Goal: Task Accomplishment & Management: Manage account settings

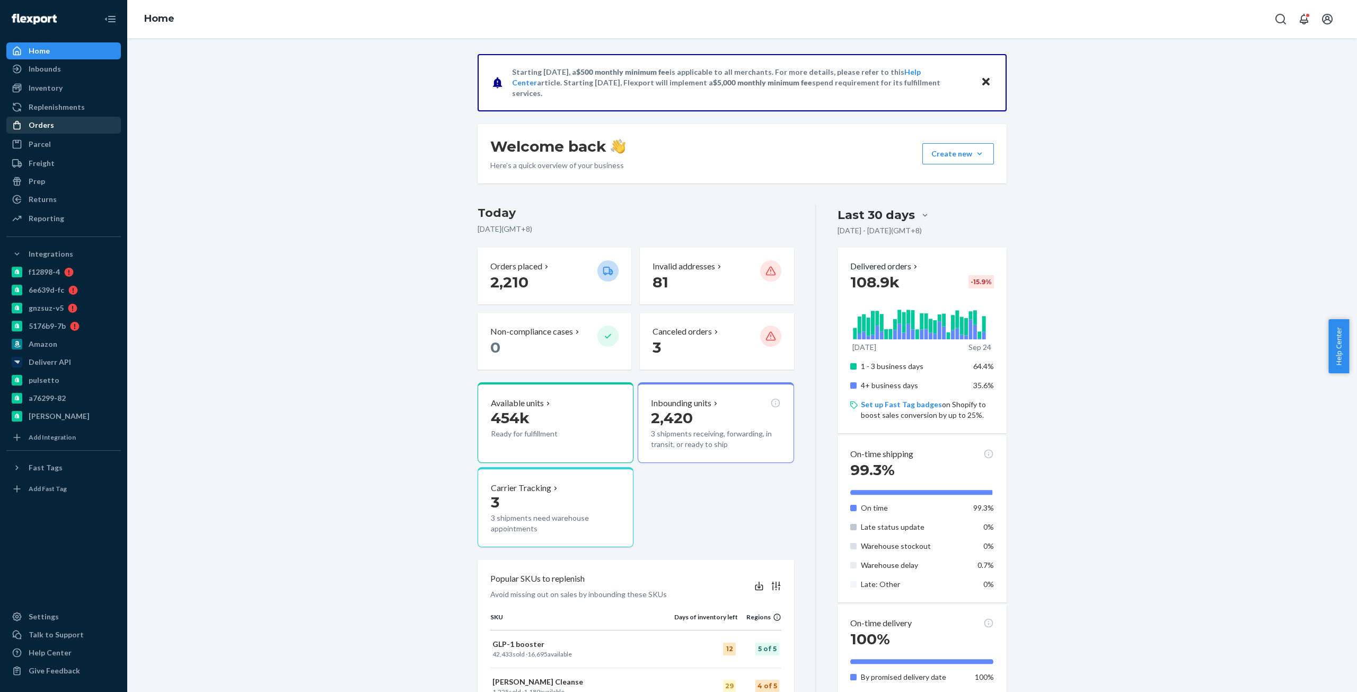
click at [32, 126] on div "Orders" at bounding box center [41, 125] width 25 height 11
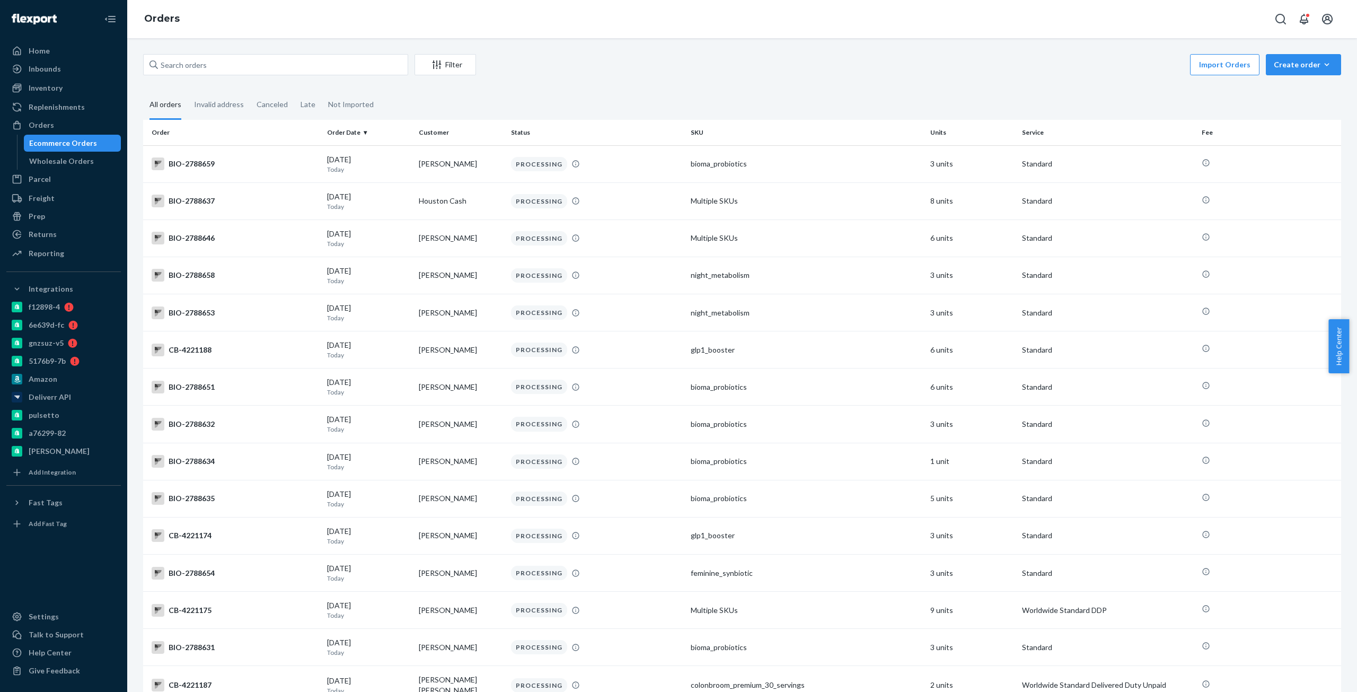
click at [359, 55] on div "Filter Import Orders Create order Ecommerce order Removal order All orders Inva…" at bounding box center [742, 365] width 1230 height 654
click at [358, 58] on input "text" at bounding box center [275, 64] width 265 height 21
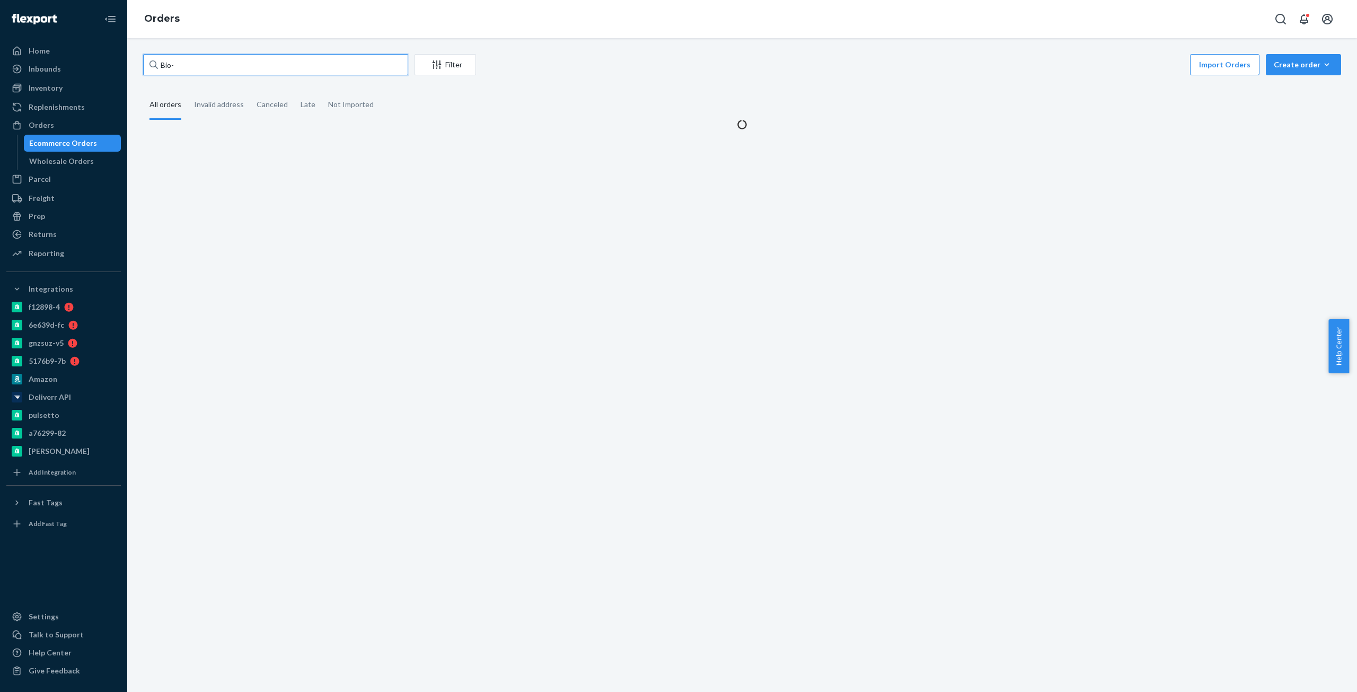
paste input "2704198"
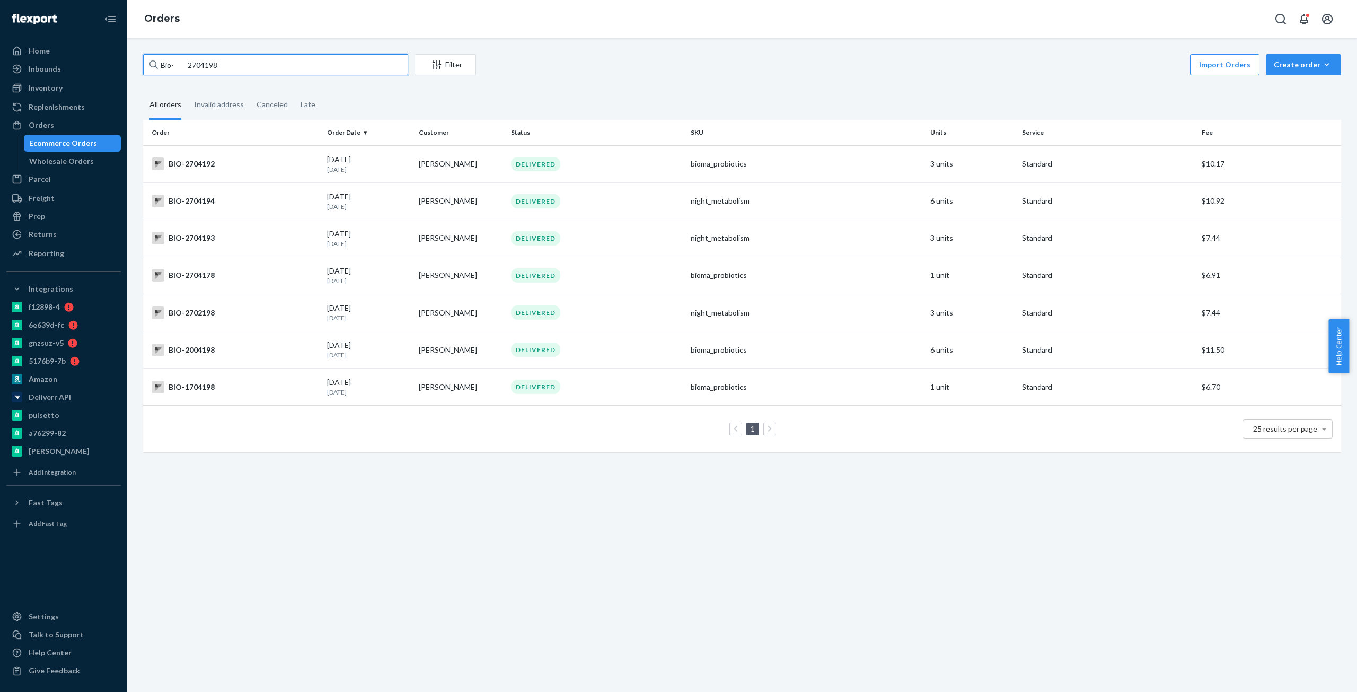
click at [200, 59] on input "Bio- 2704198" at bounding box center [275, 64] width 265 height 21
paste input "2704199"
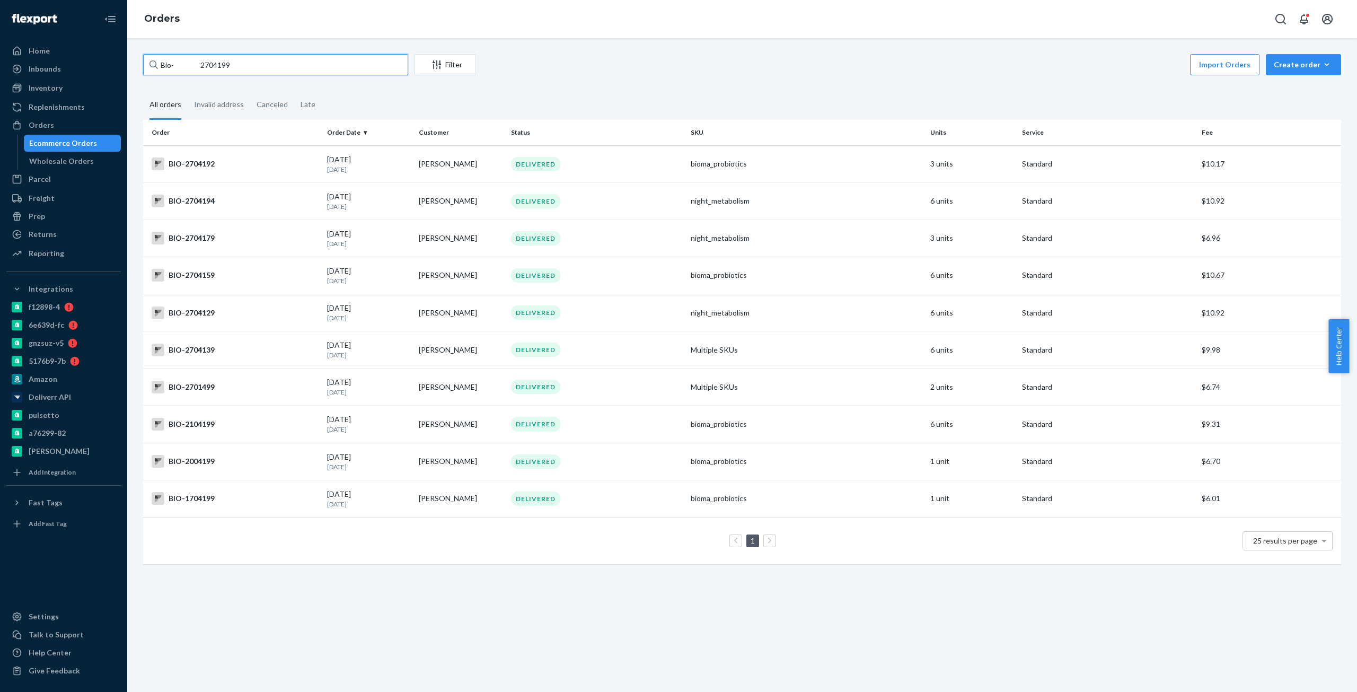
click at [209, 72] on input "Bio- 2704199" at bounding box center [275, 64] width 265 height 21
paste input "2704202"
click at [209, 72] on input "Bio- 2704199" at bounding box center [275, 64] width 265 height 21
type input "Bio- 2704202"
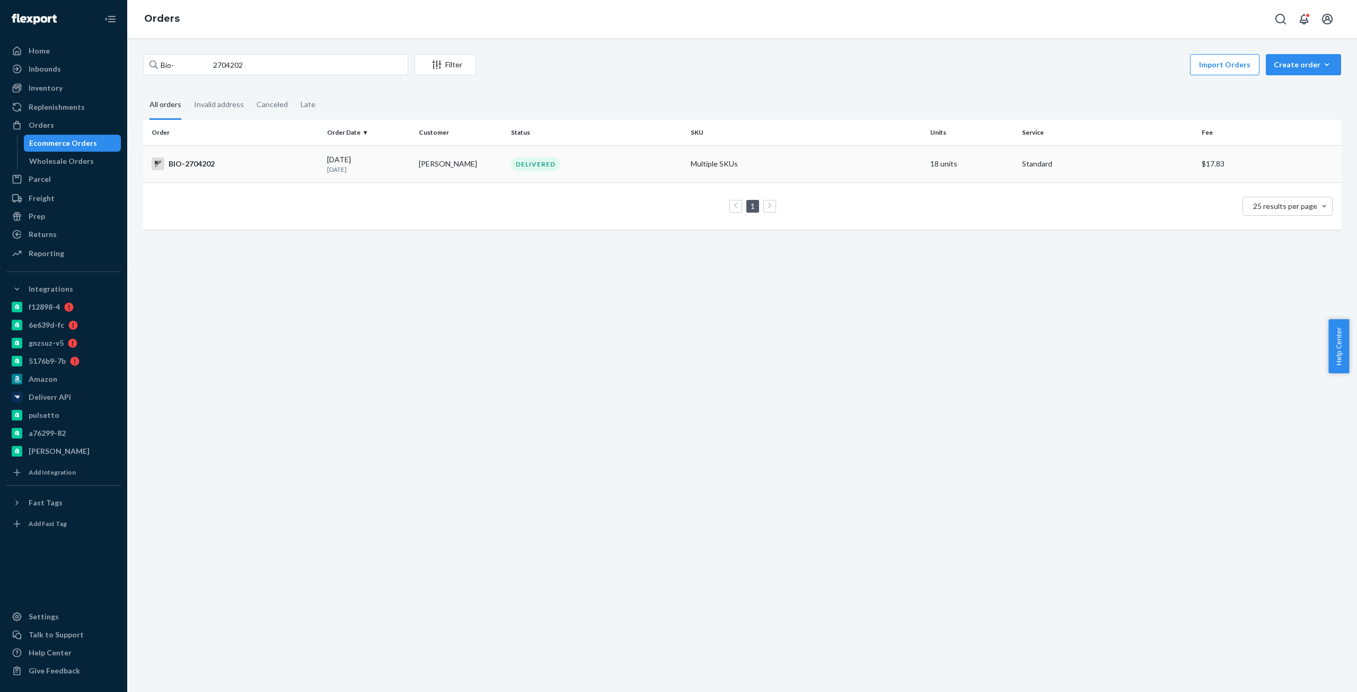
click at [213, 172] on td "BIO-2704202" at bounding box center [233, 163] width 180 height 37
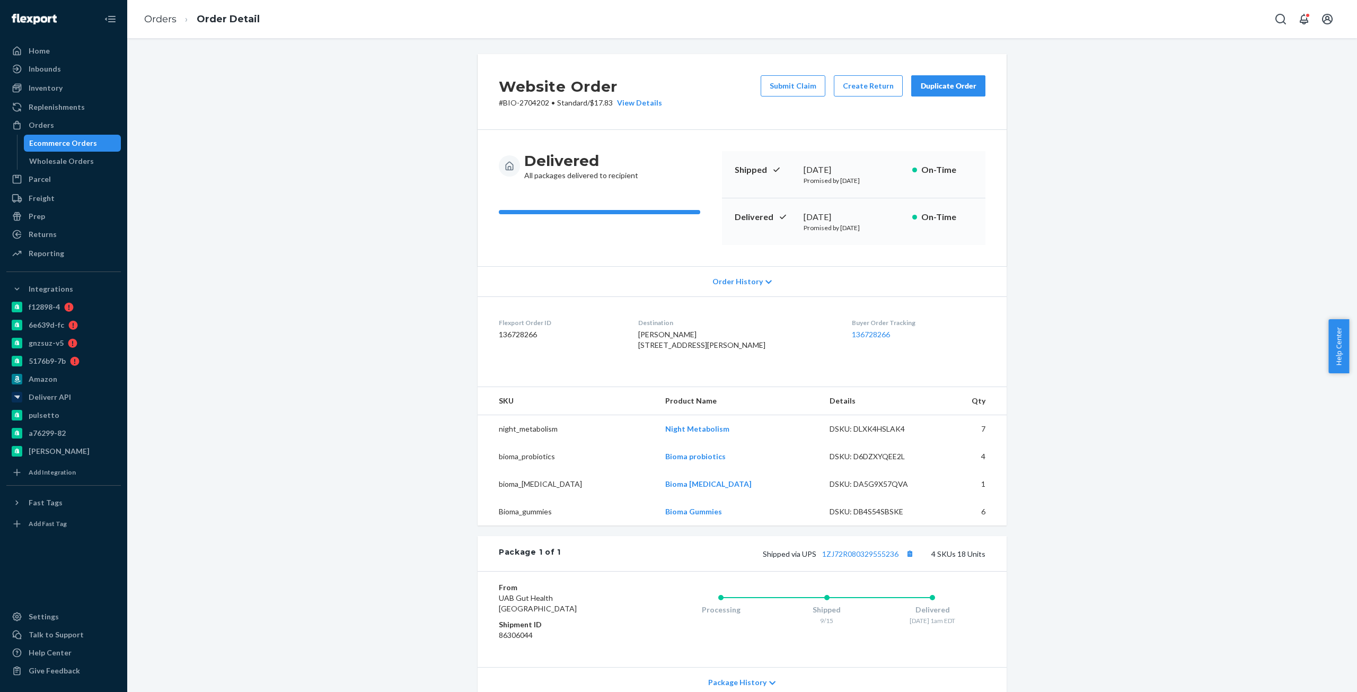
click at [531, 105] on p "# BIO-2704202 • Standard / $17.83 View Details" at bounding box center [580, 103] width 163 height 11
click at [531, 104] on p "# BIO-2704202 • Standard / $17.83 View Details" at bounding box center [580, 103] width 163 height 11
click at [502, 96] on div "Website Order # BIO-2704202 • Standard / $17.83 View Details" at bounding box center [580, 91] width 163 height 33
click at [507, 98] on p "# BIO-2704202 • Standard / $17.83 View Details" at bounding box center [580, 103] width 163 height 11
copy p "BIO-2704202"
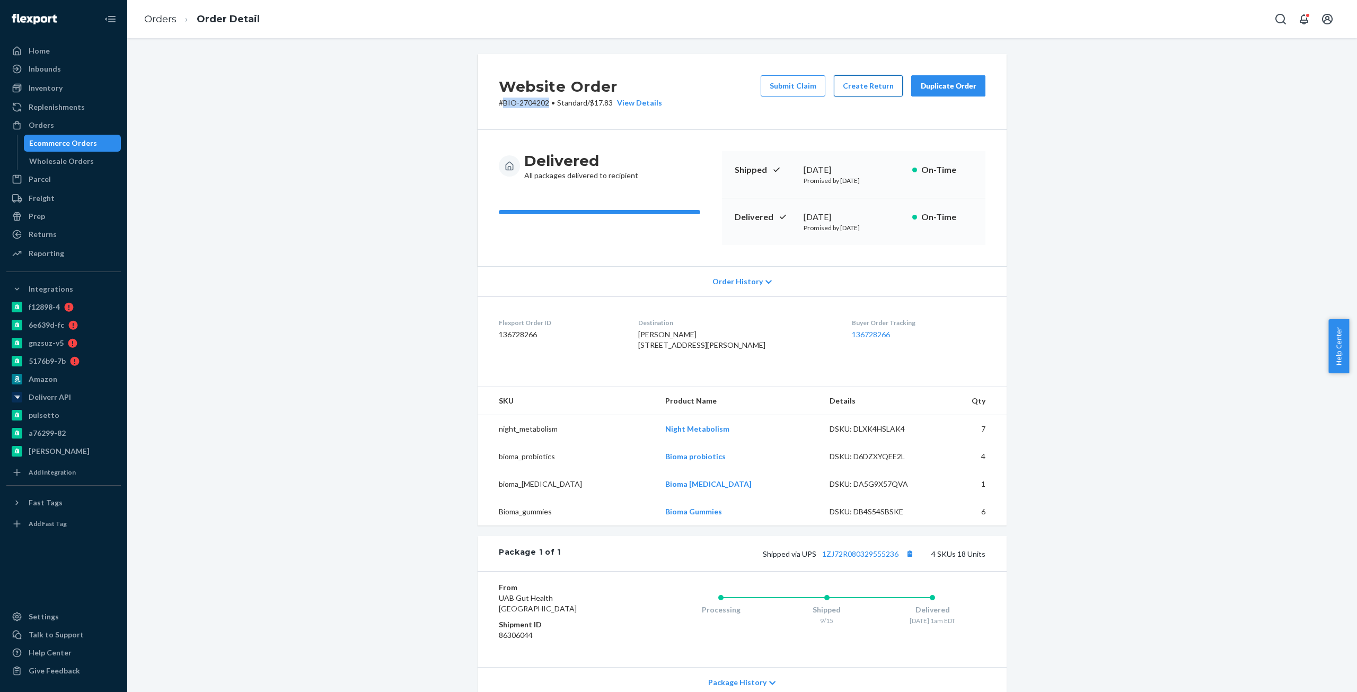
click at [863, 83] on button "Create Return" at bounding box center [868, 85] width 69 height 21
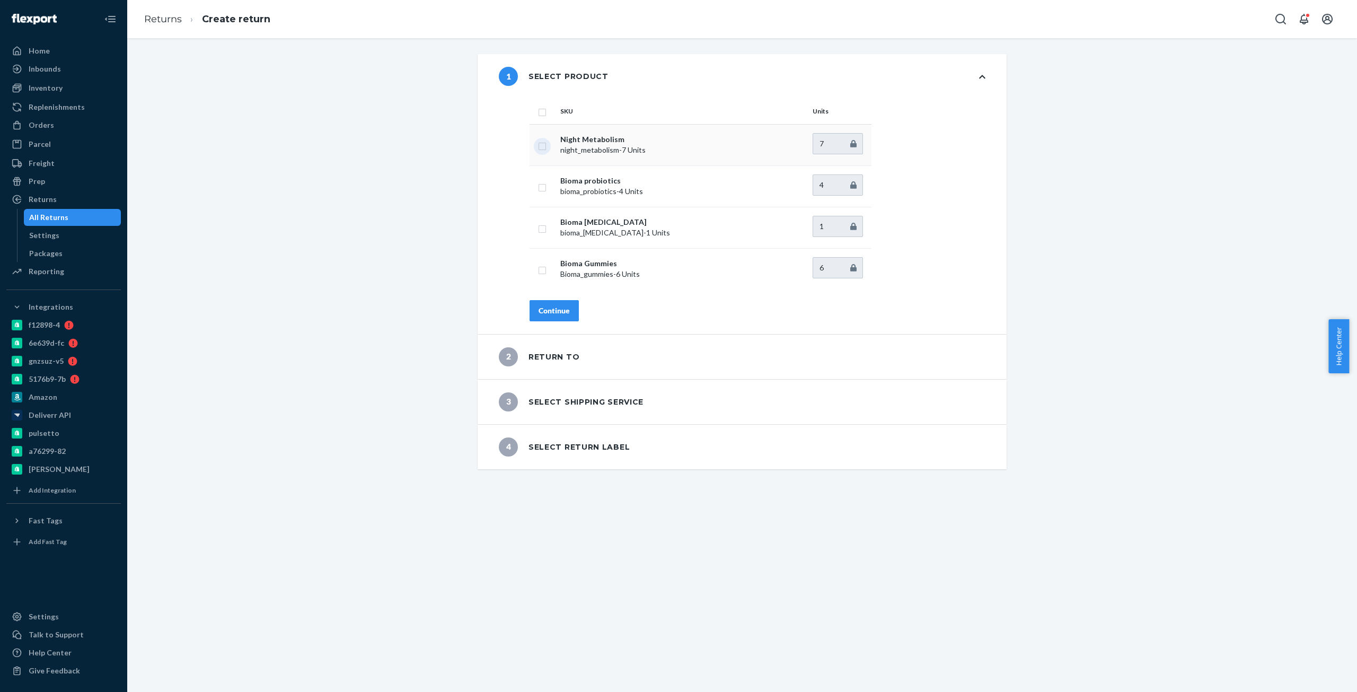
click at [538, 143] on input "checkbox" at bounding box center [542, 144] width 8 height 11
checkbox input "true"
click at [547, 303] on button "Continue" at bounding box center [554, 310] width 49 height 21
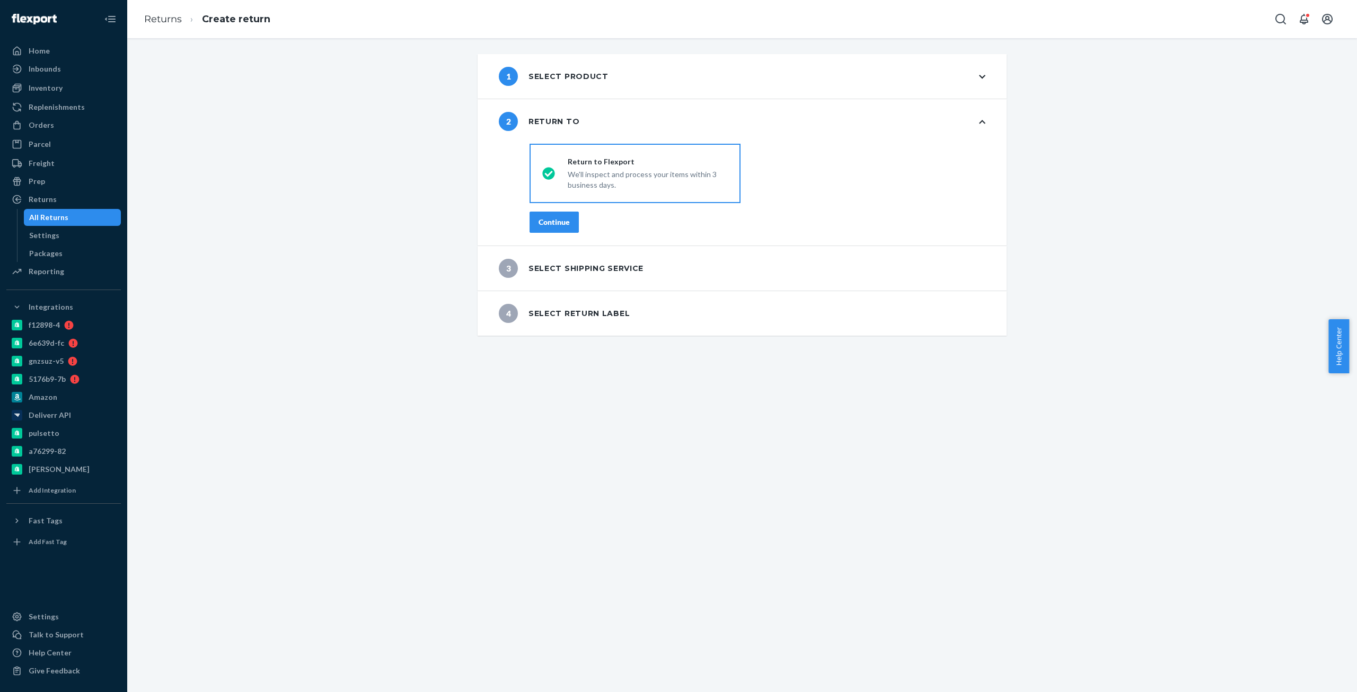
click at [544, 219] on div "Continue" at bounding box center [554, 222] width 31 height 11
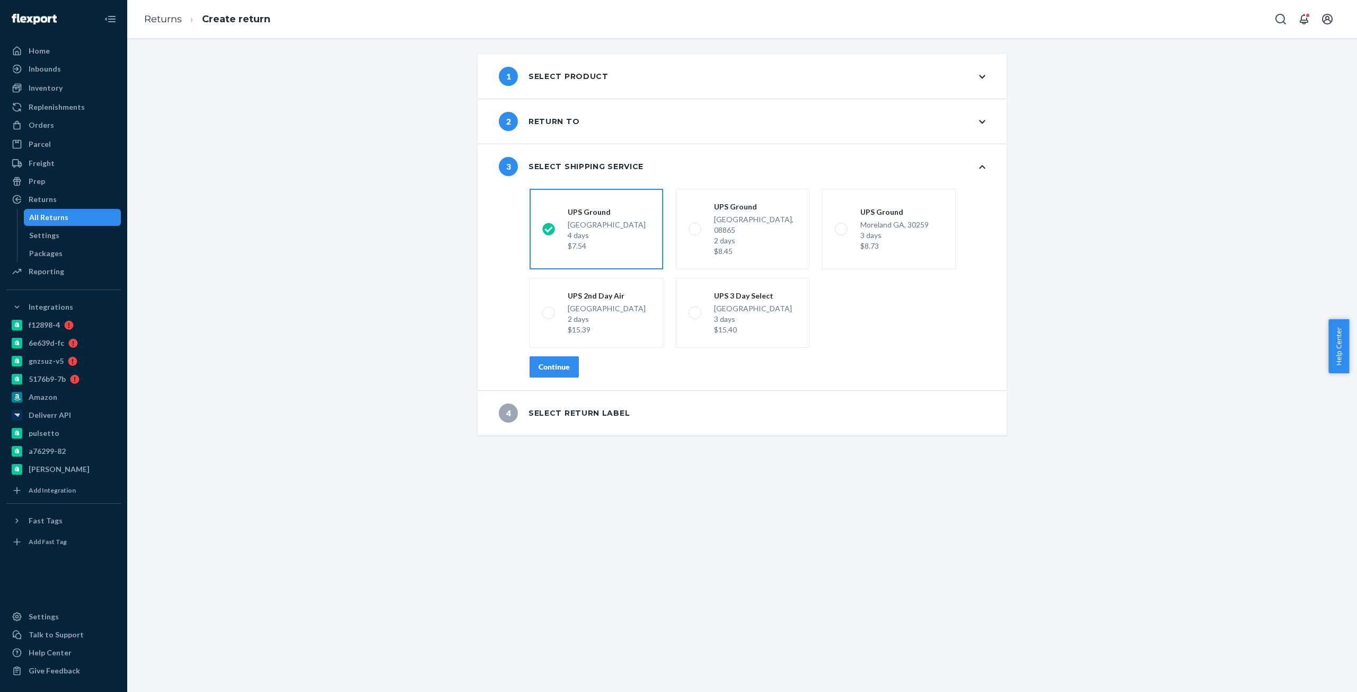
click at [558, 362] on button "Continue" at bounding box center [554, 366] width 49 height 21
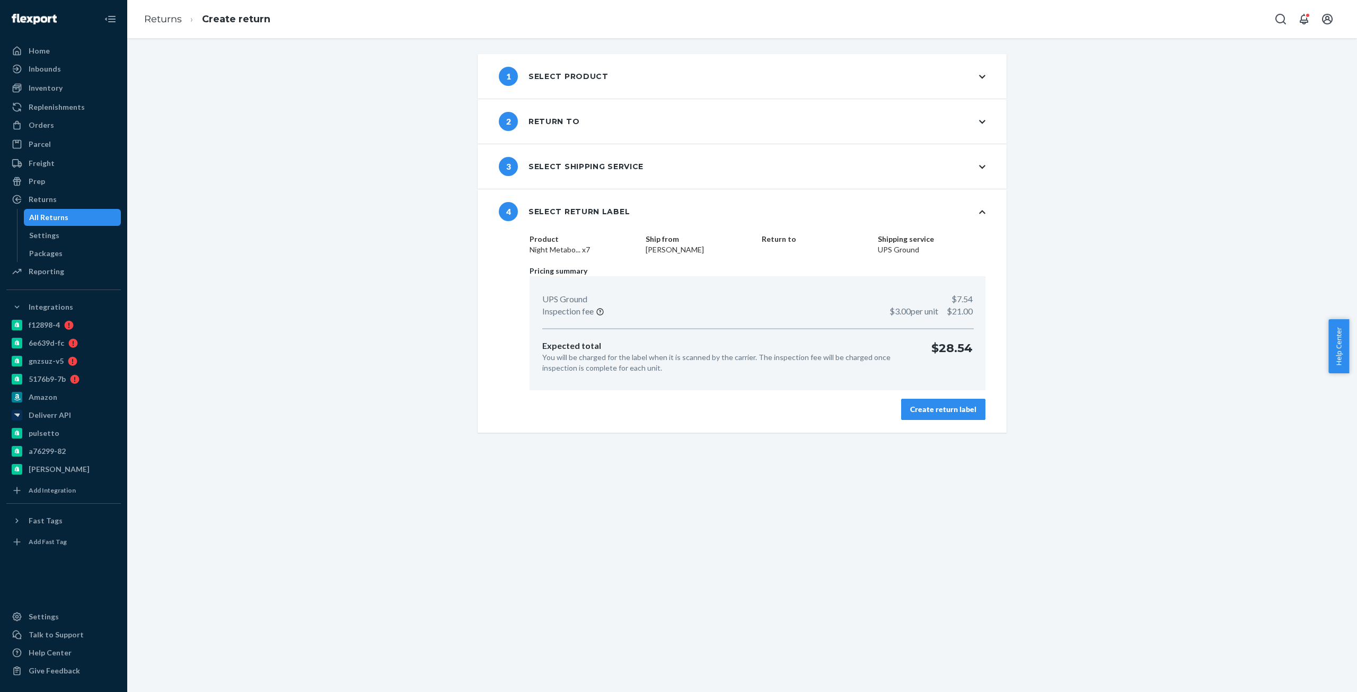
click at [930, 408] on div "Create return label" at bounding box center [943, 409] width 66 height 11
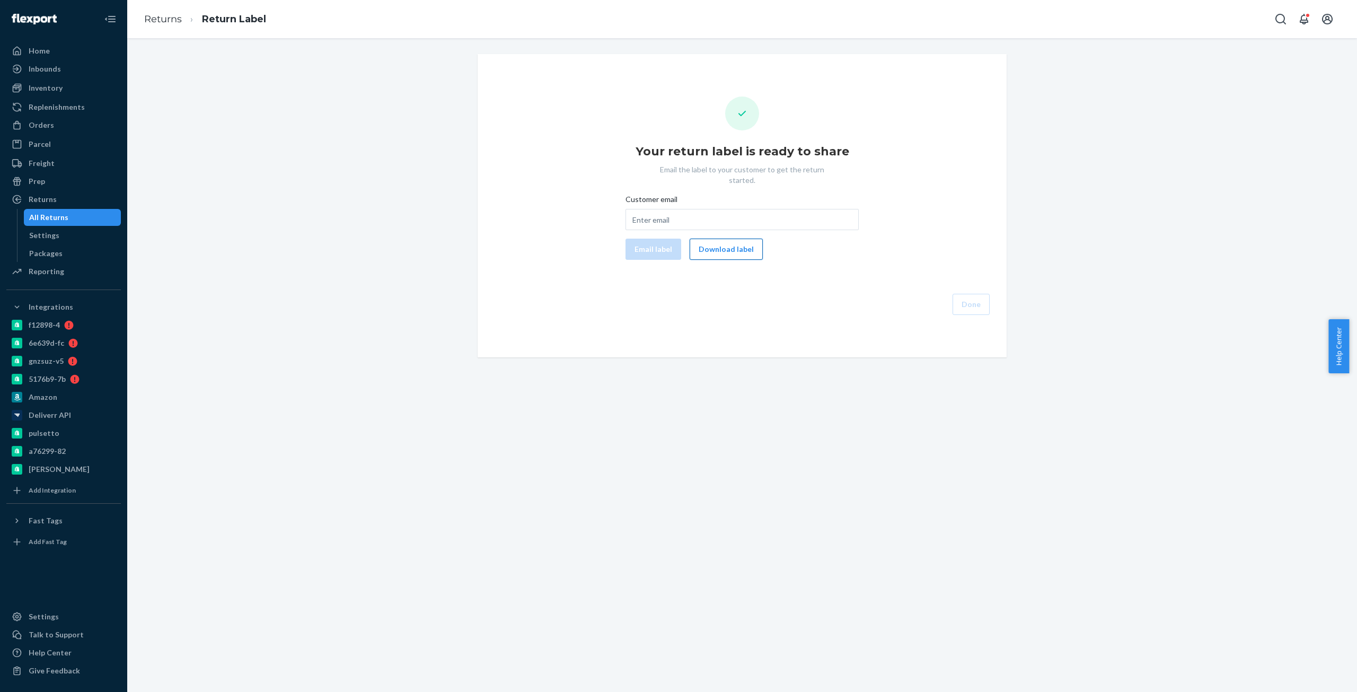
click at [717, 241] on button "Download label" at bounding box center [726, 249] width 73 height 21
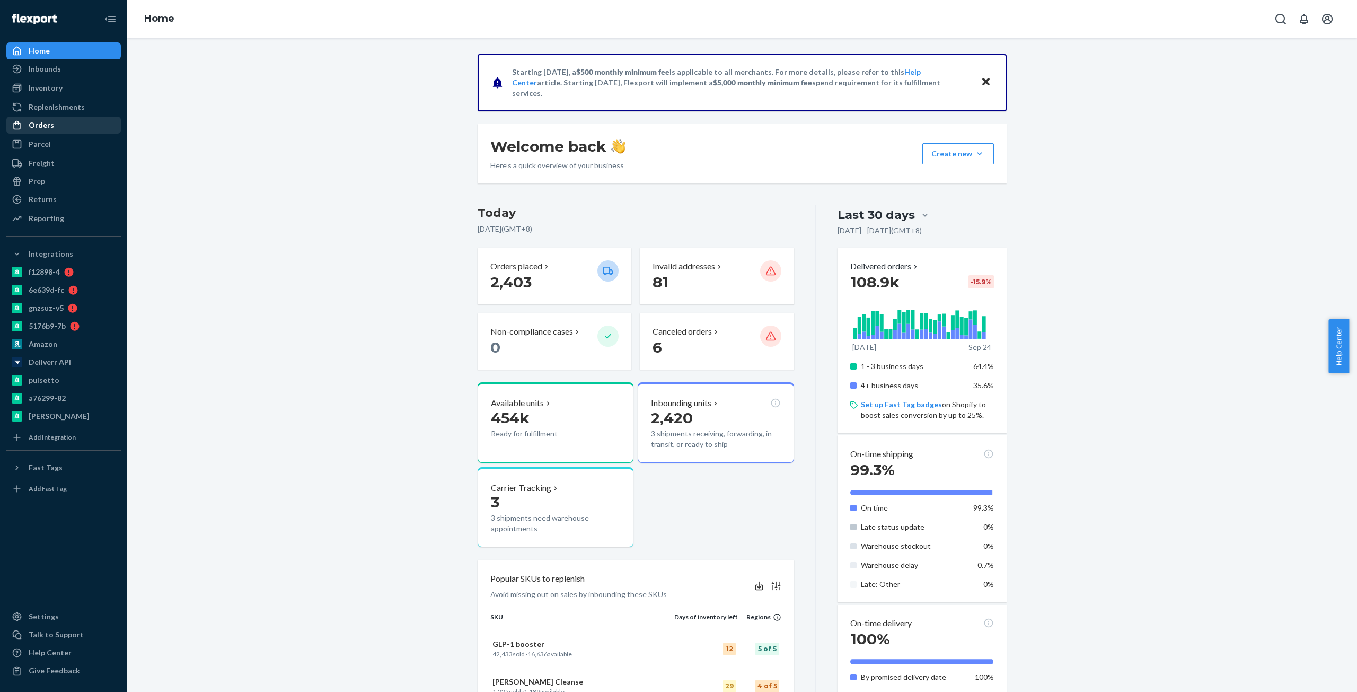
click at [41, 123] on div "Orders" at bounding box center [41, 125] width 25 height 11
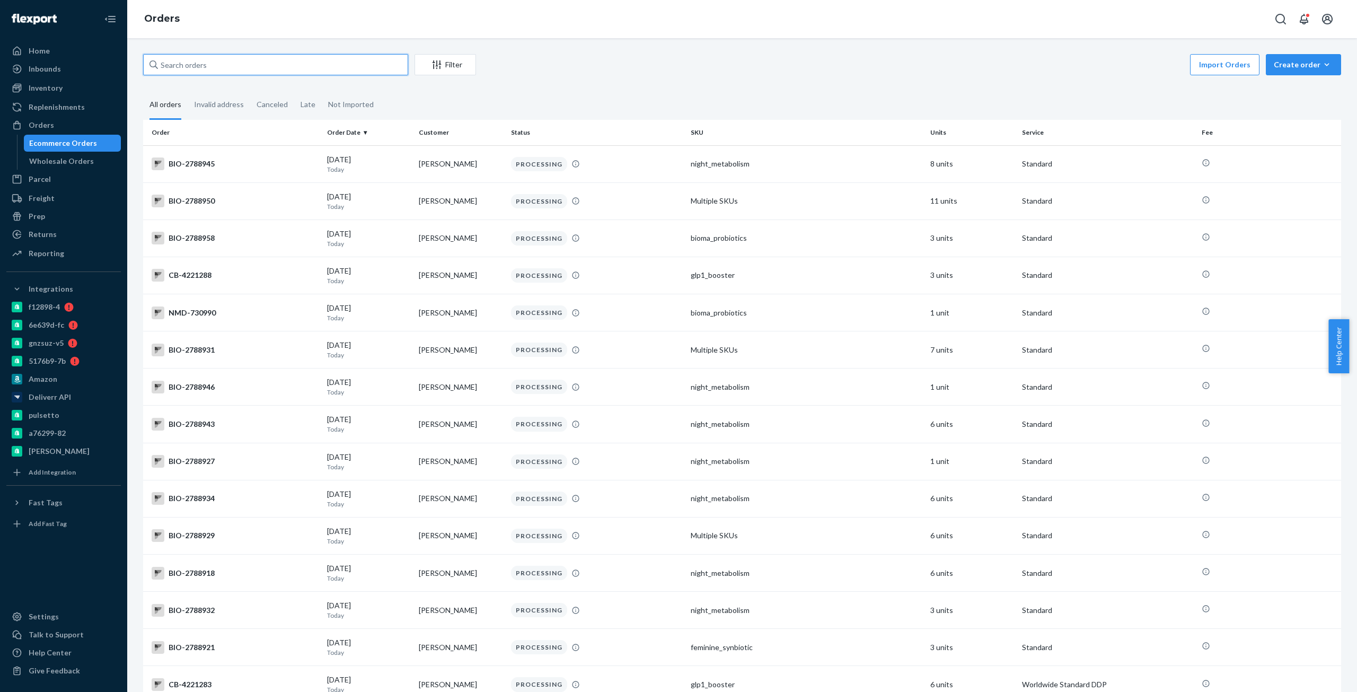
click at [219, 64] on input "text" at bounding box center [275, 64] width 265 height 21
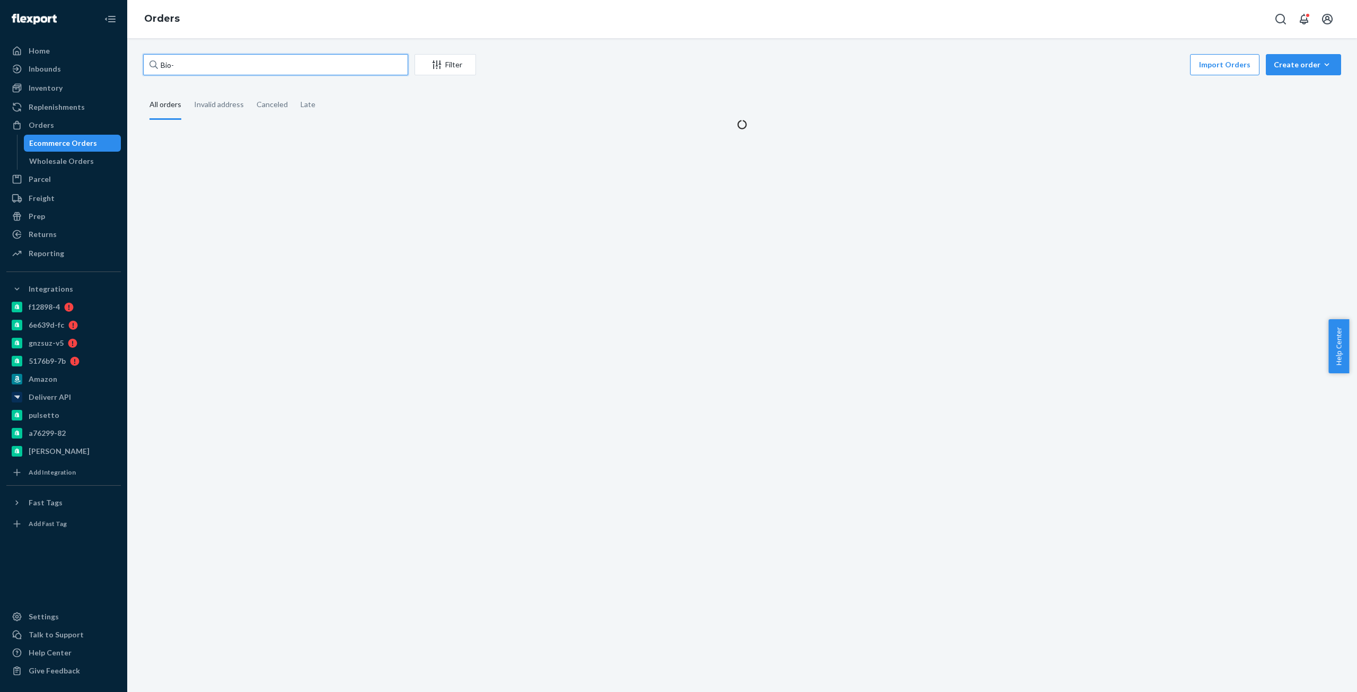
paste input "2764142"
type input "Bio- 2764142"
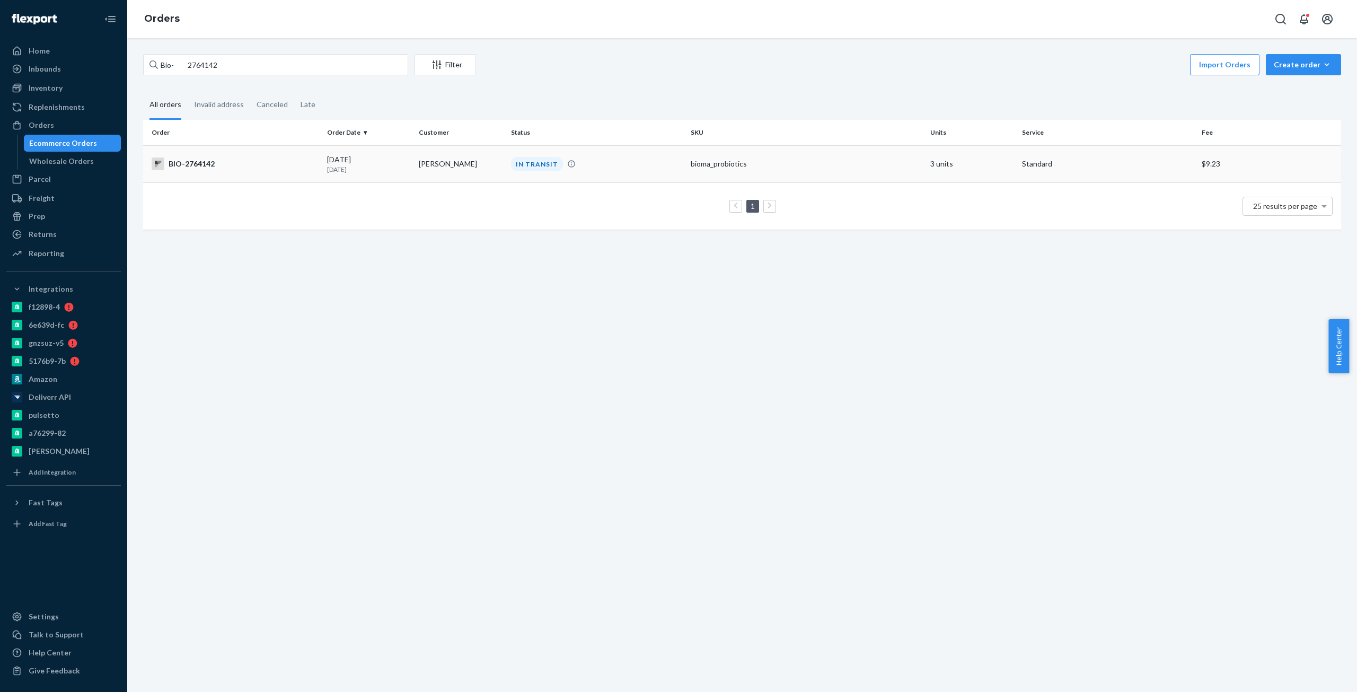
click at [195, 164] on div "BIO-2764142" at bounding box center [235, 163] width 167 height 13
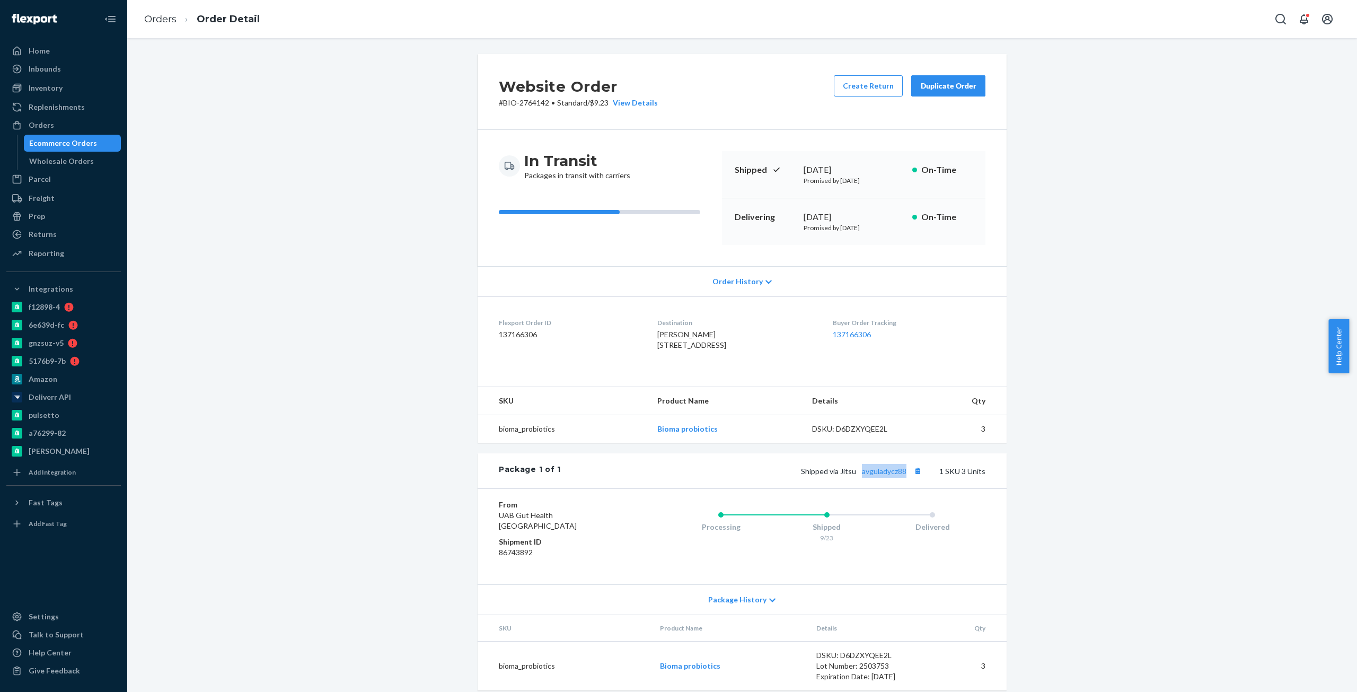
copy link "avguladycz88"
drag, startPoint x: 908, startPoint y: 490, endPoint x: 857, endPoint y: 499, distance: 51.1
click at [857, 478] on div "Shipped via Jitsu avguladycz88 1 SKU 3 Units" at bounding box center [773, 471] width 425 height 14
drag, startPoint x: 609, startPoint y: 218, endPoint x: 589, endPoint y: 179, distance: 44.1
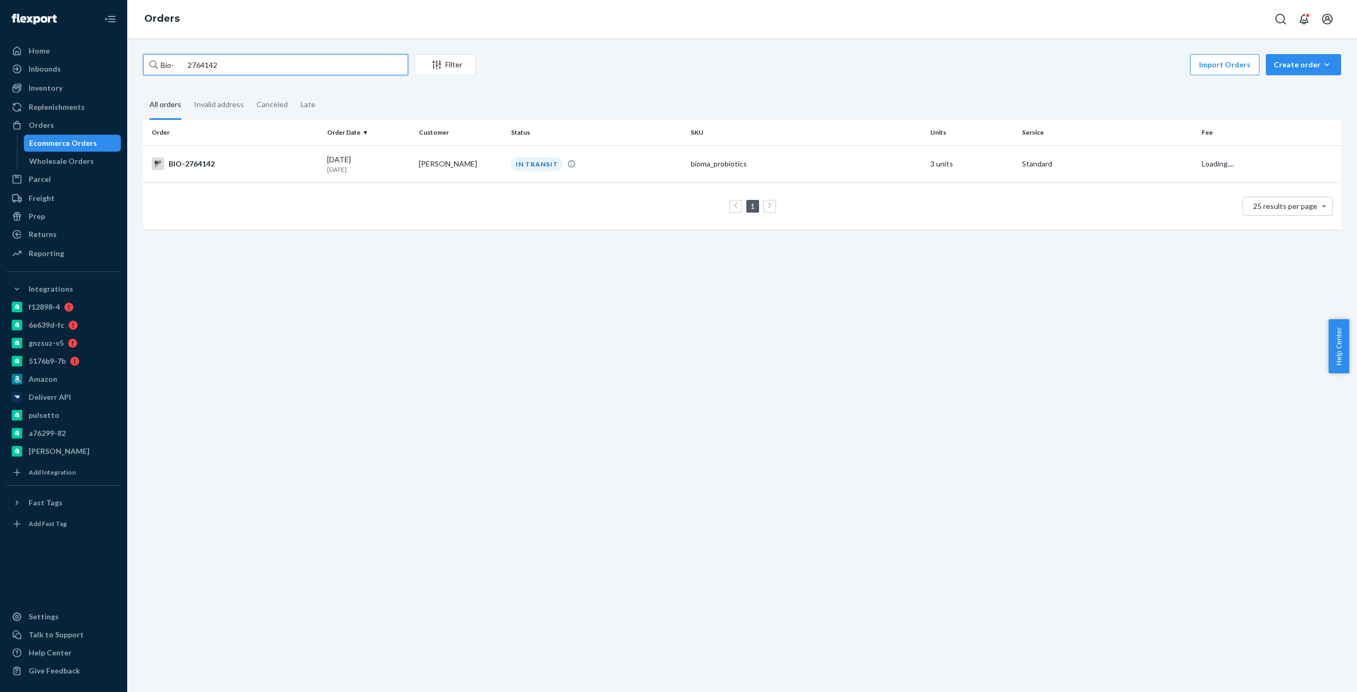
click at [201, 57] on input "Bio- 2764142" at bounding box center [275, 64] width 265 height 21
paste input "624150"
type input "Bio- 2624150"
click at [237, 163] on div "BIO-2624150" at bounding box center [235, 163] width 167 height 13
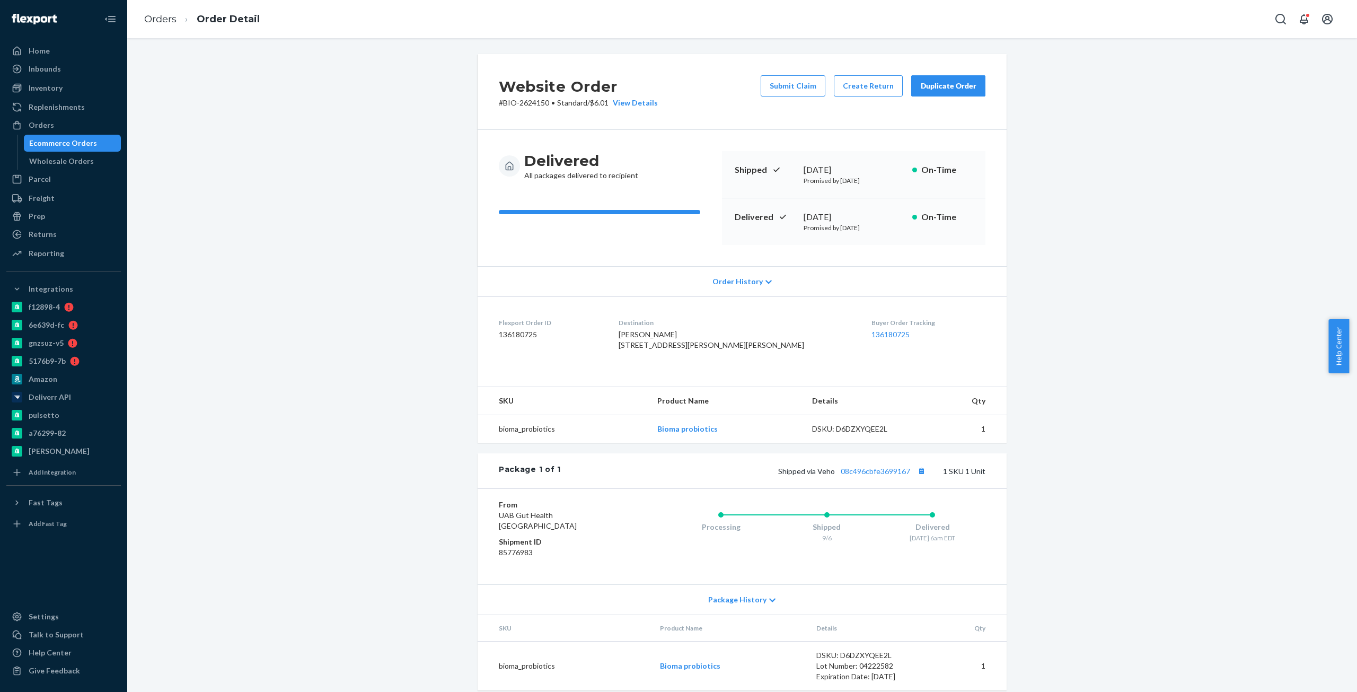
click at [851, 213] on div "September 13, 2025" at bounding box center [854, 217] width 100 height 12
click at [851, 212] on div "September 13, 2025" at bounding box center [854, 217] width 100 height 12
copy div "September 13, 2025"
copy link "08c496cbfe3699167"
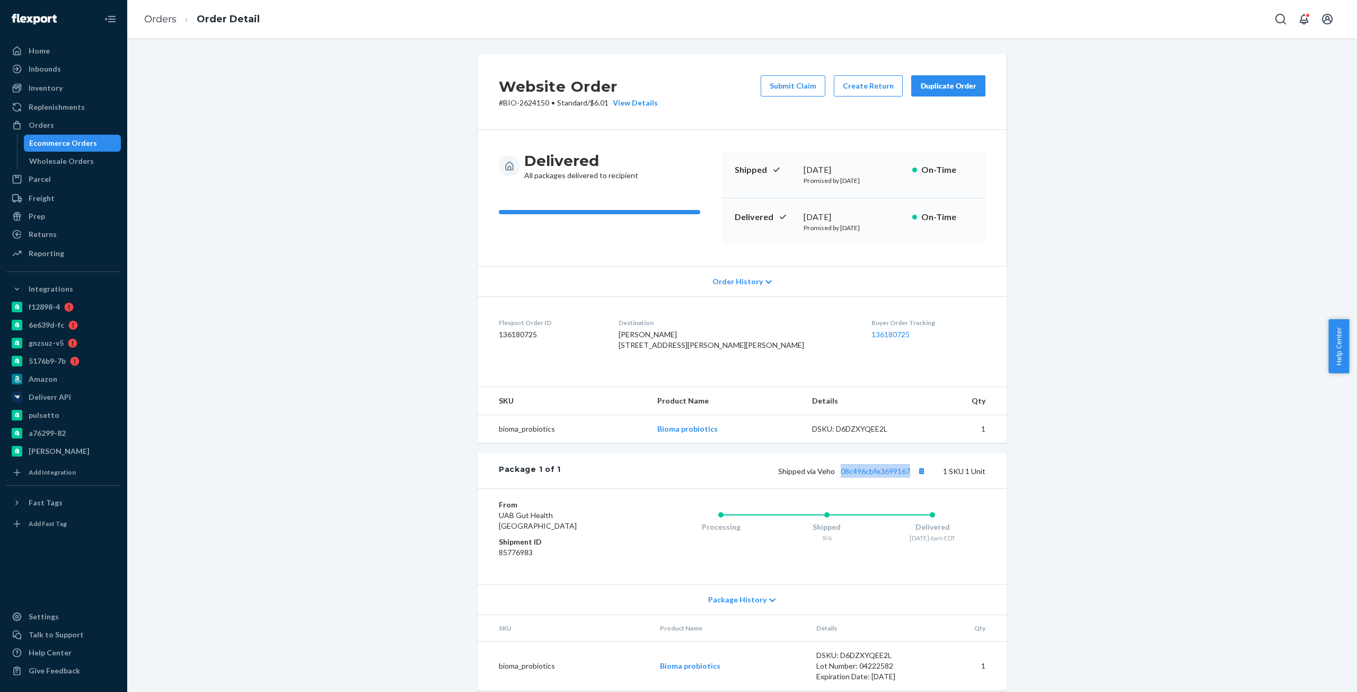
drag, startPoint x: 910, startPoint y: 493, endPoint x: 253, endPoint y: 429, distance: 660.4
click at [227, 494] on div "Website Order # BIO-2624150 • Standard / $6.01 View Details Submit Claim Create…" at bounding box center [742, 378] width 1214 height 649
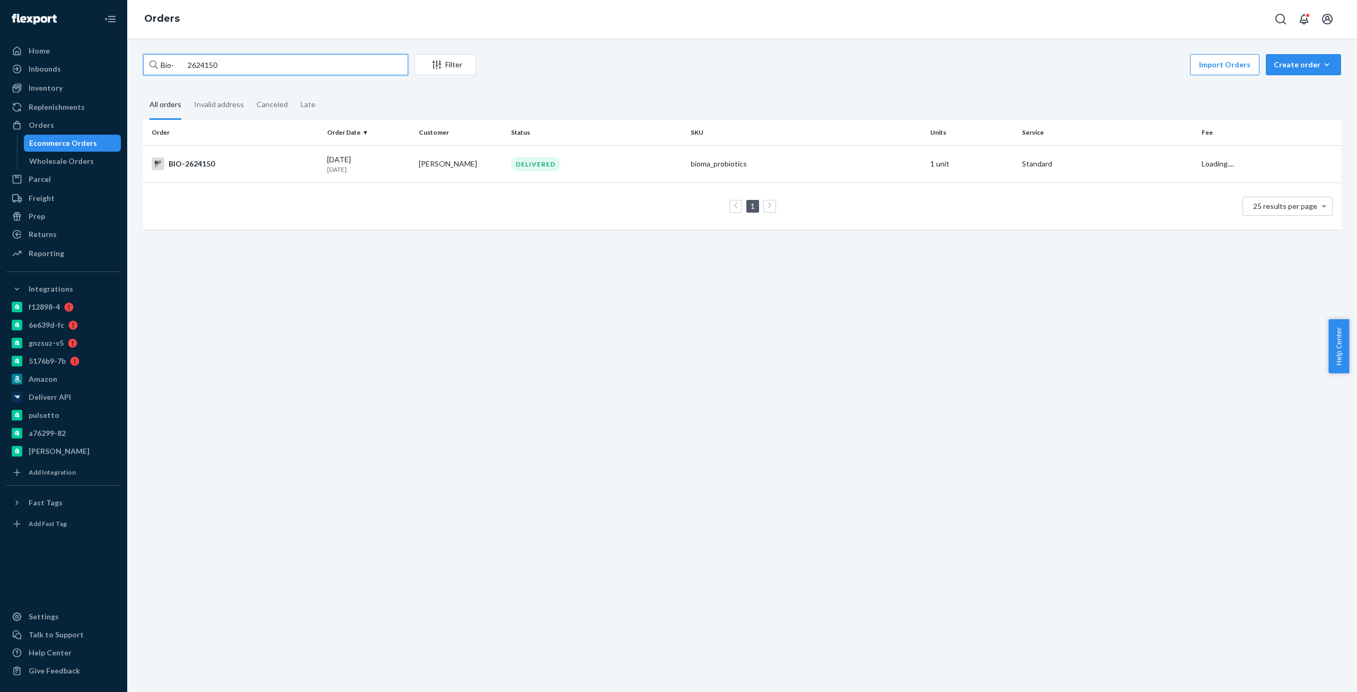
click at [208, 67] on input "Bio- 2624150" at bounding box center [275, 64] width 265 height 21
paste input "2499244"
click at [208, 67] on input "Bio- 26241 24992440" at bounding box center [275, 64] width 265 height 21
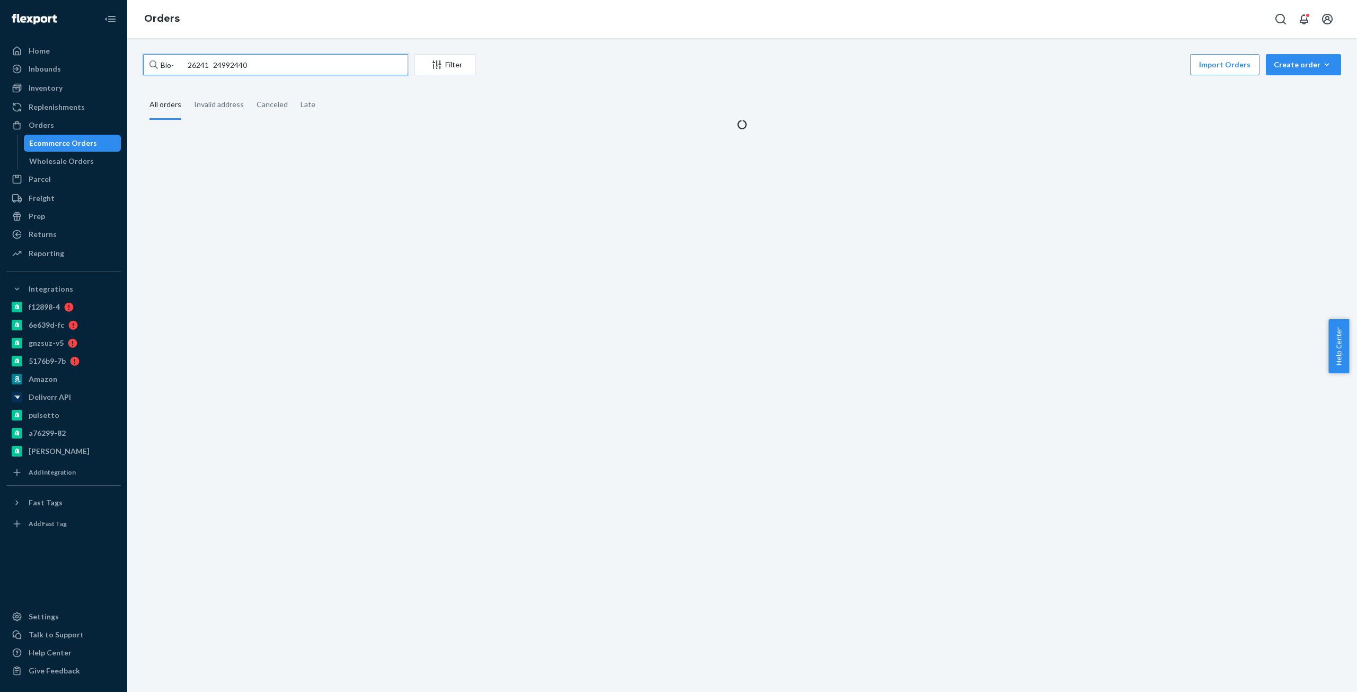
click at [232, 64] on input "Bio- 26241 24992440" at bounding box center [275, 64] width 265 height 21
click at [193, 65] on input "Bio- 26241 24992440" at bounding box center [275, 64] width 265 height 21
paste input "2499244"
type input "Bio- 2499244"
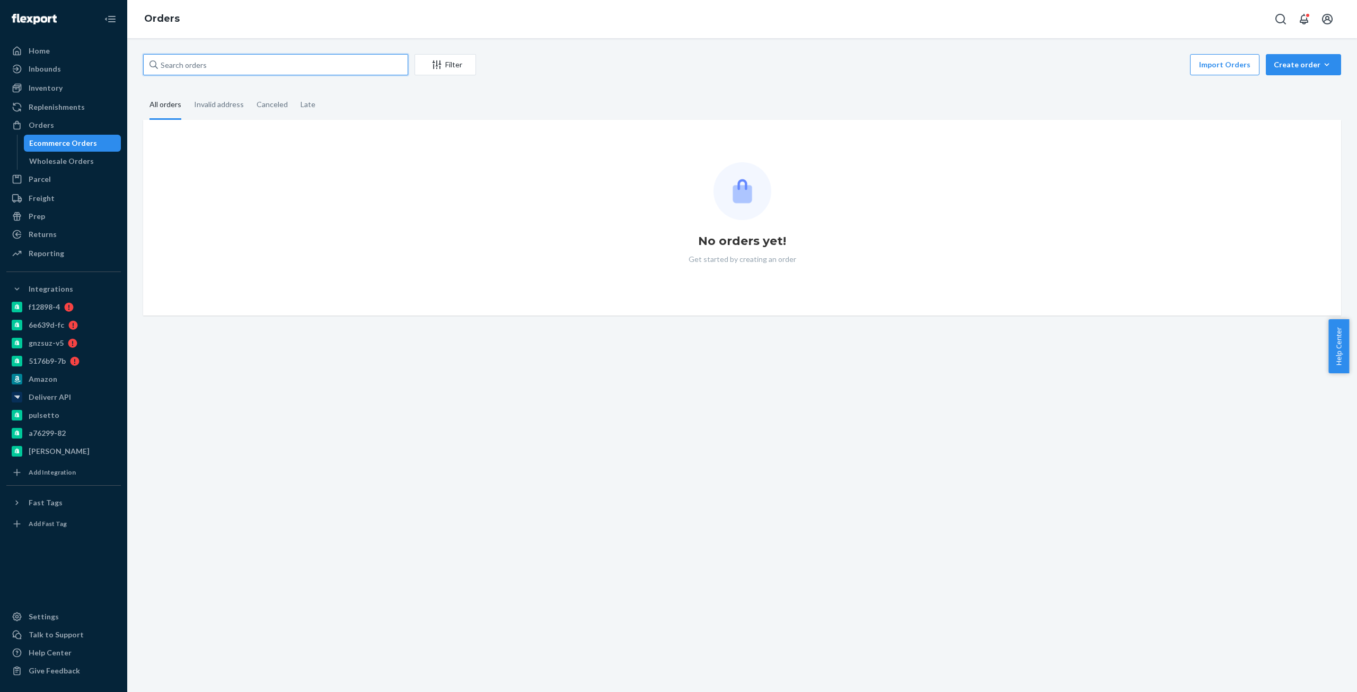
paste input "Bio- 2499244"
type input "Bio- 2499244"
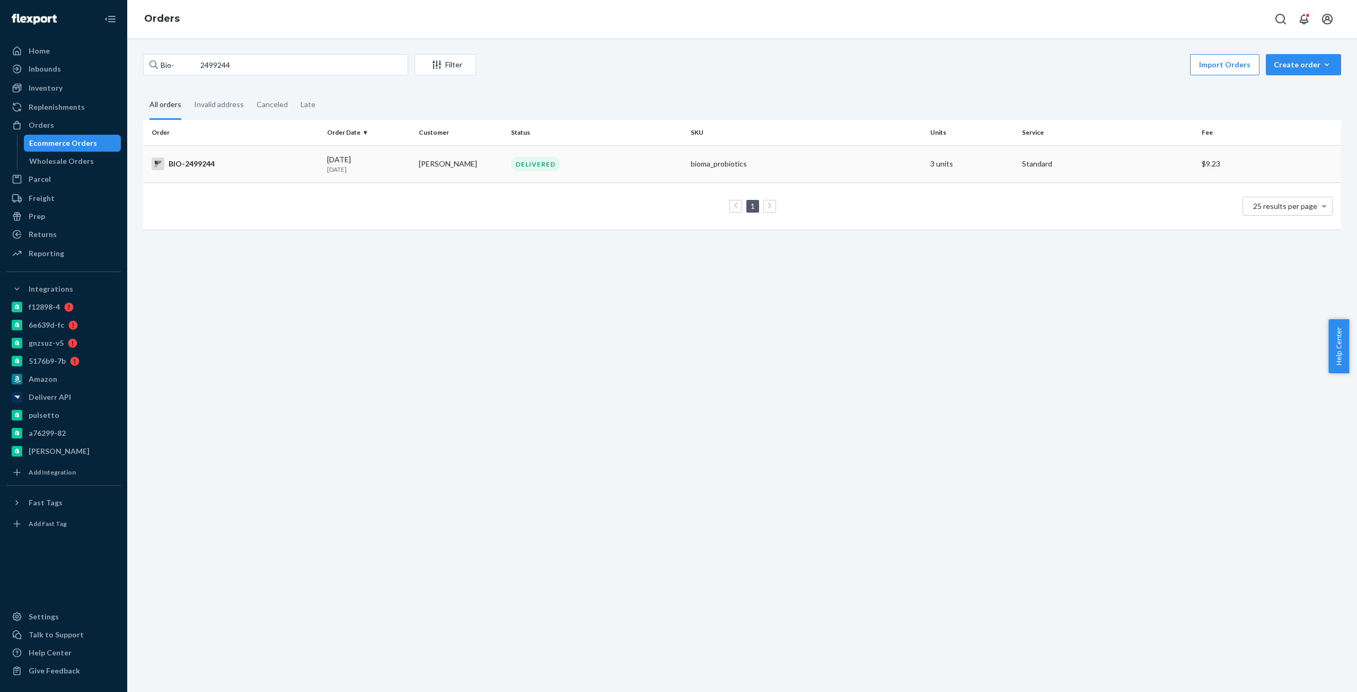
click at [234, 152] on td "BIO-2499244" at bounding box center [233, 163] width 180 height 37
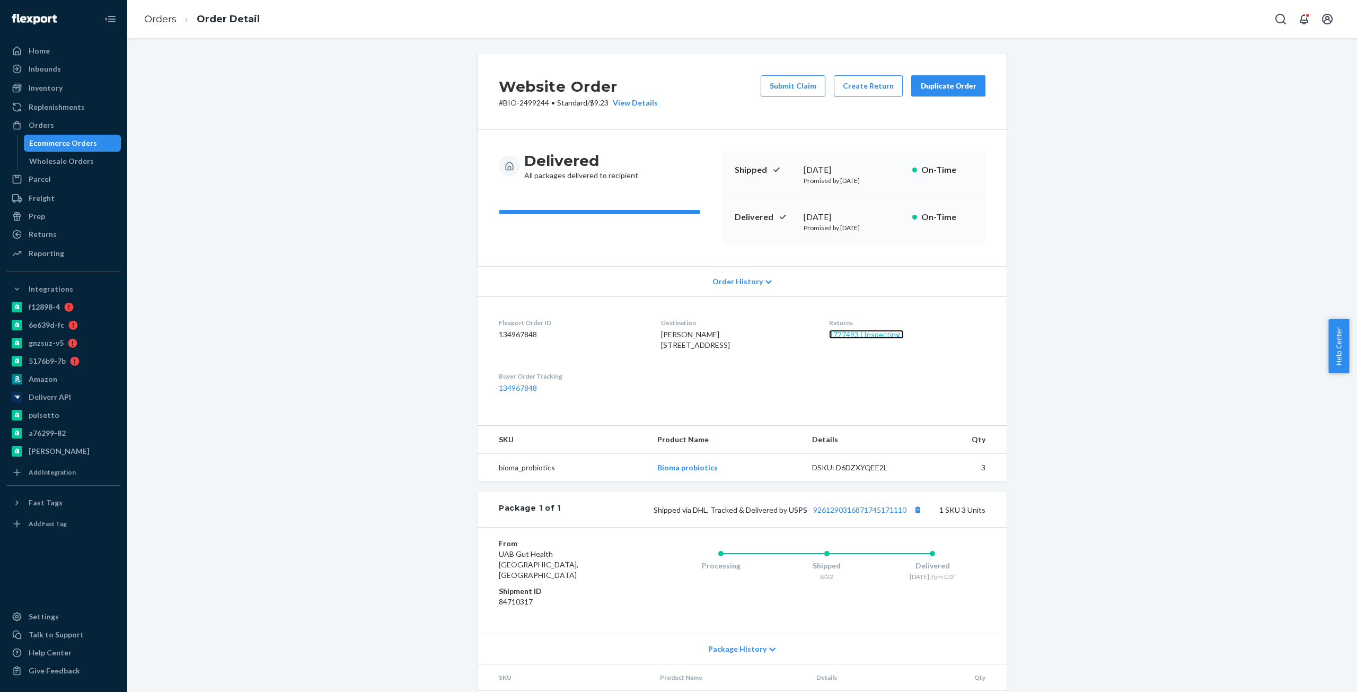
click at [879, 336] on link "1727493 ( Inspecting )" at bounding box center [866, 334] width 75 height 9
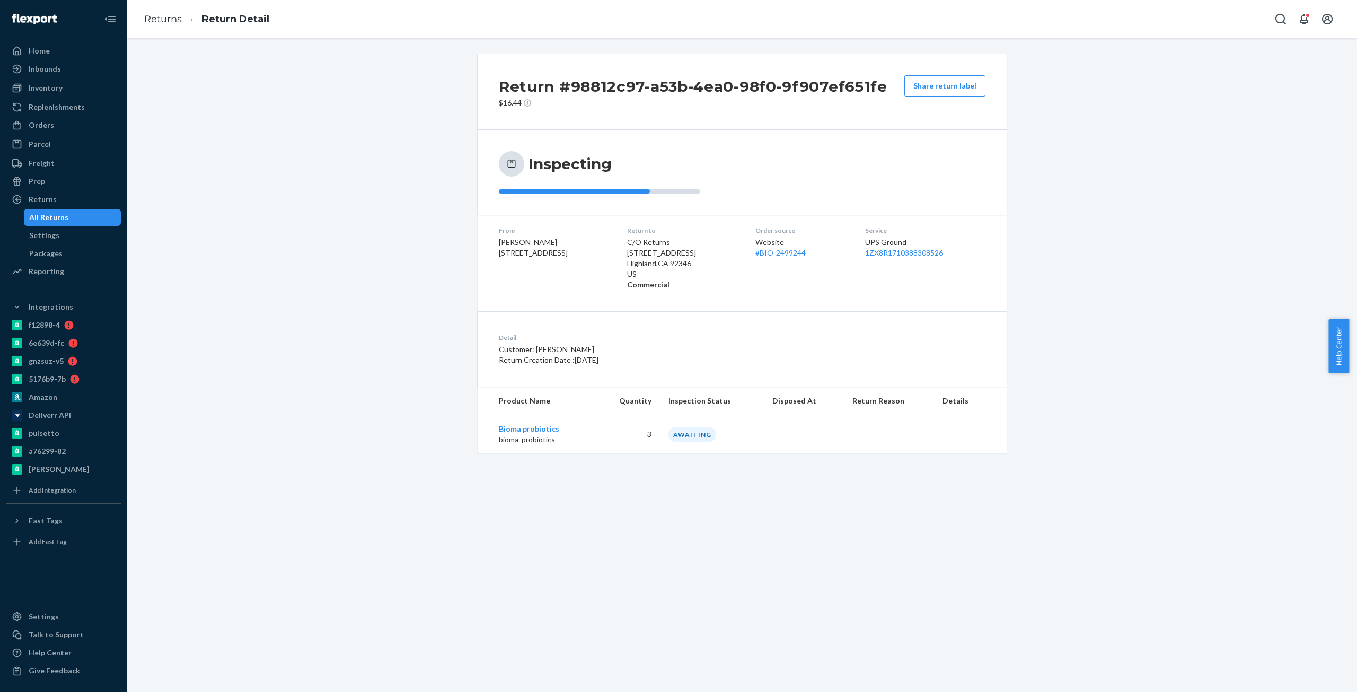
drag, startPoint x: 317, startPoint y: 98, endPoint x: 246, endPoint y: 68, distance: 76.7
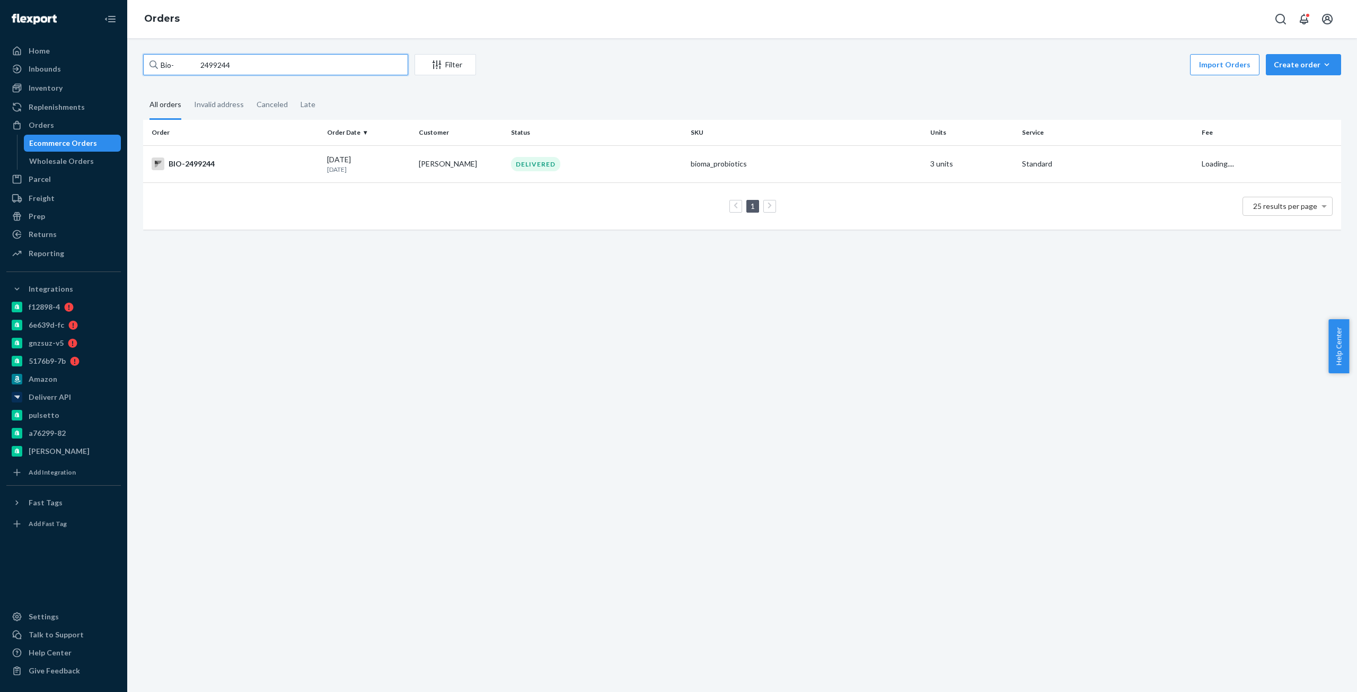
click at [223, 67] on input "Bio- 2499244" at bounding box center [275, 64] width 265 height 21
paste input "2775542"
type input "Bio- 2775542"
click at [248, 168] on div "BIO-2775542" at bounding box center [235, 163] width 167 height 13
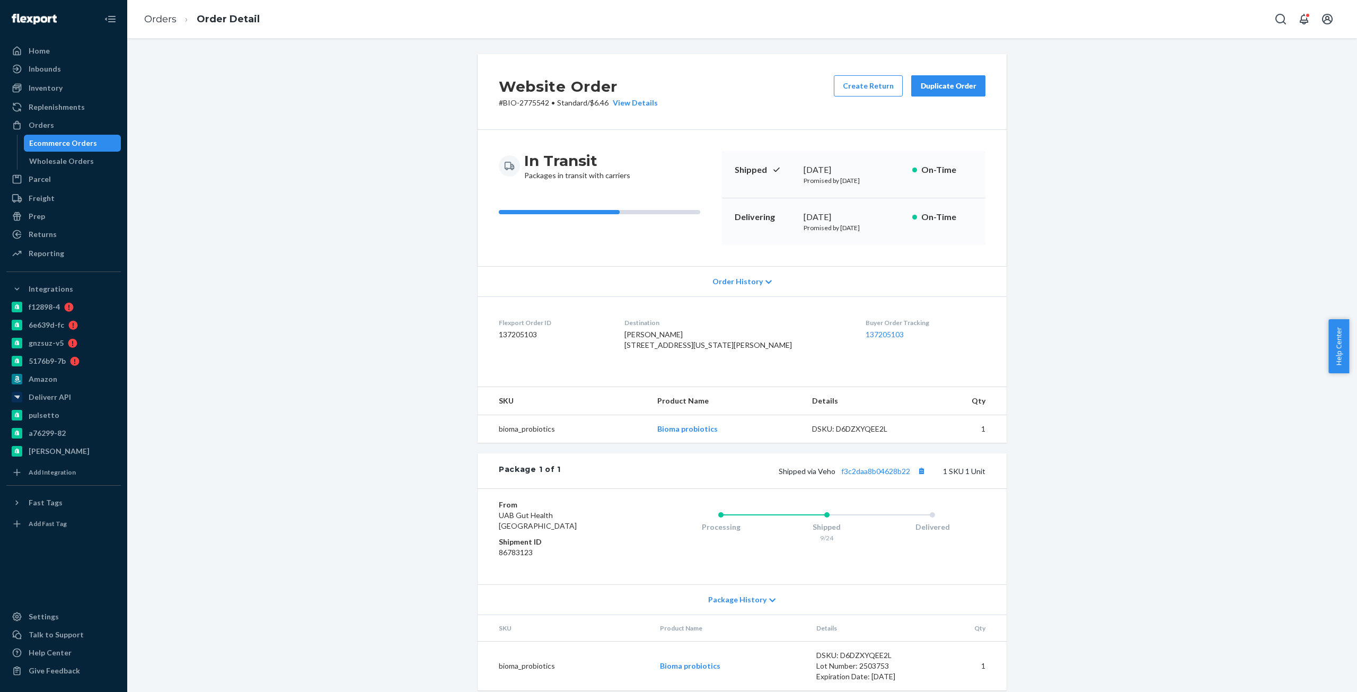
click at [529, 104] on p "# BIO-2775542 • Standard / $6.46 View Details" at bounding box center [578, 103] width 159 height 11
drag, startPoint x: 529, startPoint y: 104, endPoint x: 519, endPoint y: 103, distance: 9.6
click at [528, 104] on p "# BIO-2775542 • Standard / $6.46 View Details" at bounding box center [578, 103] width 159 height 11
click at [502, 99] on p "# BIO-2775542 • Standard / $6.46 View Details" at bounding box center [578, 103] width 159 height 11
copy p "BIO-2775542"
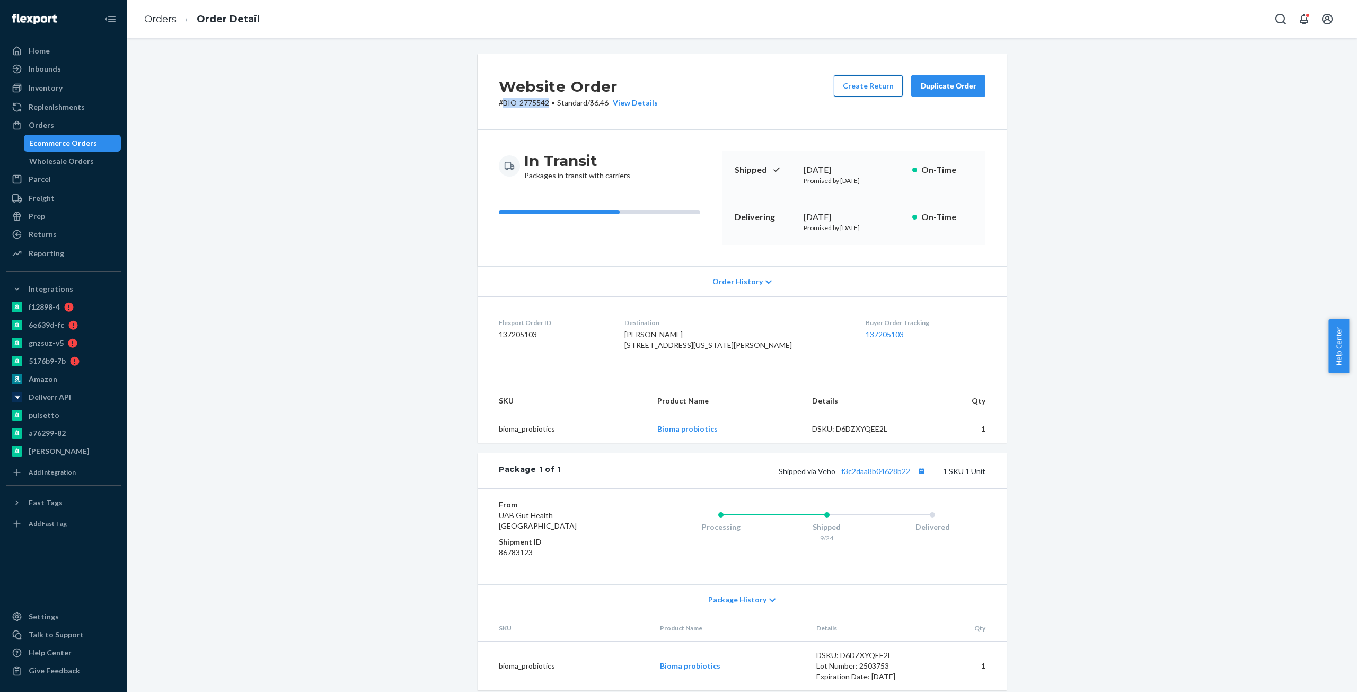
click at [871, 89] on button "Create Return" at bounding box center [868, 85] width 69 height 21
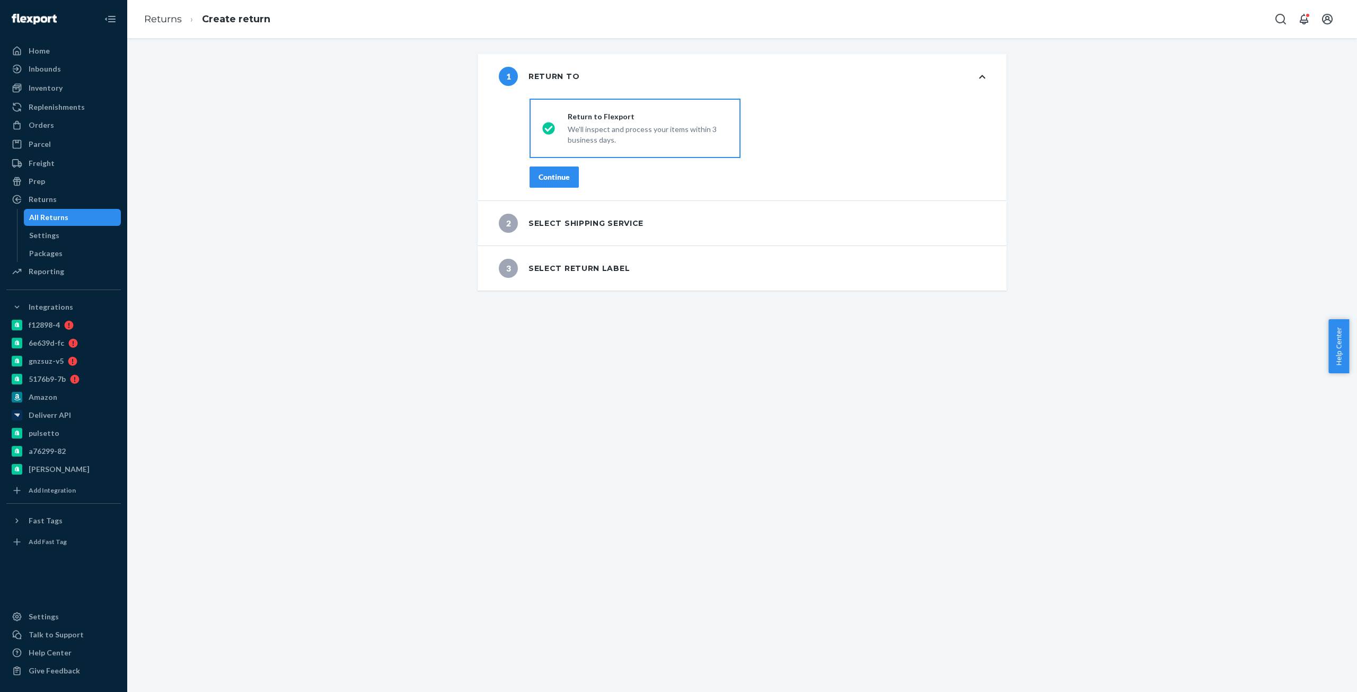
click at [554, 179] on div "Continue" at bounding box center [554, 177] width 31 height 11
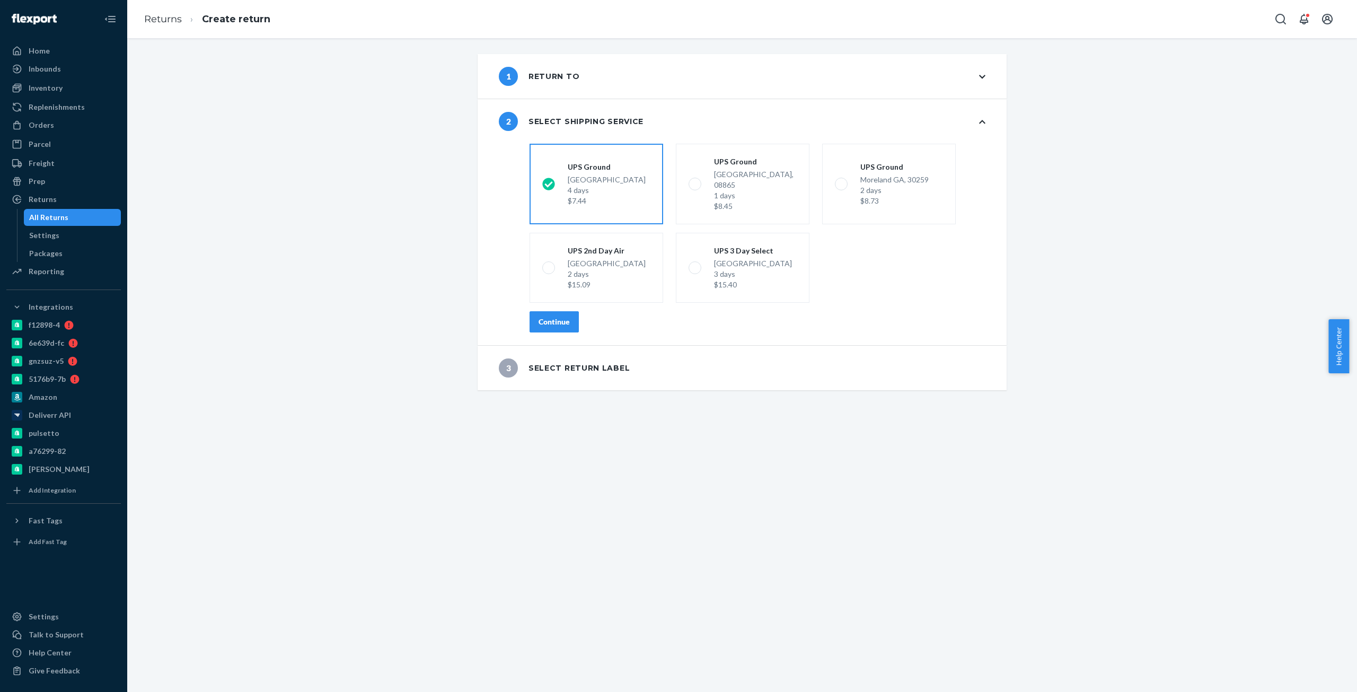
click at [544, 317] on div "Continue" at bounding box center [554, 322] width 31 height 11
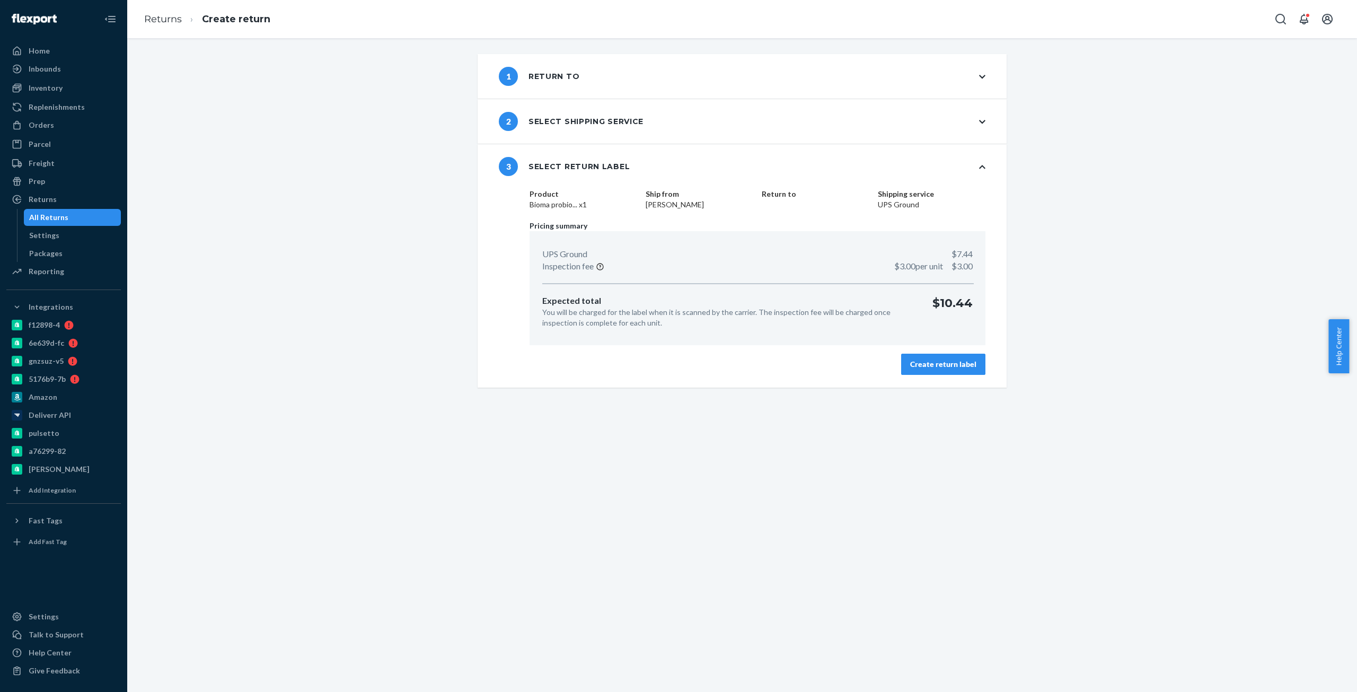
click at [942, 357] on button "Create return label" at bounding box center [943, 364] width 84 height 21
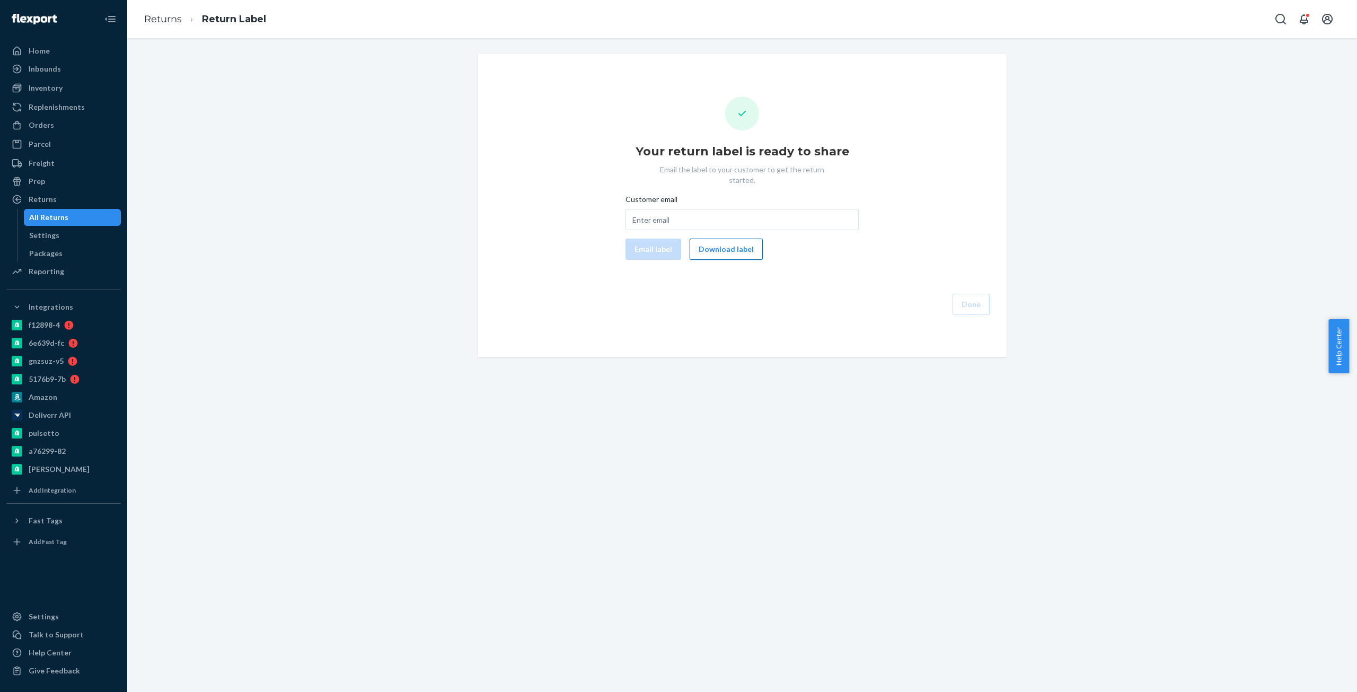
click at [711, 239] on button "Download label" at bounding box center [726, 249] width 73 height 21
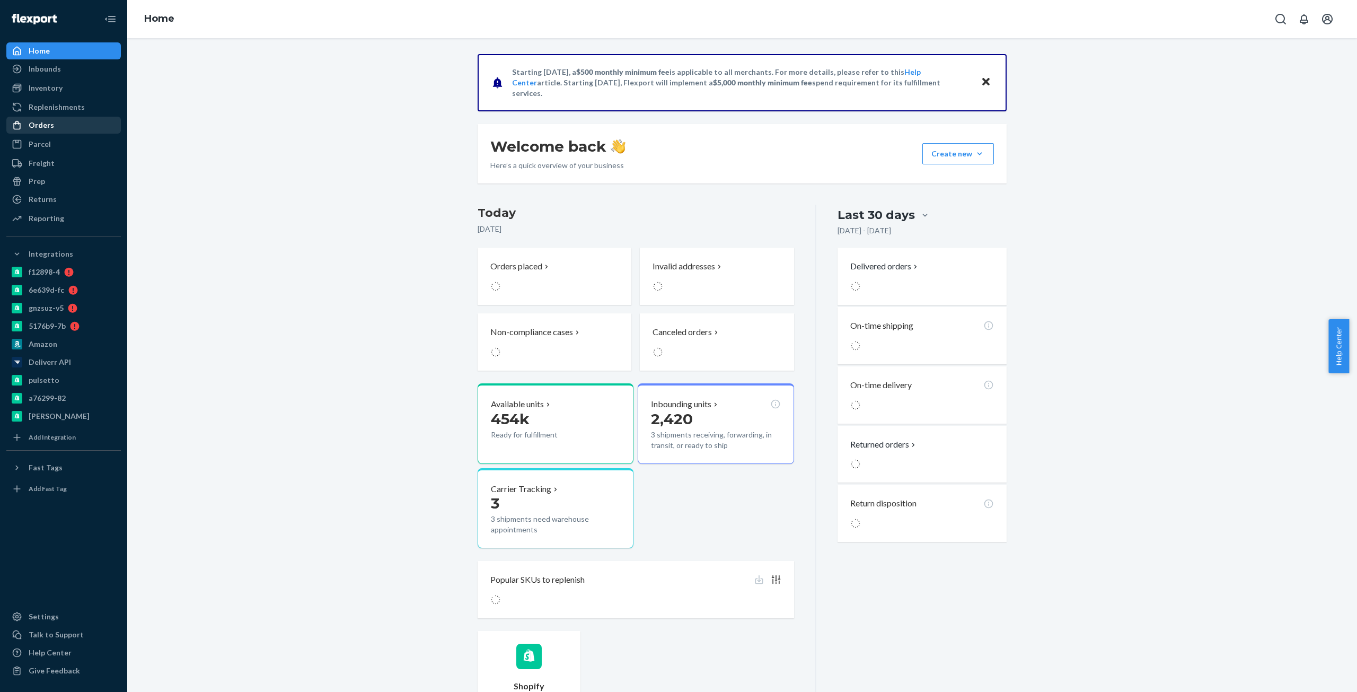
click at [39, 119] on div "Orders" at bounding box center [63, 125] width 112 height 15
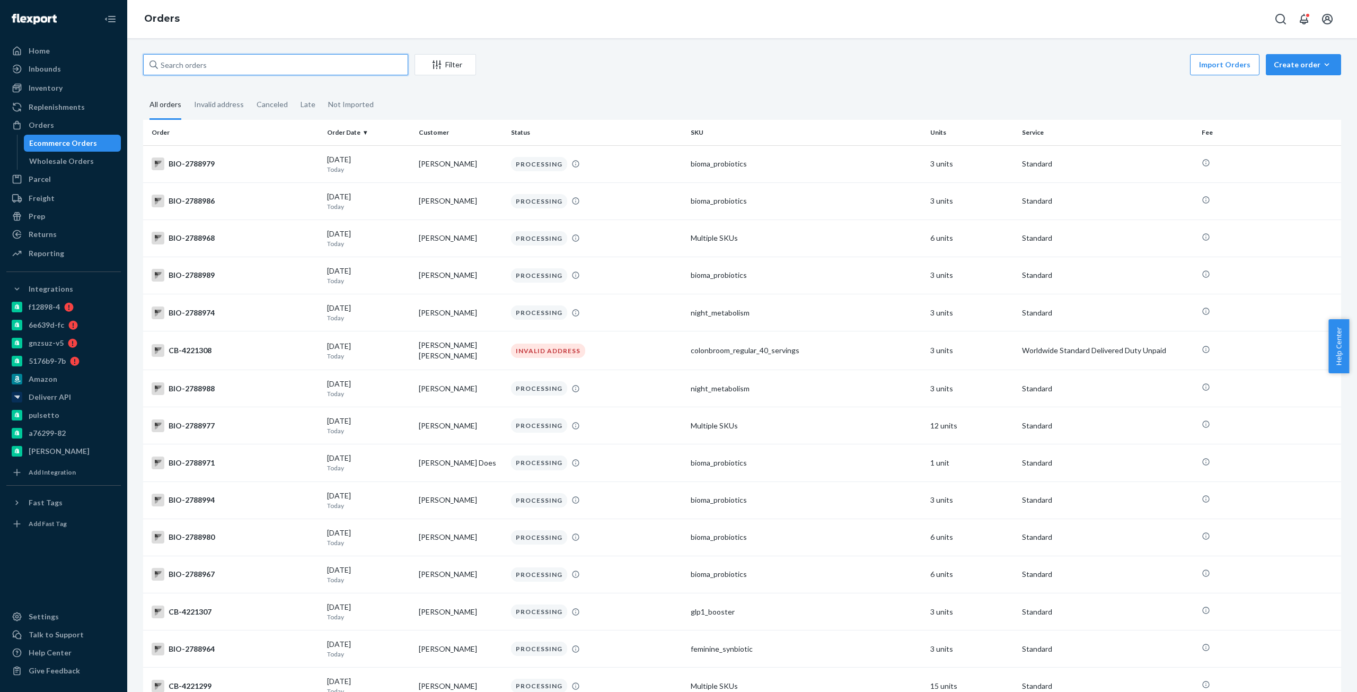
click at [204, 65] on input "text" at bounding box center [275, 64] width 265 height 21
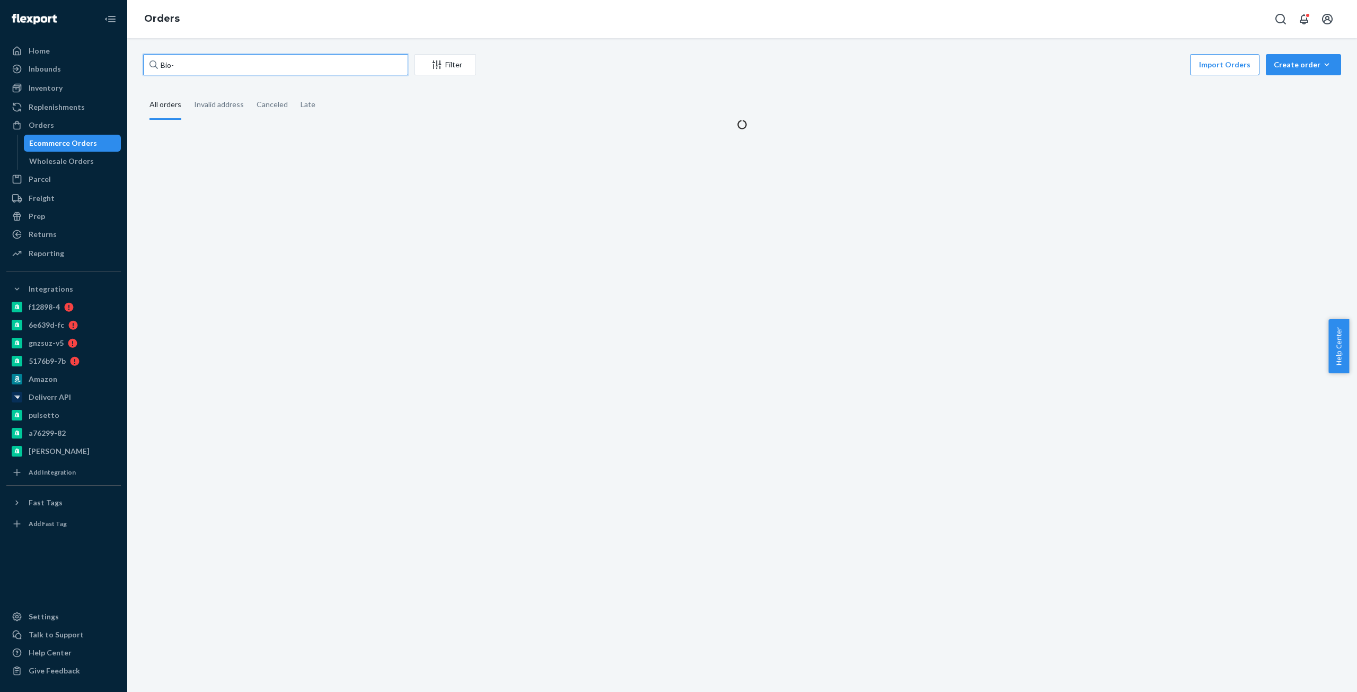
paste input "2521792"
type input "Bio-2521792"
paste input "Bio-2521792"
type input "Bio-2521792"
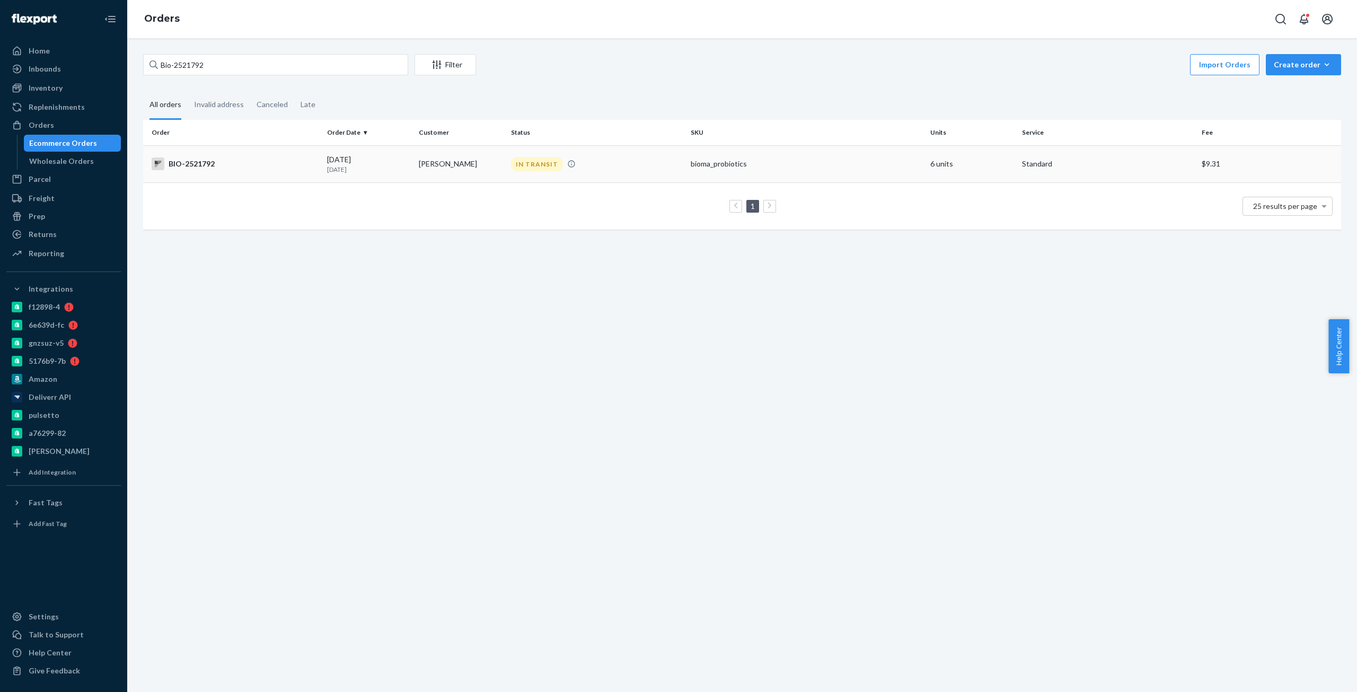
click at [217, 162] on div "BIO-2521792" at bounding box center [235, 163] width 167 height 13
click at [183, 60] on input "Bio-2521792" at bounding box center [275, 64] width 265 height 21
paste input "2751407"
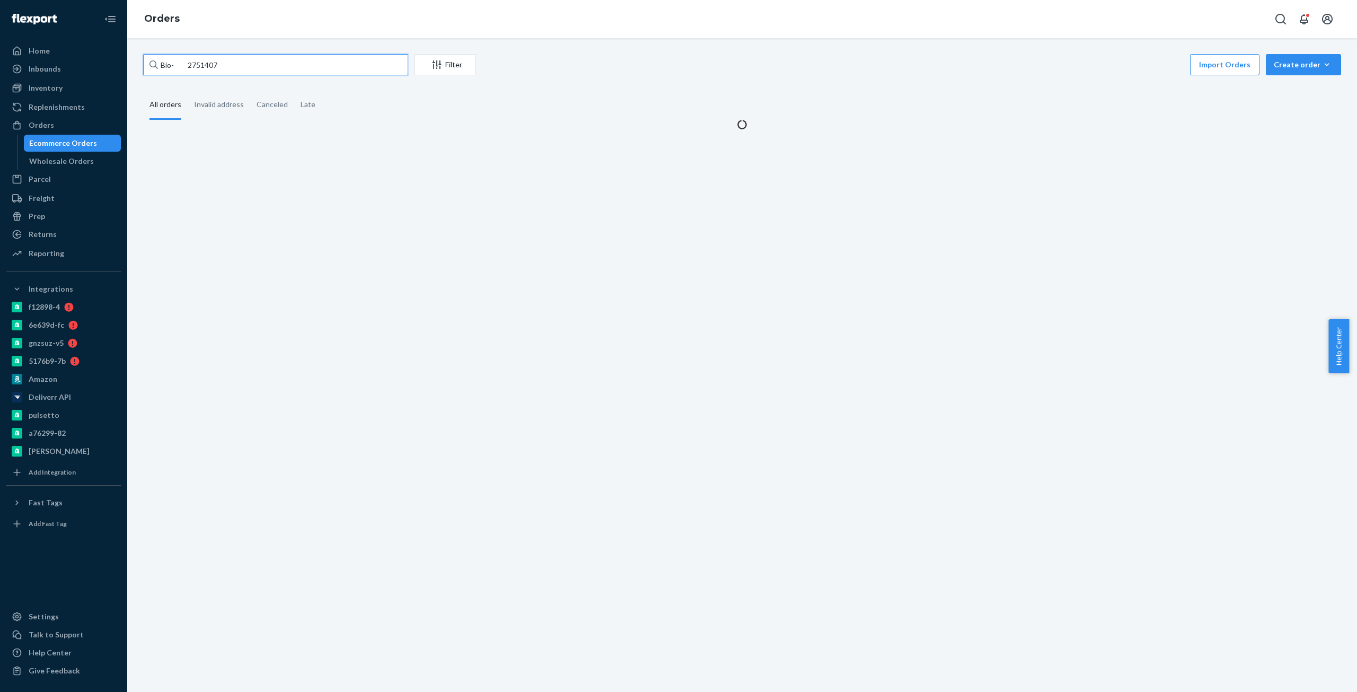
type input "Bio- 2751407"
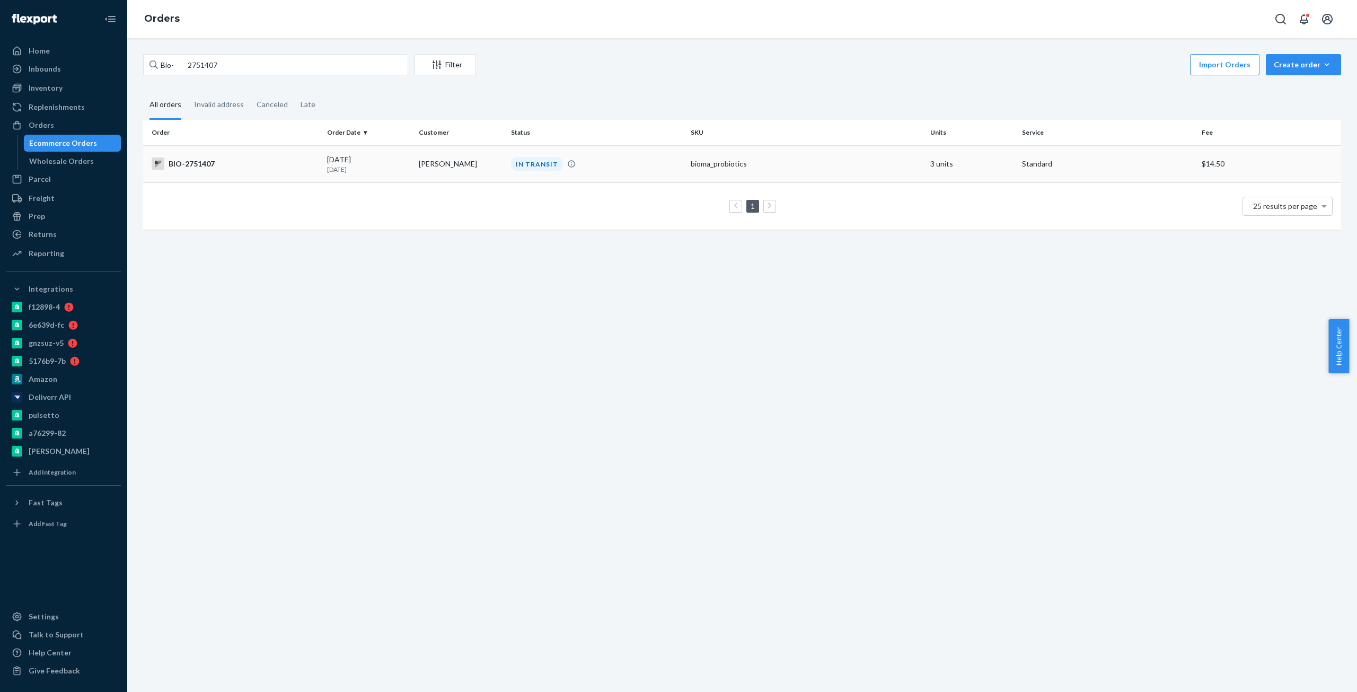
click at [185, 159] on div "BIO-2751407" at bounding box center [235, 163] width 167 height 13
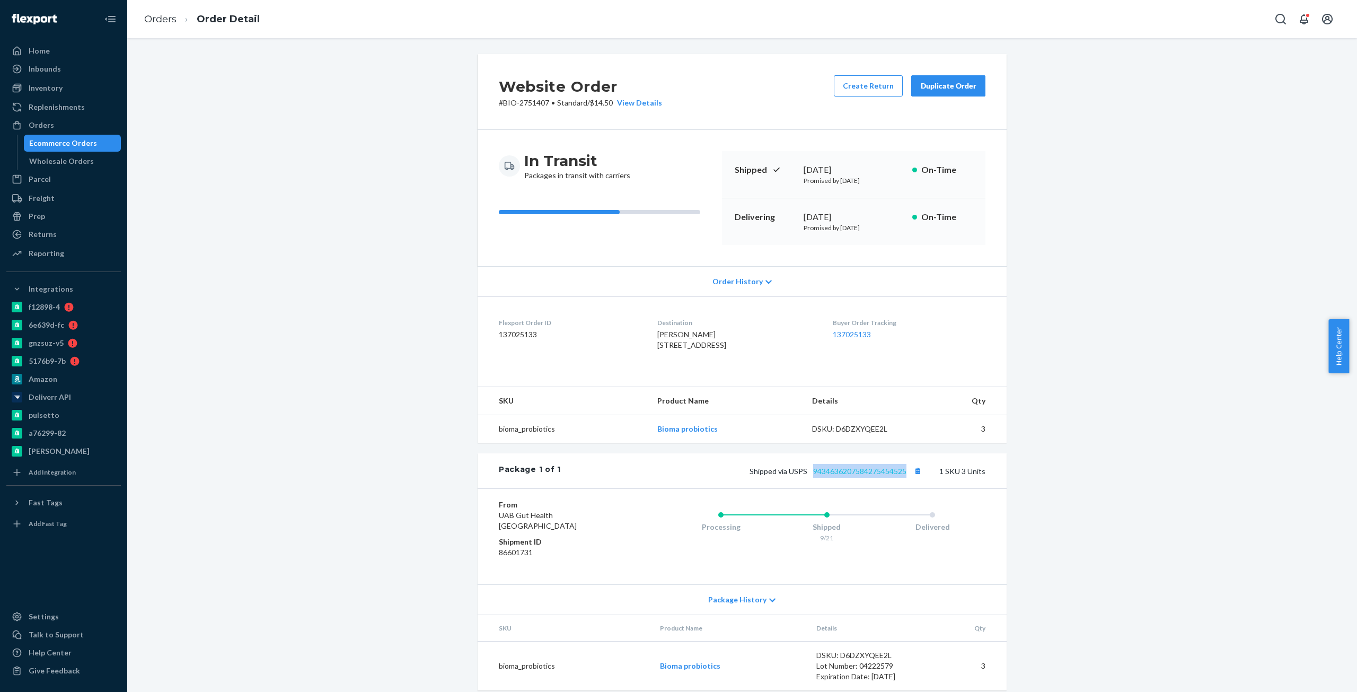
copy link "9434636207584275454525"
drag, startPoint x: 905, startPoint y: 496, endPoint x: 224, endPoint y: 420, distance: 685.4
click at [204, 471] on div "Website Order # BIO-2751407 • Standard / $14.50 View Details Create Return Dupl…" at bounding box center [742, 378] width 1214 height 649
drag, startPoint x: 277, startPoint y: 187, endPoint x: 268, endPoint y: 160, distance: 27.8
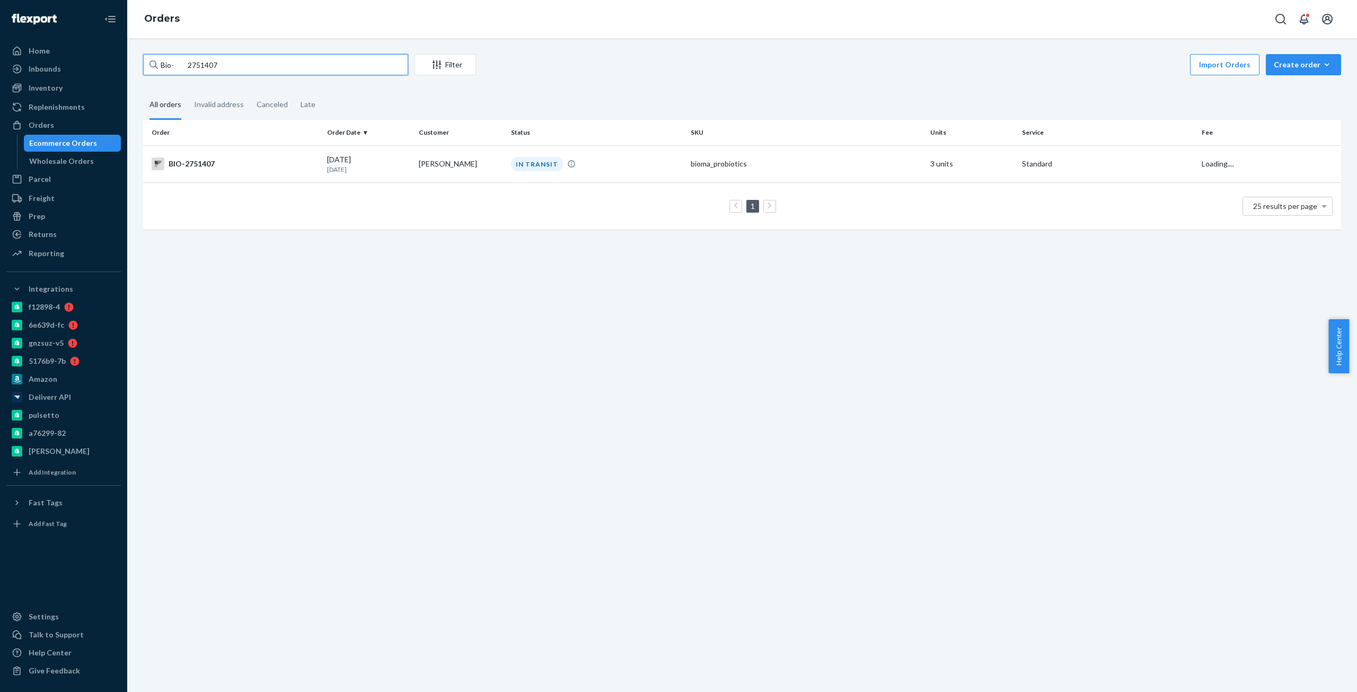
click at [203, 69] on input "Bio- 2751407" at bounding box center [275, 64] width 265 height 21
paste input "689542"
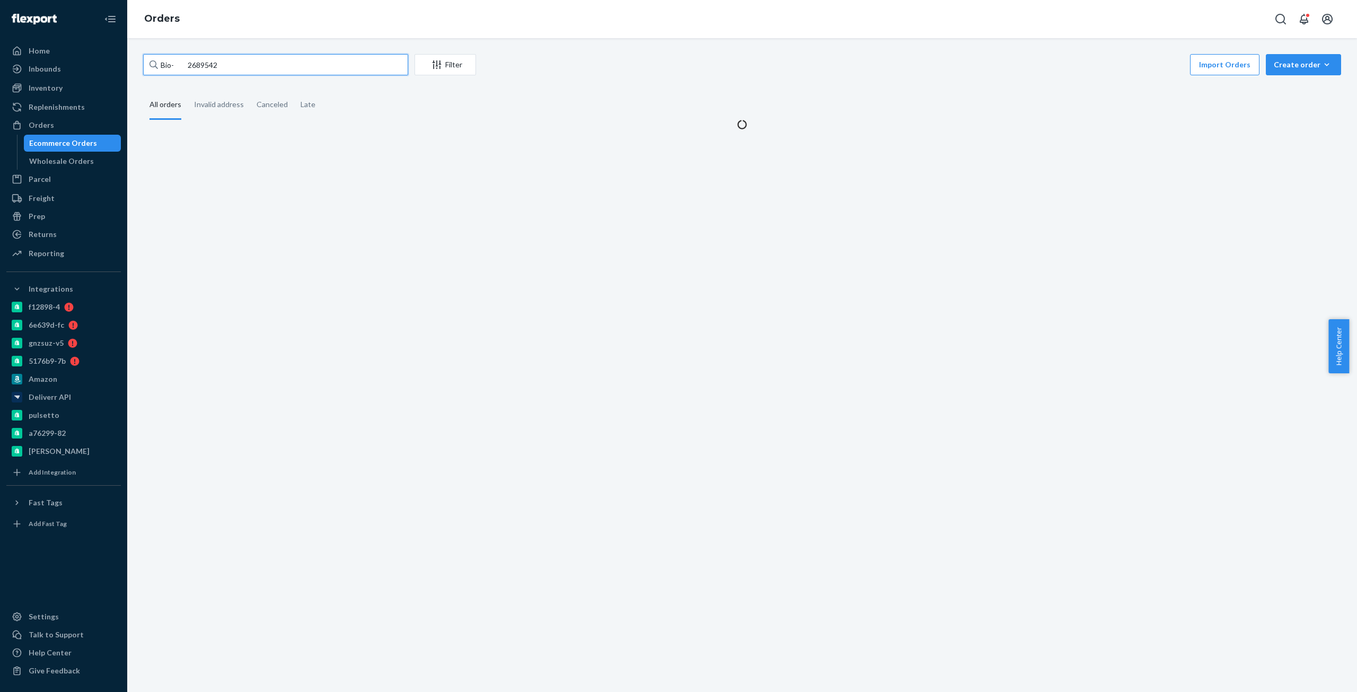
type input "Bio- 2689542"
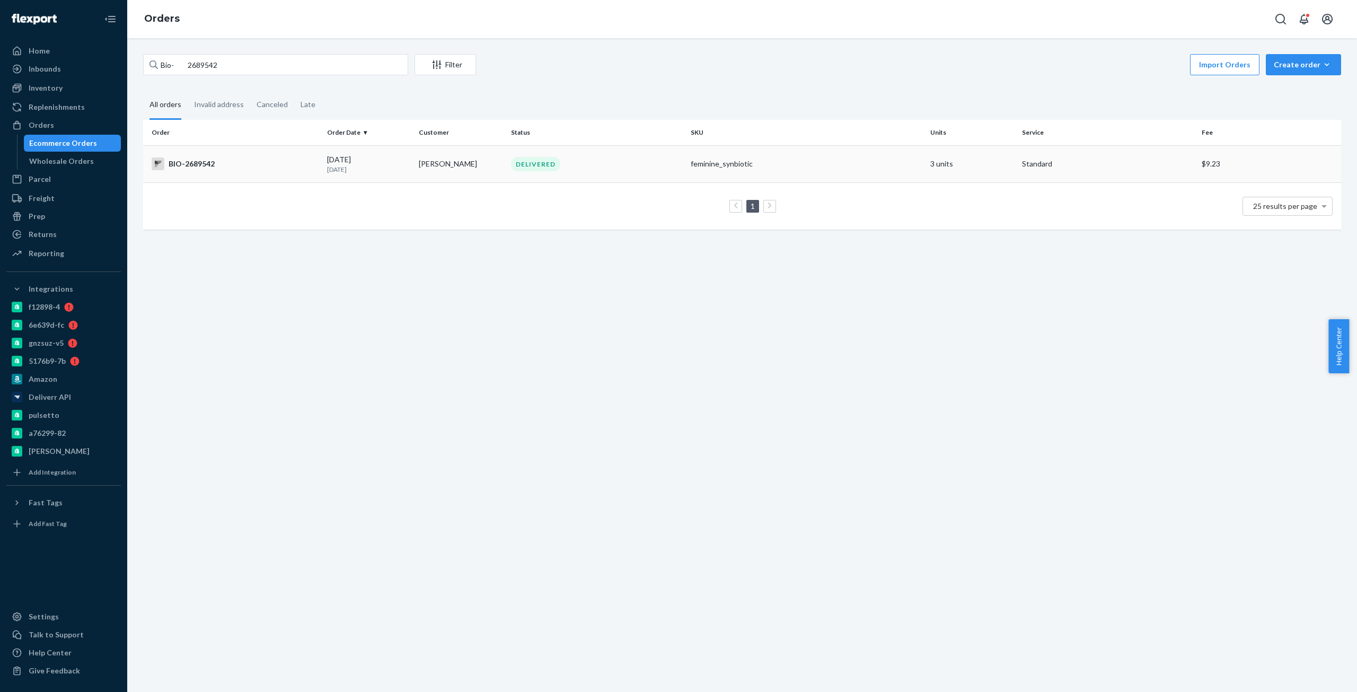
click at [206, 152] on td "BIO-2689542" at bounding box center [233, 163] width 180 height 37
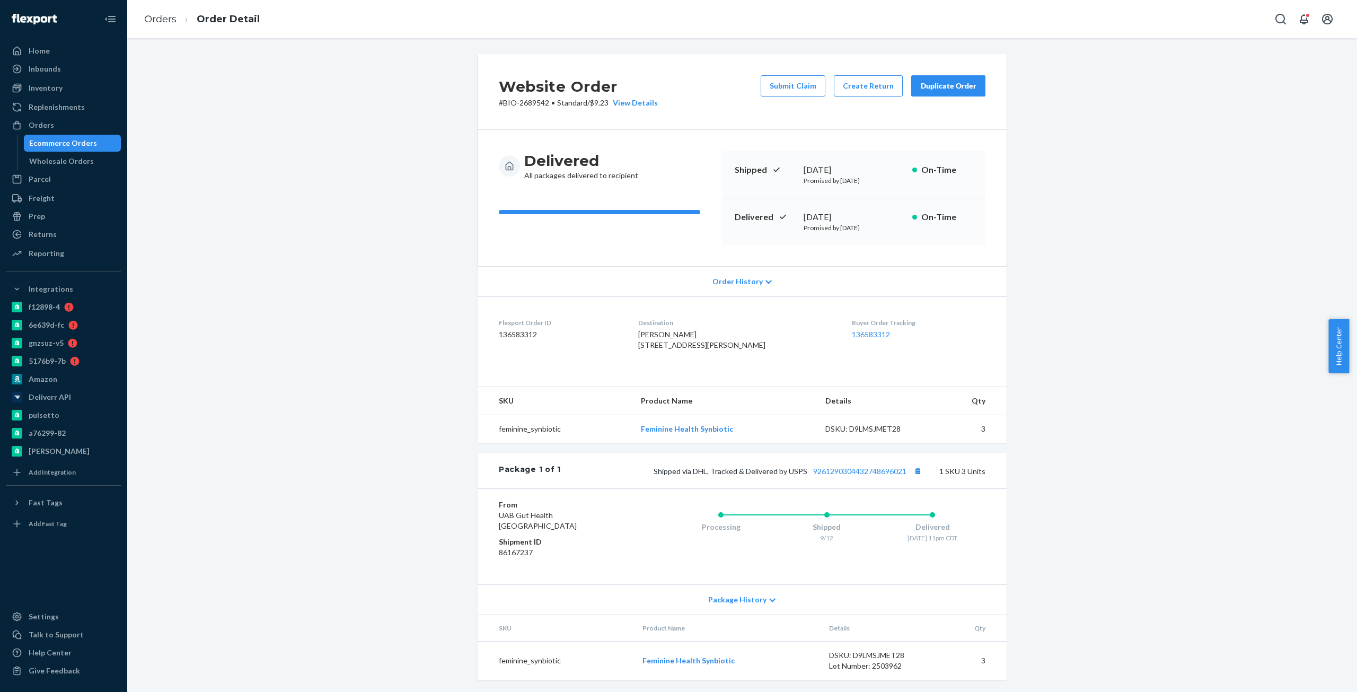
click at [525, 101] on p "# BIO-2689542 • Standard / $9.23 View Details" at bounding box center [578, 103] width 159 height 11
click at [505, 106] on p "# BIO-2689542 • Standard / $9.23 View Details" at bounding box center [578, 103] width 159 height 11
copy p "BIO-2689542"
click at [844, 89] on button "Create Return" at bounding box center [868, 85] width 69 height 21
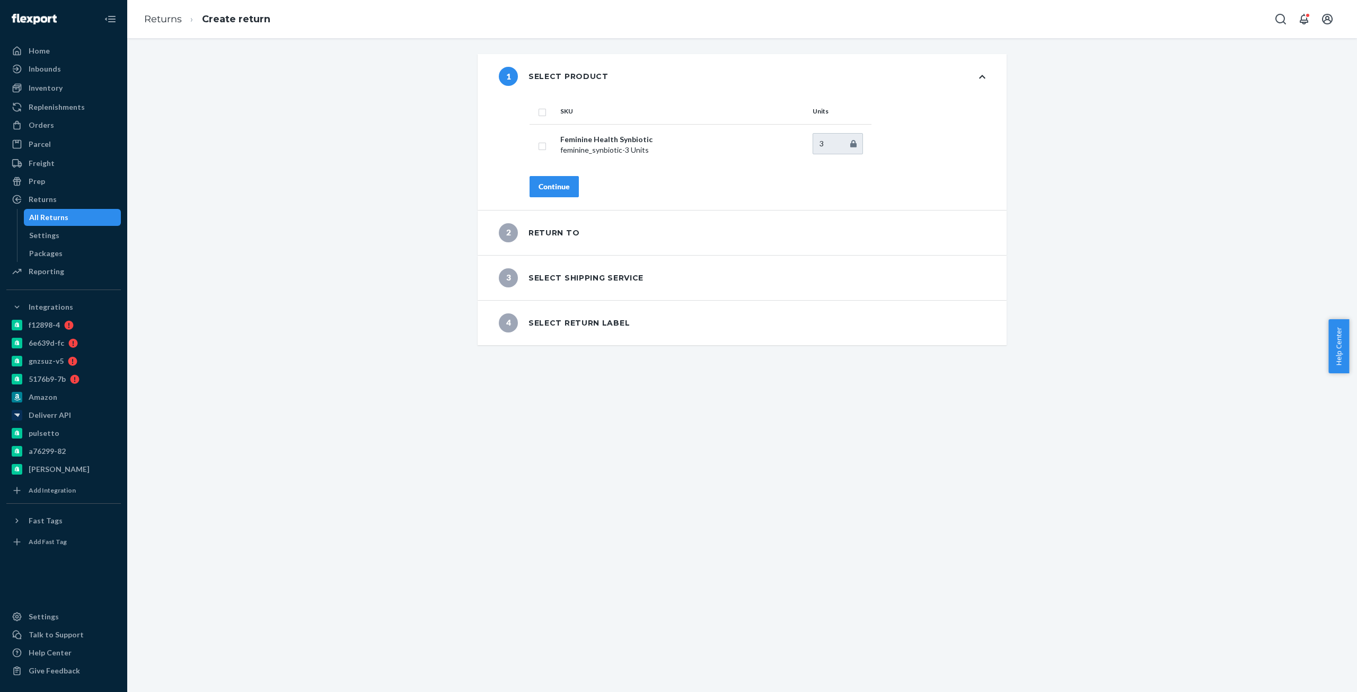
click at [556, 122] on th "SKU" at bounding box center [682, 111] width 252 height 25
click at [538, 112] on input "checkbox" at bounding box center [542, 111] width 8 height 11
checkbox input "true"
click at [550, 185] on div "Continue" at bounding box center [554, 186] width 31 height 11
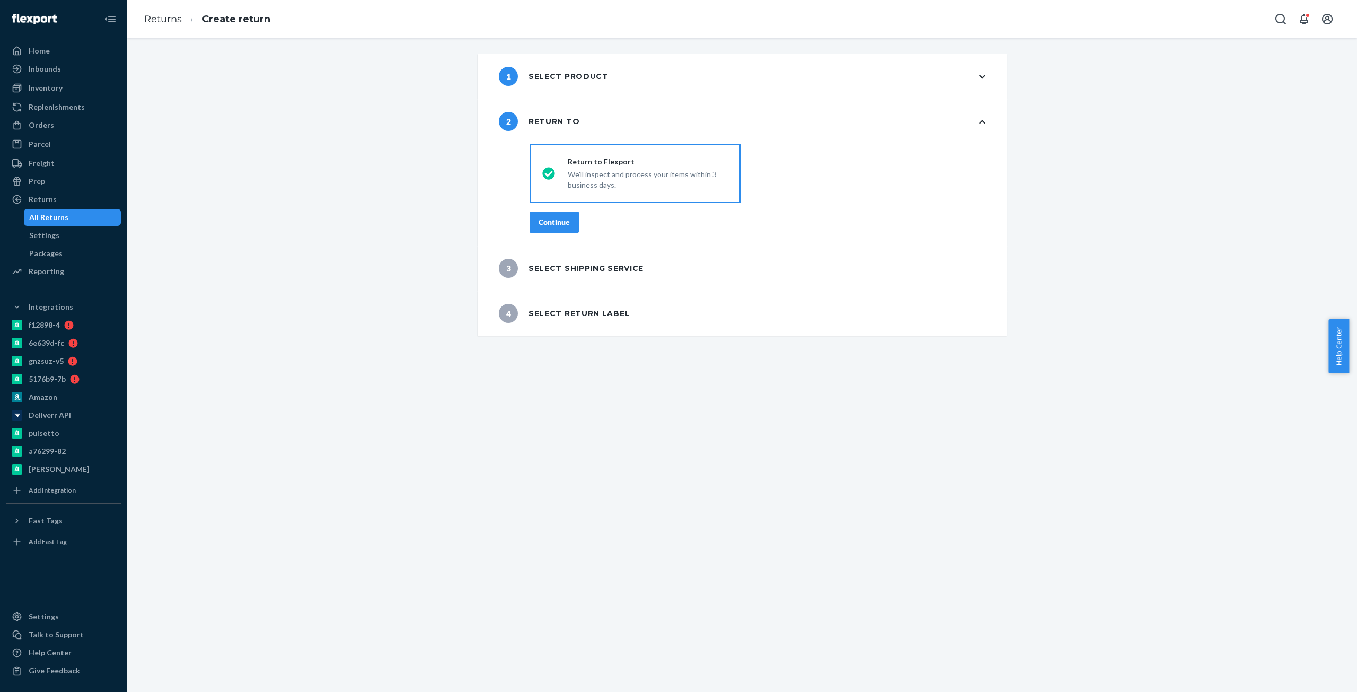
click at [548, 215] on button "Continue" at bounding box center [554, 222] width 49 height 21
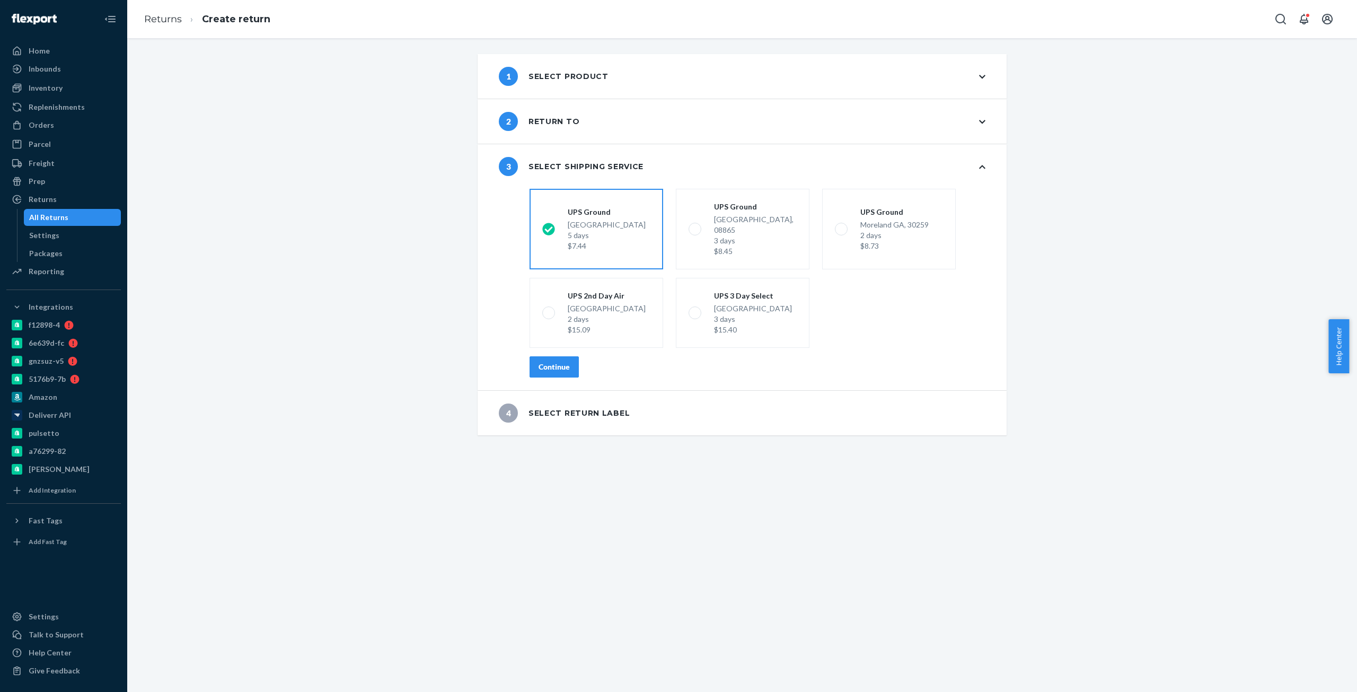
click at [550, 362] on div "Continue" at bounding box center [554, 367] width 31 height 11
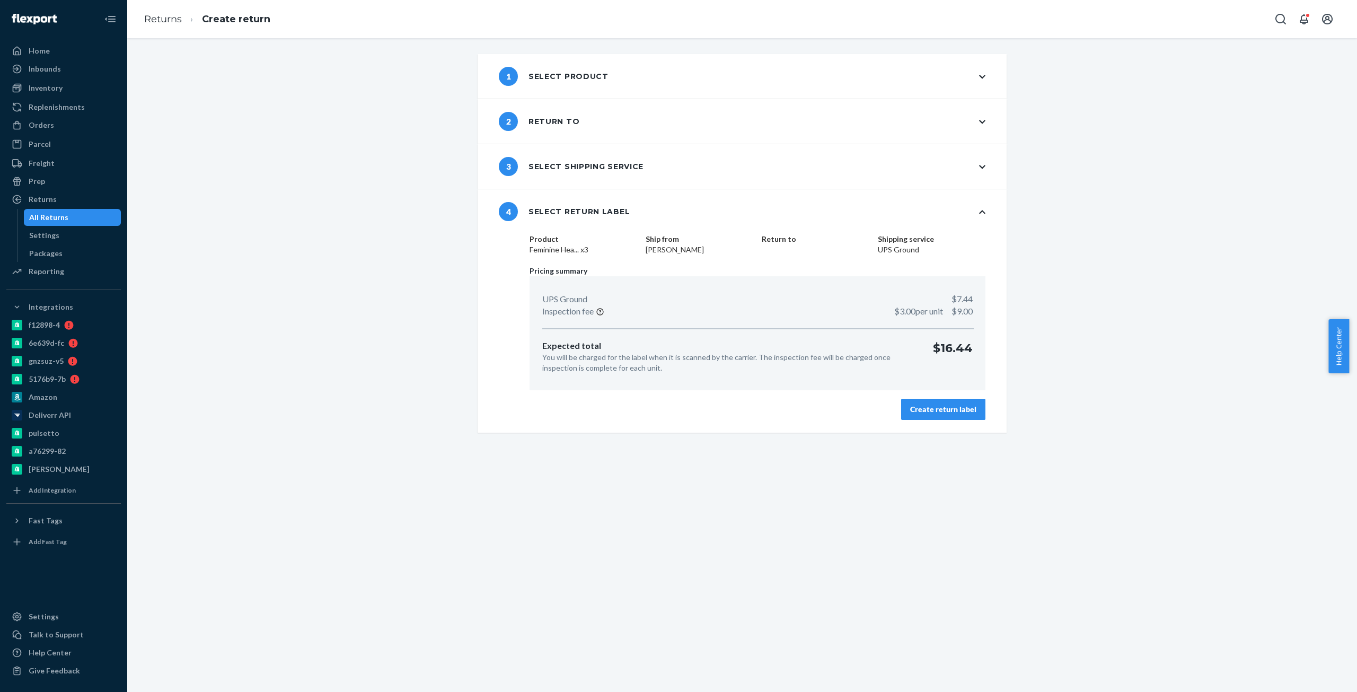
click at [924, 406] on div "Create return label" at bounding box center [943, 409] width 66 height 11
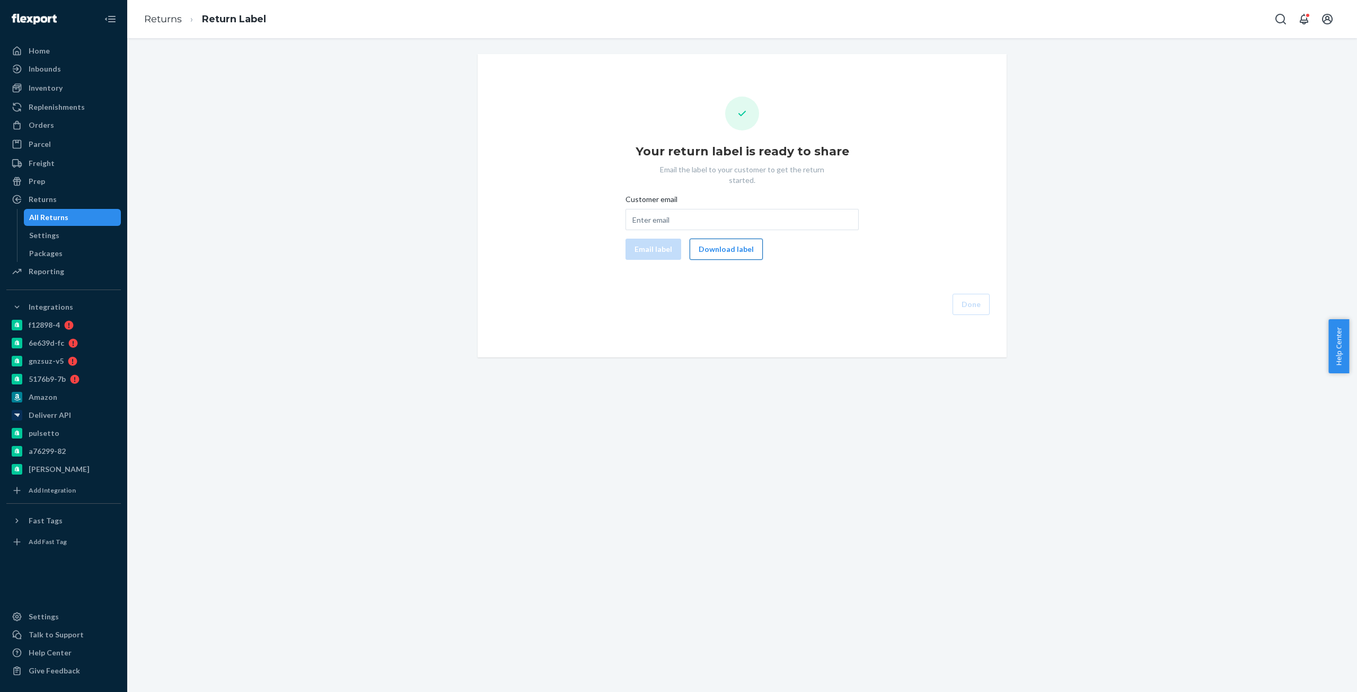
click at [728, 242] on button "Download label" at bounding box center [726, 249] width 73 height 21
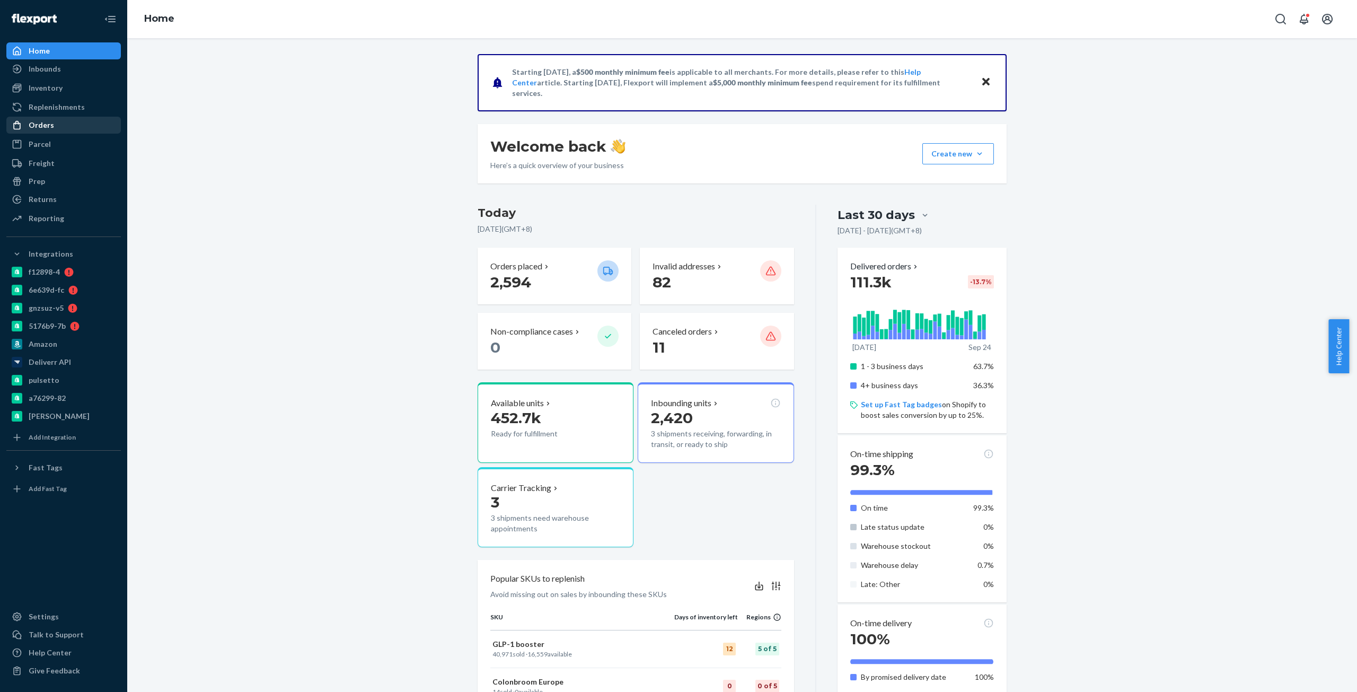
click at [68, 121] on div "Orders" at bounding box center [63, 125] width 112 height 15
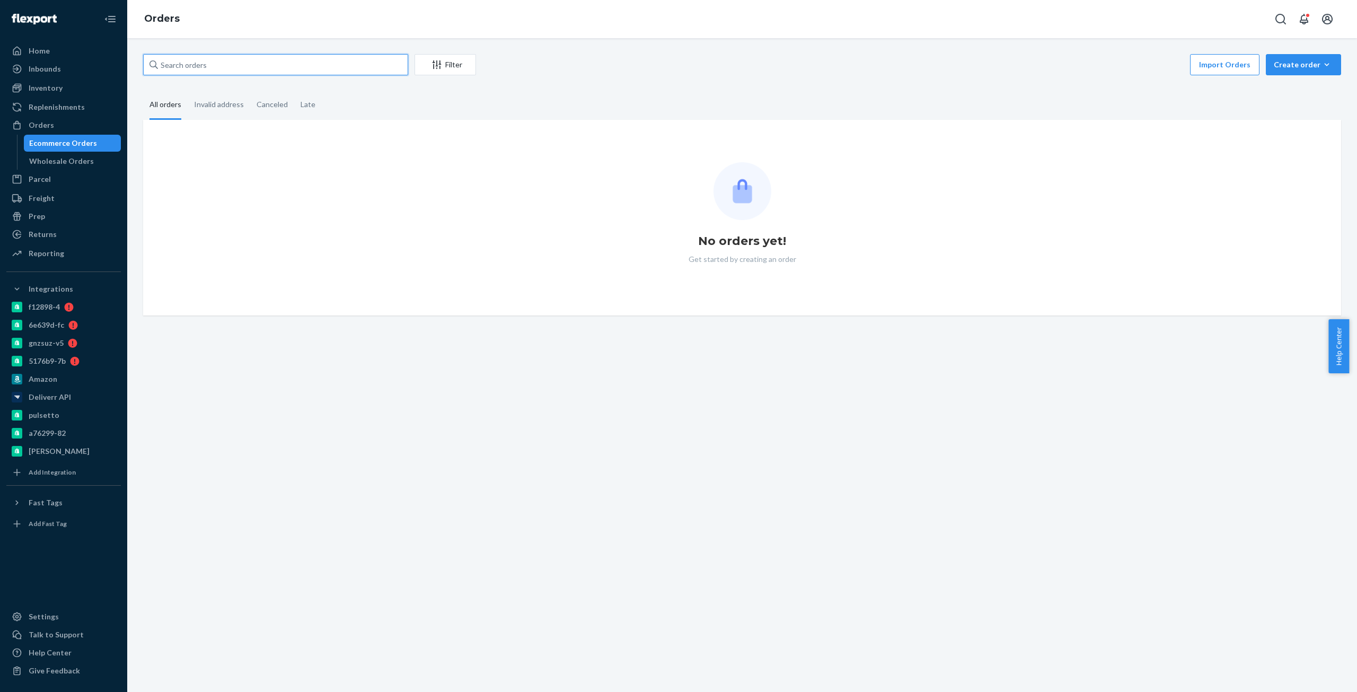
click at [189, 59] on input "text" at bounding box center [275, 64] width 265 height 21
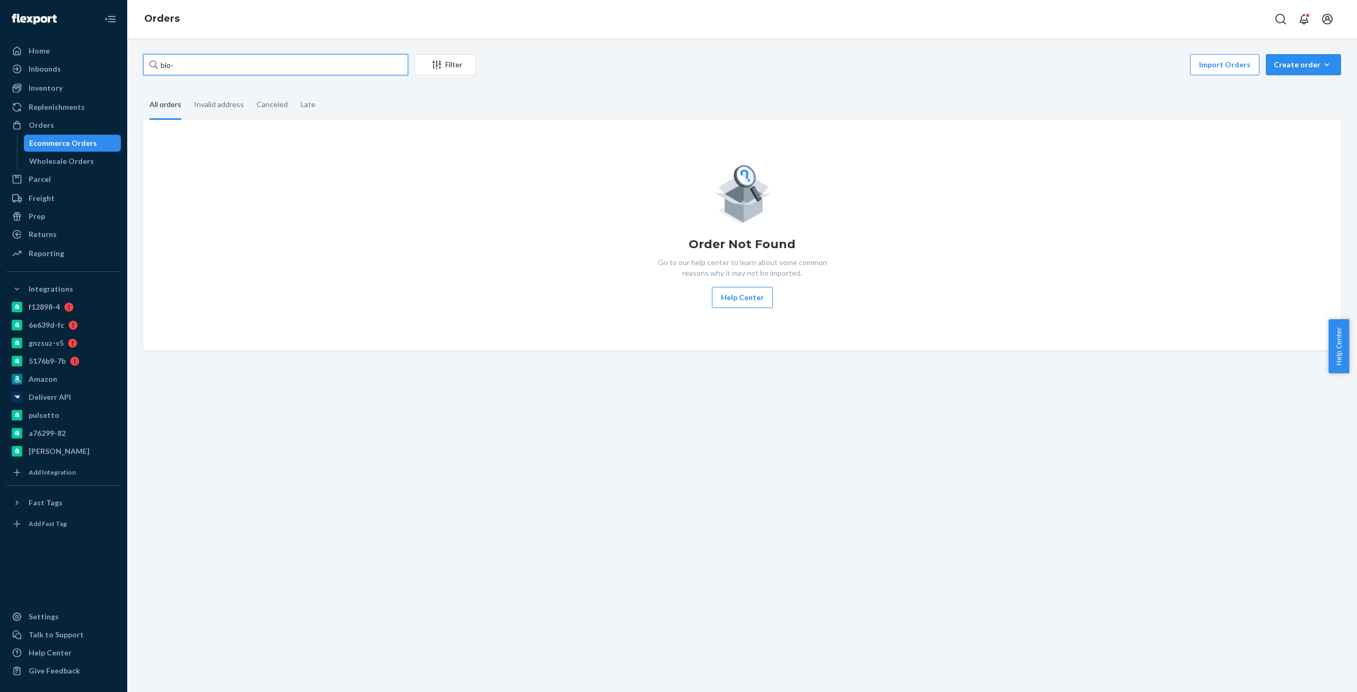
paste input "jfredrick1265@yahoo.com"
drag, startPoint x: 173, startPoint y: 65, endPoint x: 298, endPoint y: 63, distance: 125.7
click at [298, 63] on input "bio-jfredrick1265@yahoo.com" at bounding box center [275, 64] width 265 height 21
paste input "2668249"
type input "bio-2668249"
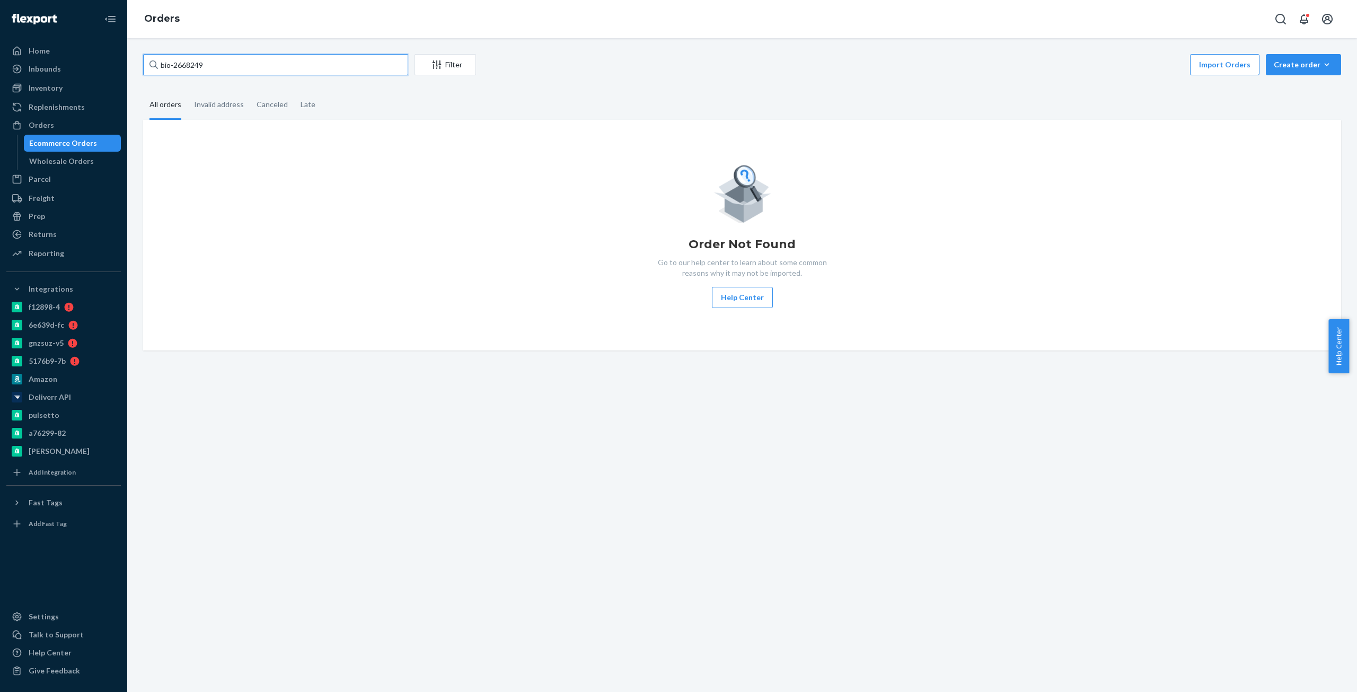
click at [184, 60] on input "bio-2668249" at bounding box center [275, 64] width 265 height 21
drag, startPoint x: 269, startPoint y: 53, endPoint x: 188, endPoint y: 58, distance: 81.3
click at [160, 64] on div "bio-2668249 Filter Import Orders Create order Ecommerce order Removal order All…" at bounding box center [742, 365] width 1230 height 654
drag, startPoint x: 219, startPoint y: 59, endPoint x: 142, endPoint y: 67, distance: 77.3
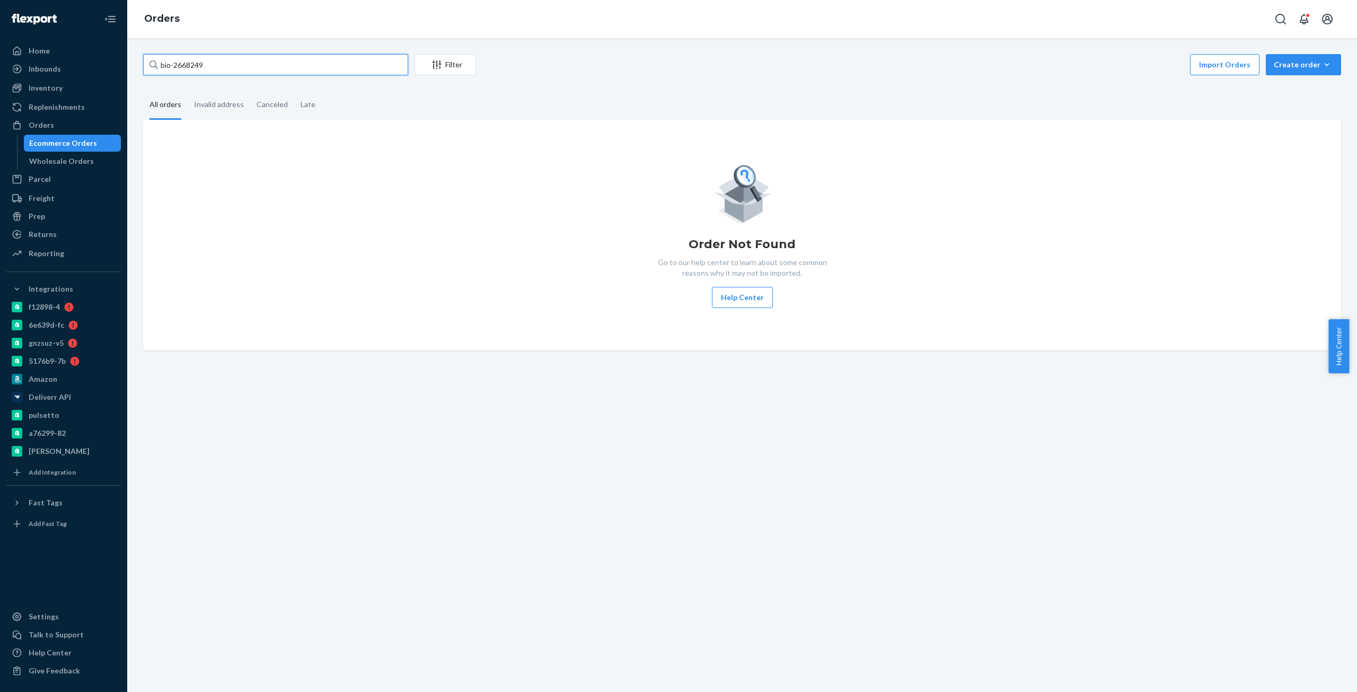
click at [139, 69] on div "bio-2668249 Filter Import Orders Create order Ecommerce order Removal order All…" at bounding box center [742, 202] width 1214 height 296
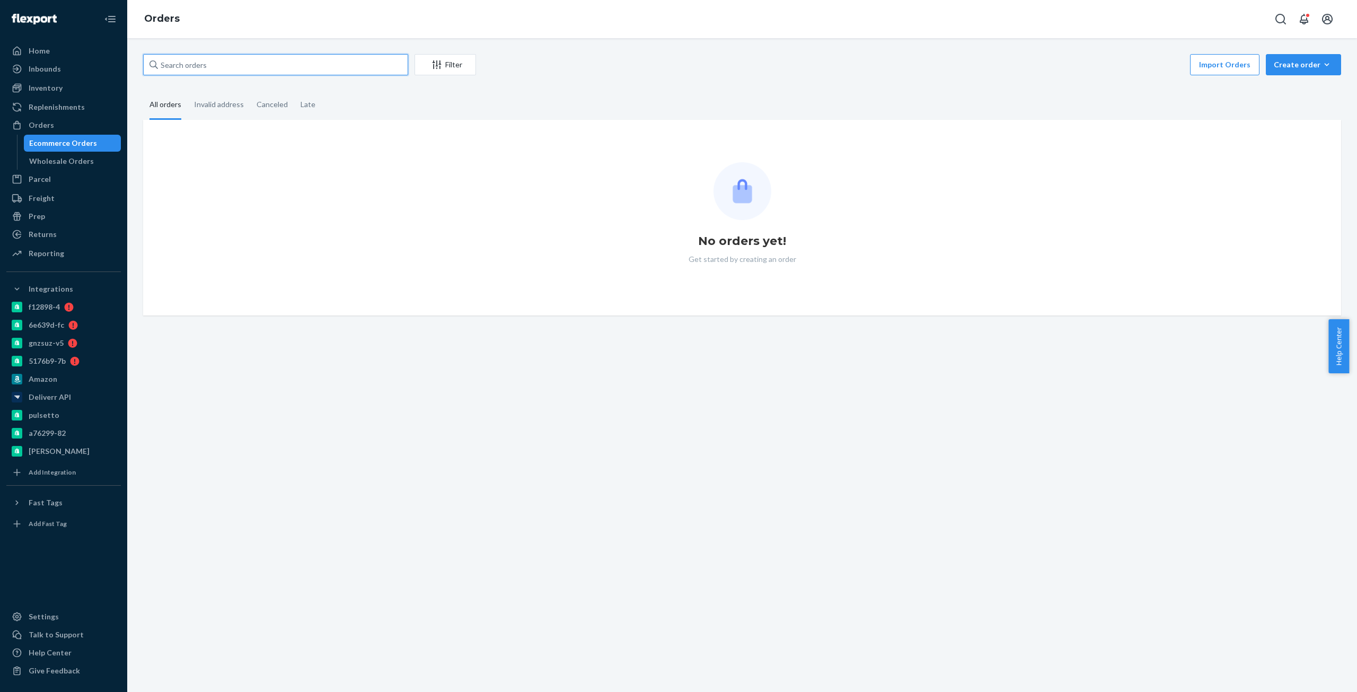
paste input "bio-2668249"
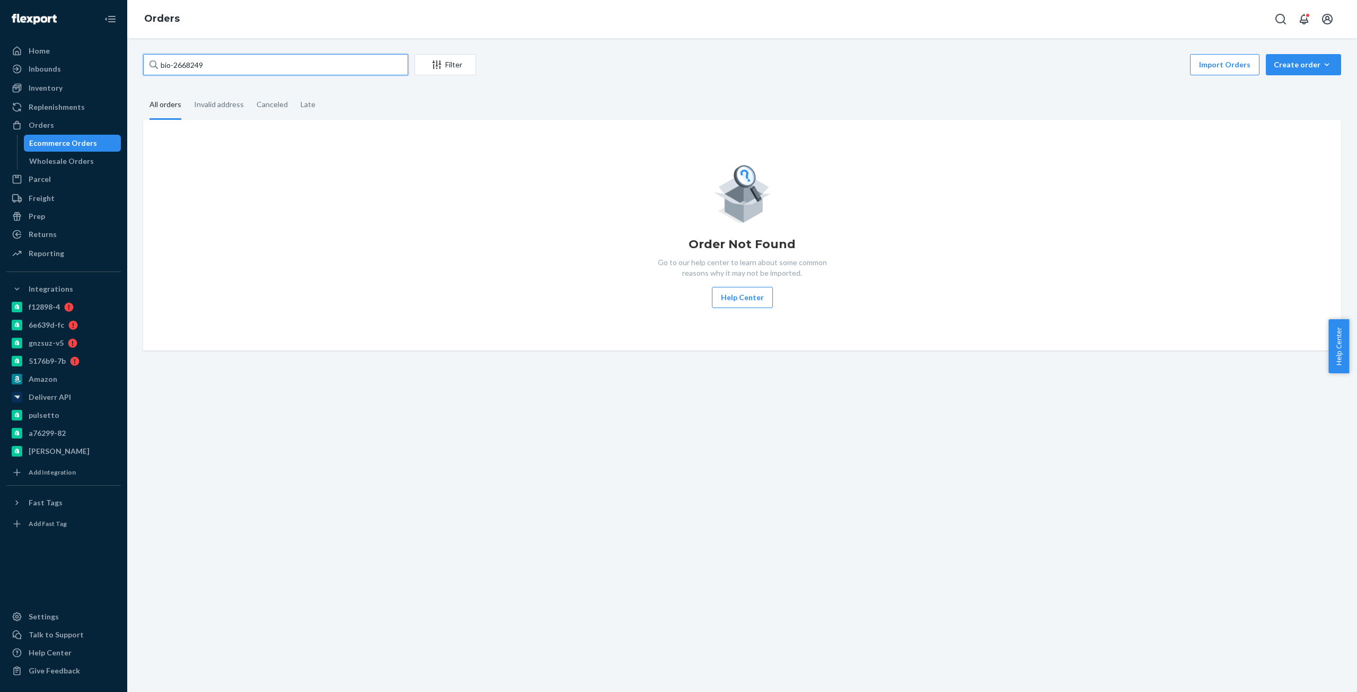
click at [347, 68] on input "bio-2668249" at bounding box center [275, 64] width 265 height 21
paste input "2668249"
type input "Bio-2668249"
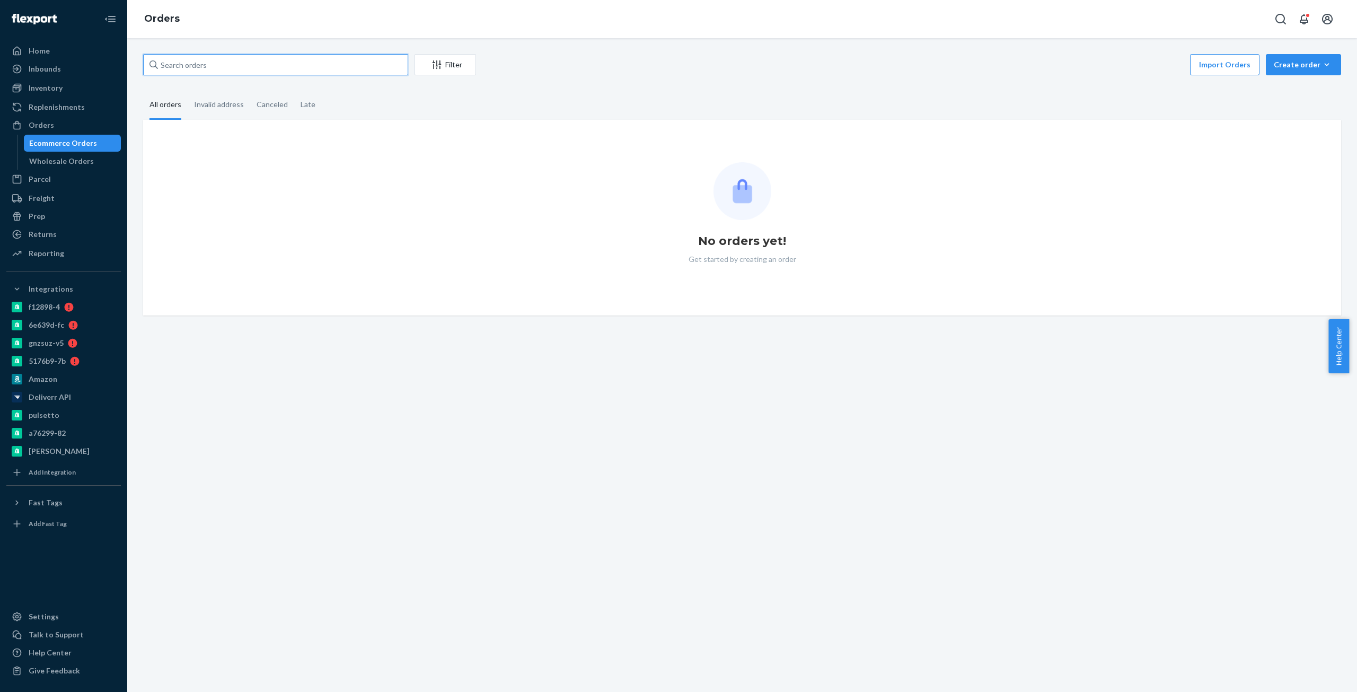
paste input "Bio-2668249"
type input "Bio-2668249"
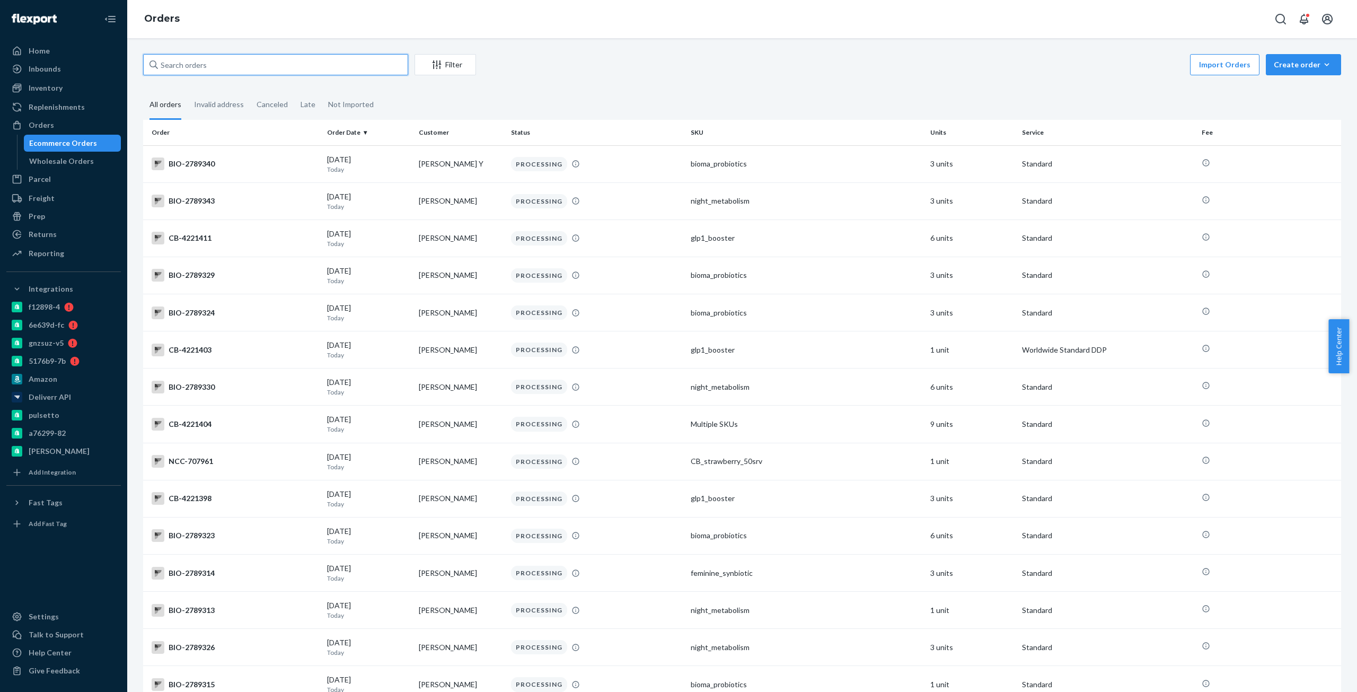
click at [264, 67] on input "text" at bounding box center [275, 64] width 265 height 21
paste input "Bio-2668249"
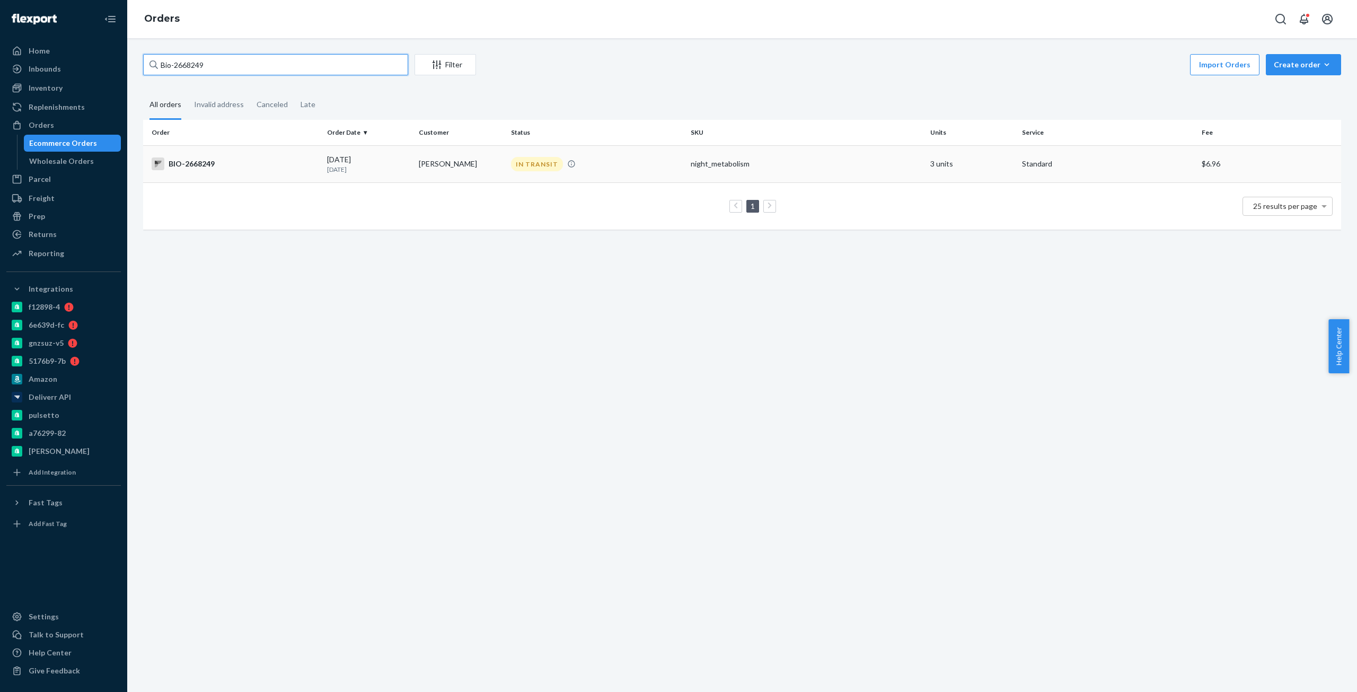
type input "Bio-2668249"
click at [208, 170] on div "BIO-2668249" at bounding box center [235, 163] width 167 height 13
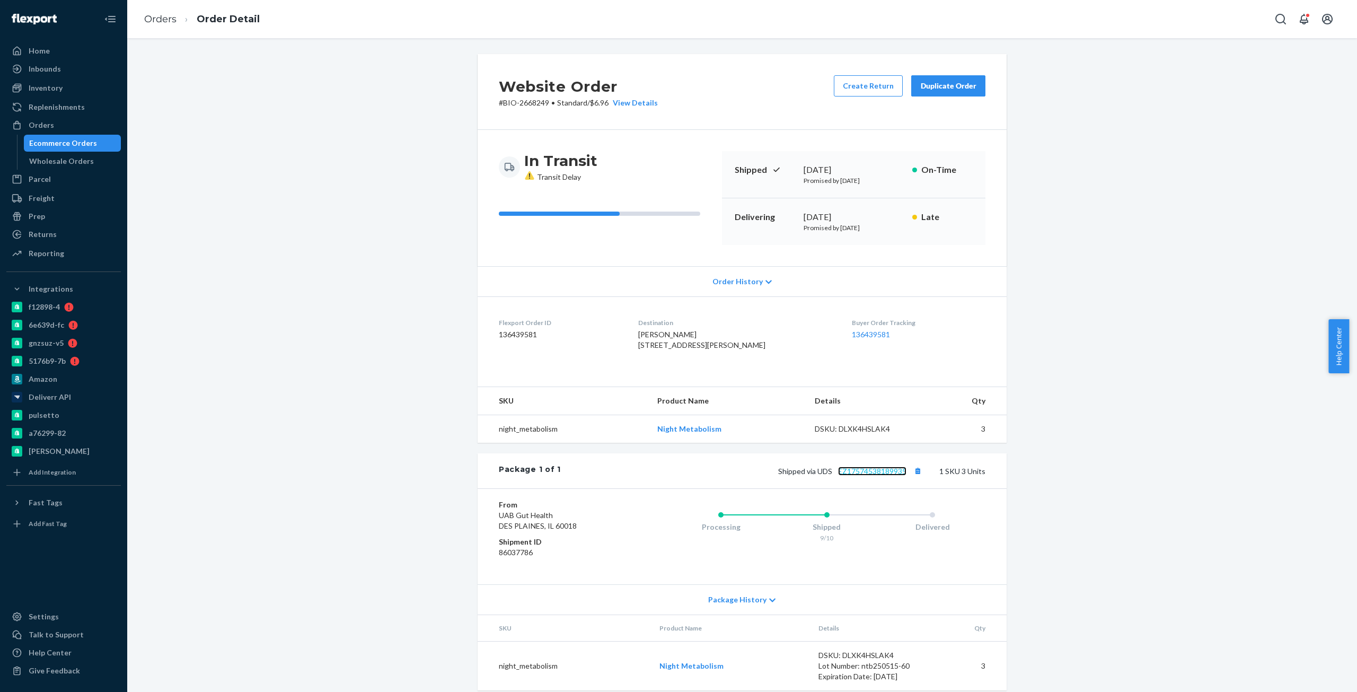
click at [862, 476] on link "EZ17574538189935" at bounding box center [872, 471] width 68 height 9
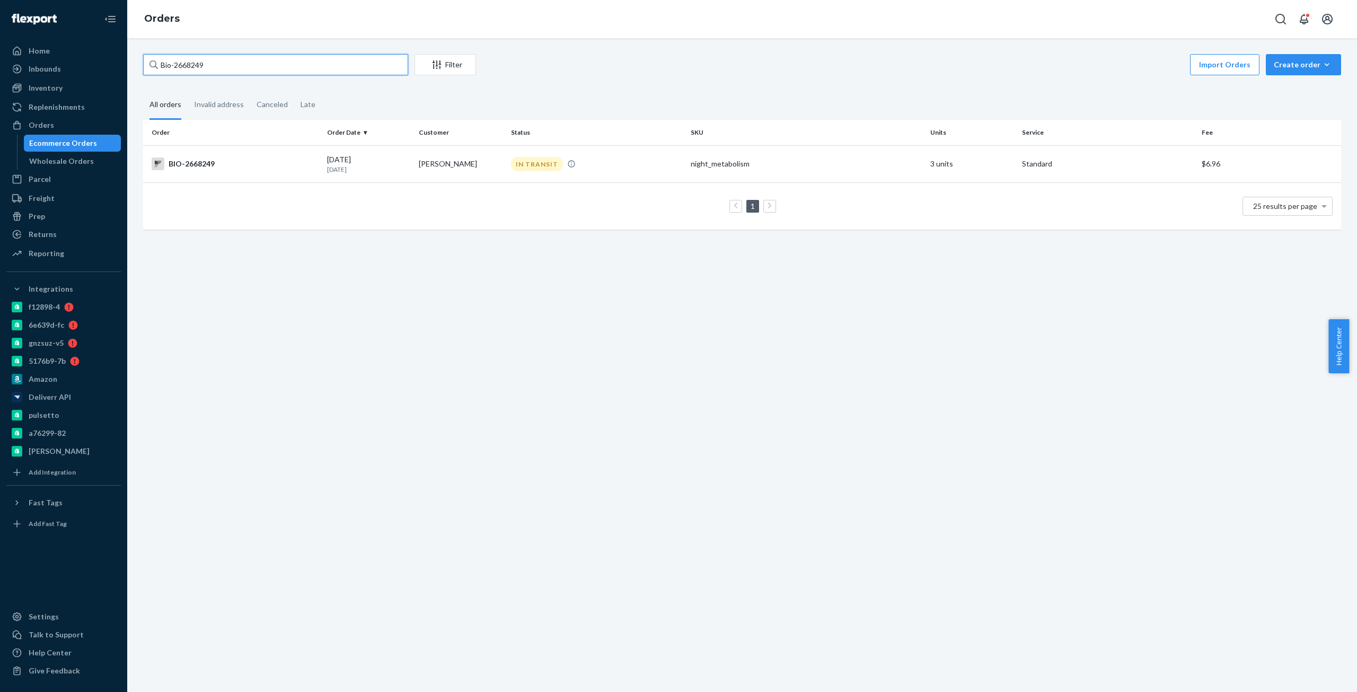
click at [197, 66] on input "Bio-2668249" at bounding box center [275, 64] width 265 height 21
paste input "2665677"
type input "Bio- 2665677"
click at [203, 161] on div "BIO-2665677" at bounding box center [235, 163] width 167 height 13
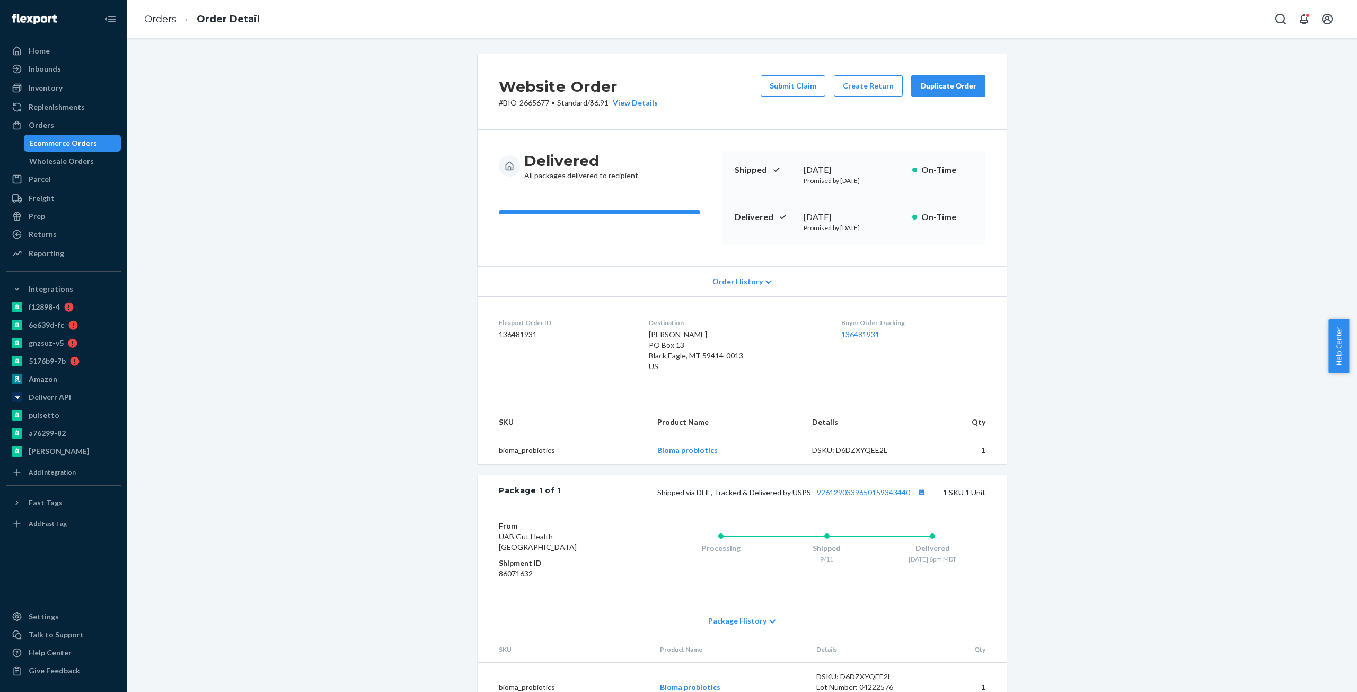
click at [844, 217] on div "[DATE]" at bounding box center [854, 217] width 100 height 12
copy div "[DATE]"
copy link "9261290339650159343440"
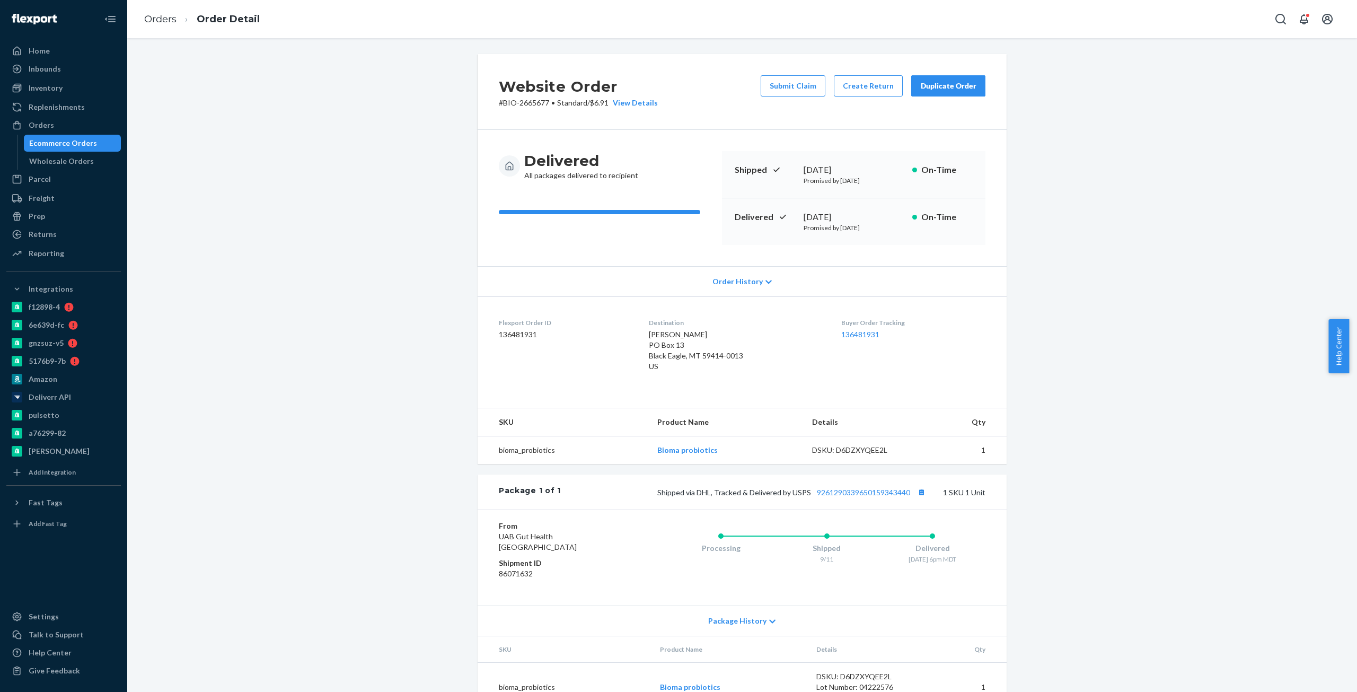
drag, startPoint x: 583, startPoint y: 109, endPoint x: 590, endPoint y: 116, distance: 9.7
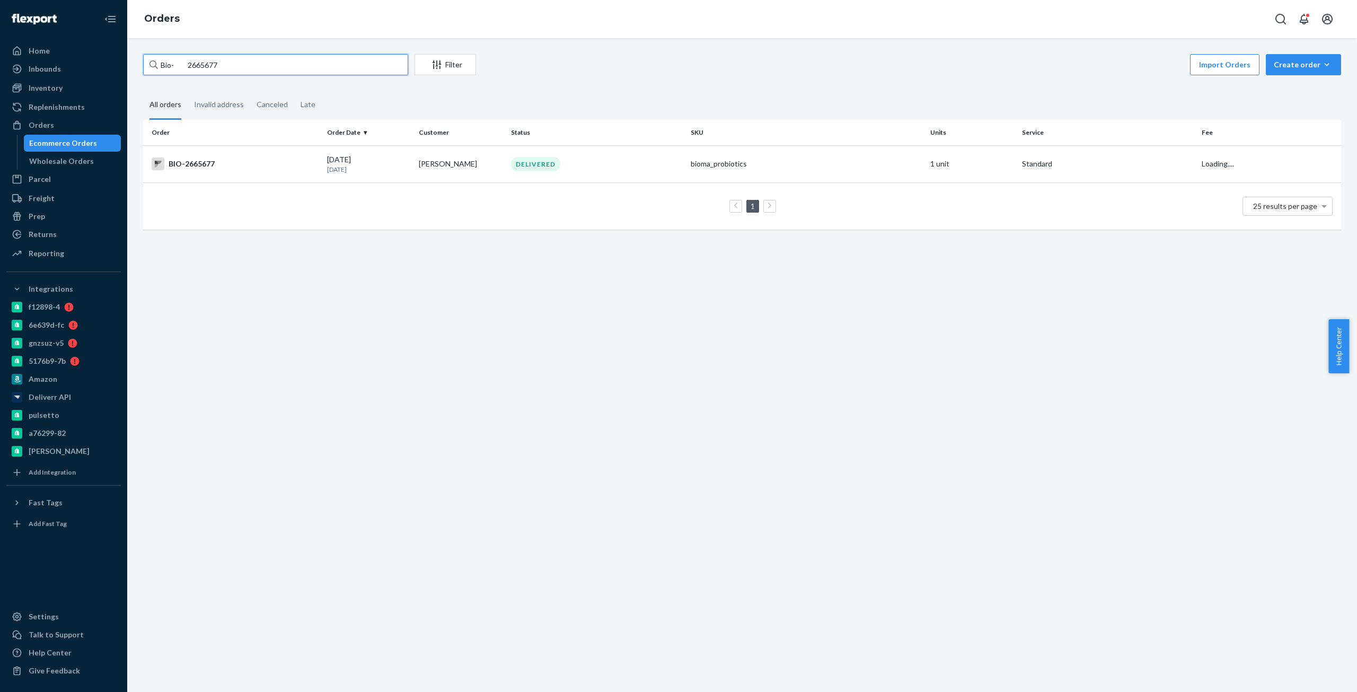
click at [341, 65] on input "Bio- 2665677" at bounding box center [275, 64] width 265 height 21
paste input "2727280"
type input "Bio-2727280"
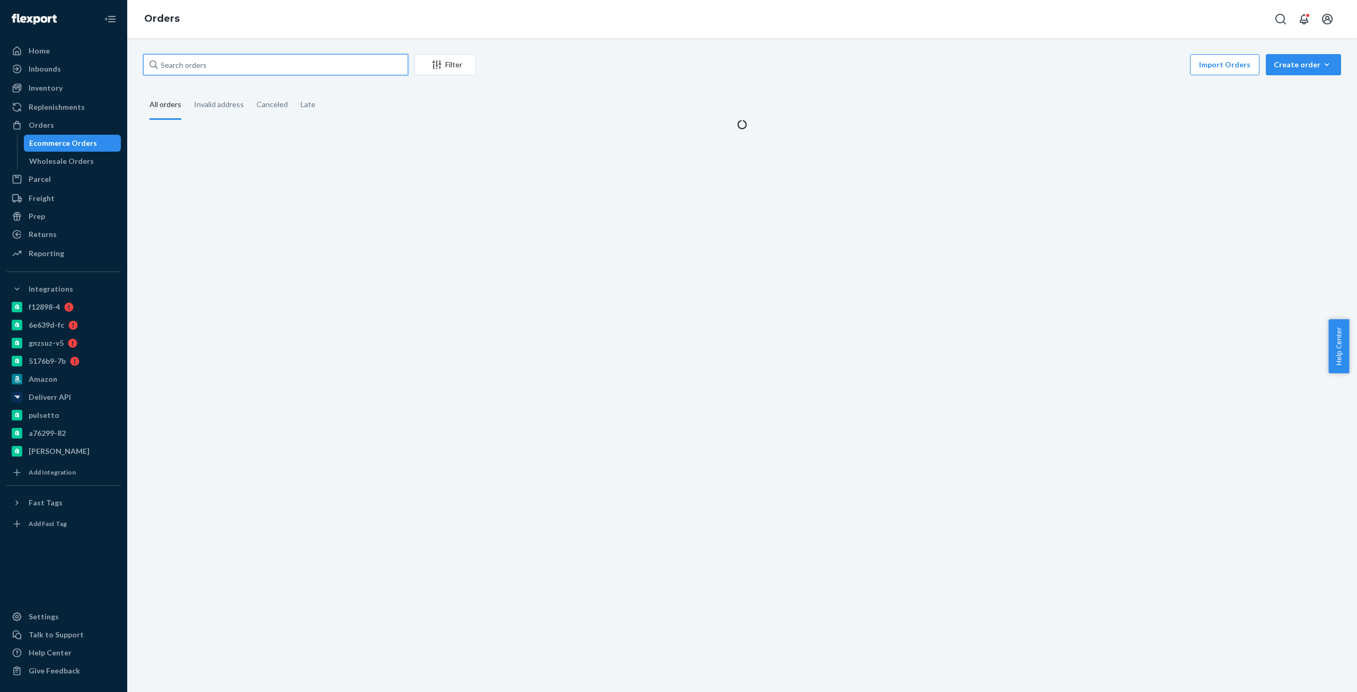
paste input "Bio-2727280"
type input "Bio-2727280"
paste input "Bio-2727280"
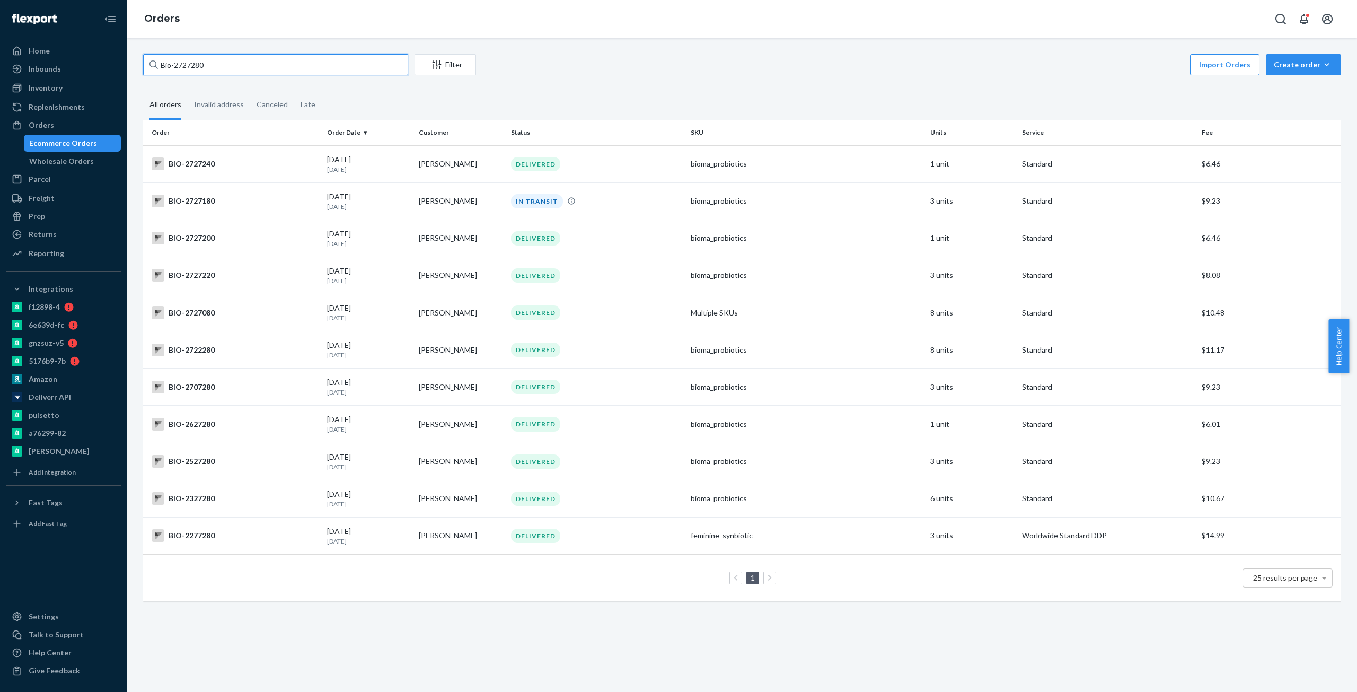
paste input "Nancy Nelson"
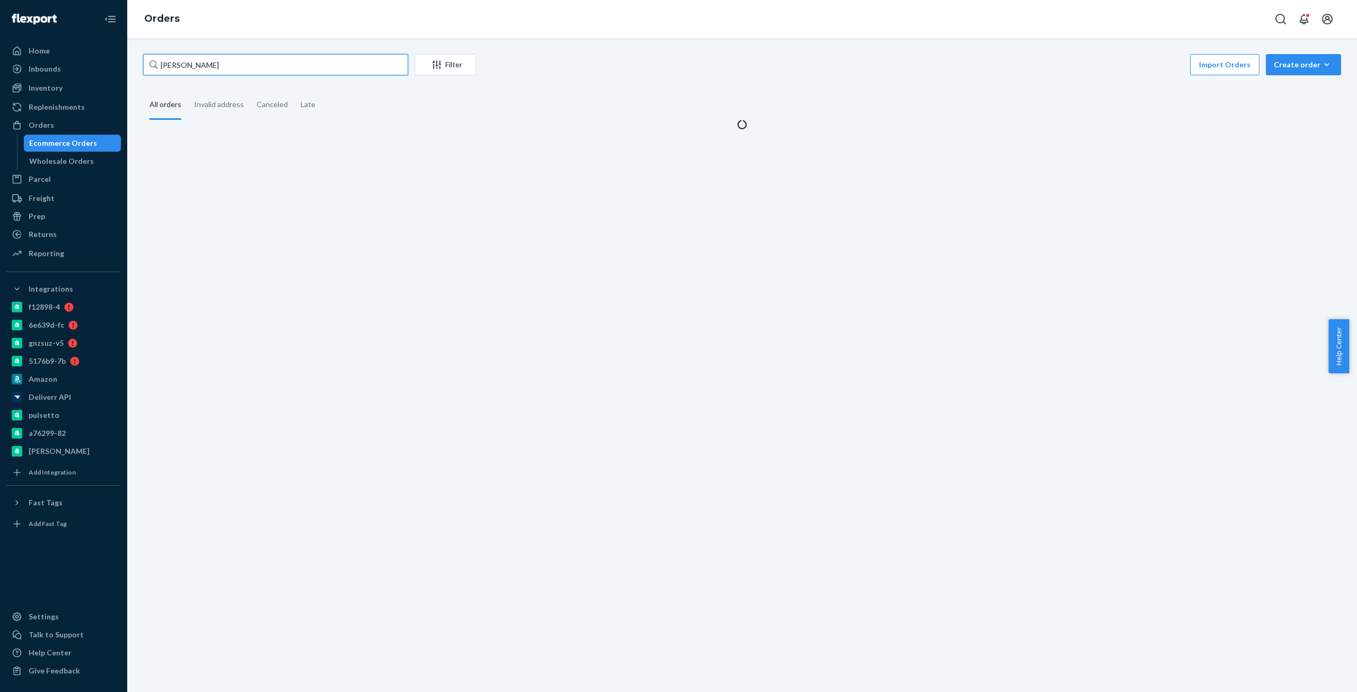
type input "Nancy Nelson"
paste input "Nancy Nelson"
type input "Nancy Nelson"
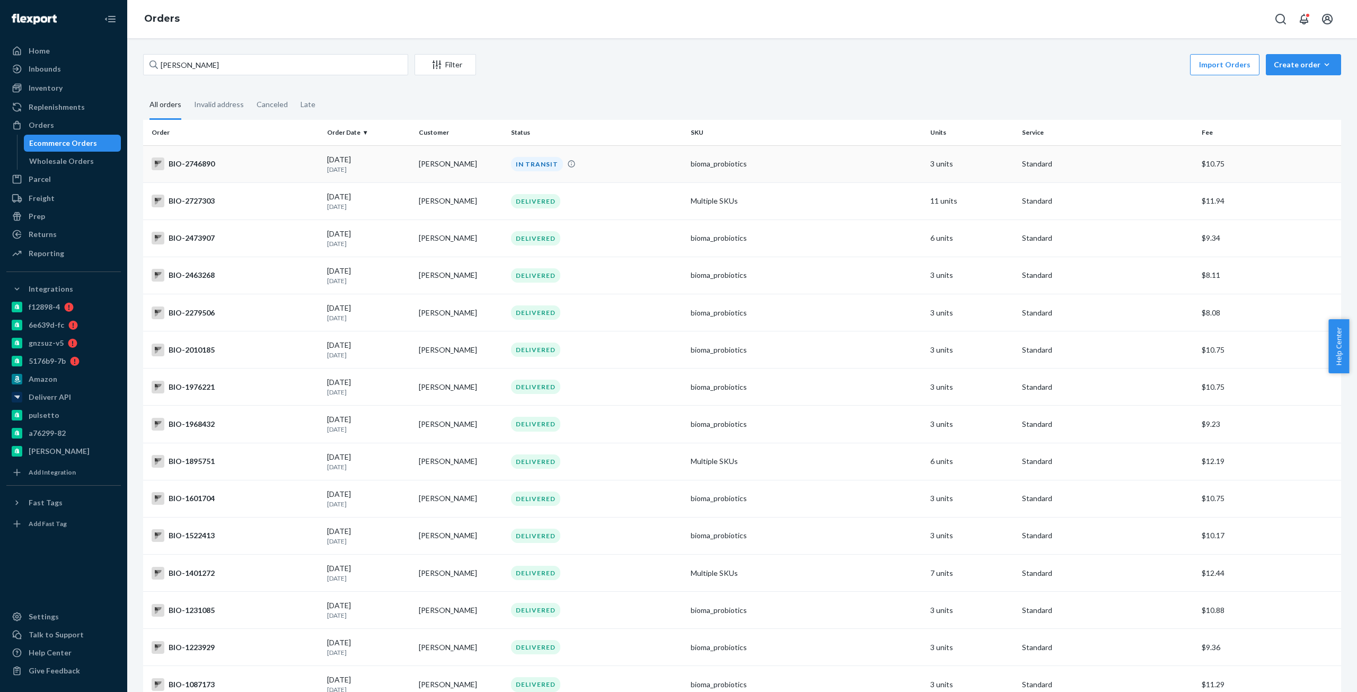
click at [239, 166] on div "BIO-2746890" at bounding box center [235, 163] width 167 height 13
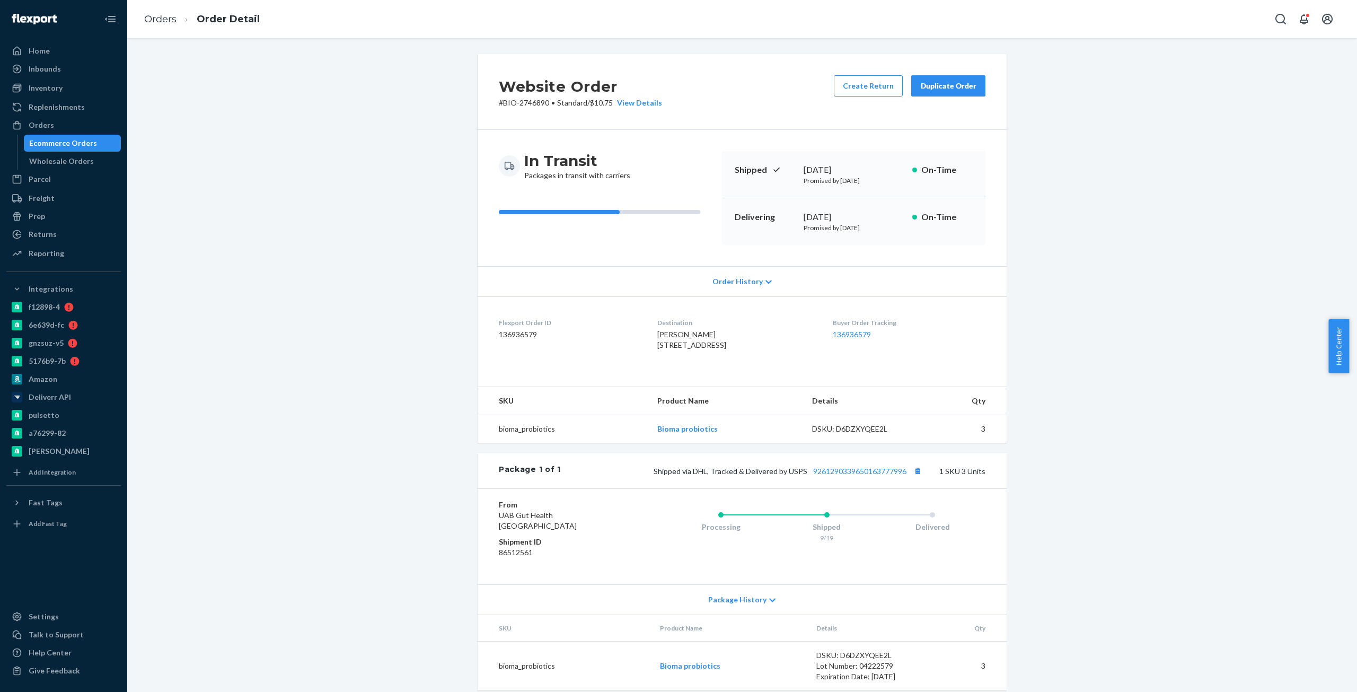
drag, startPoint x: 595, startPoint y: 214, endPoint x: 529, endPoint y: 195, distance: 68.8
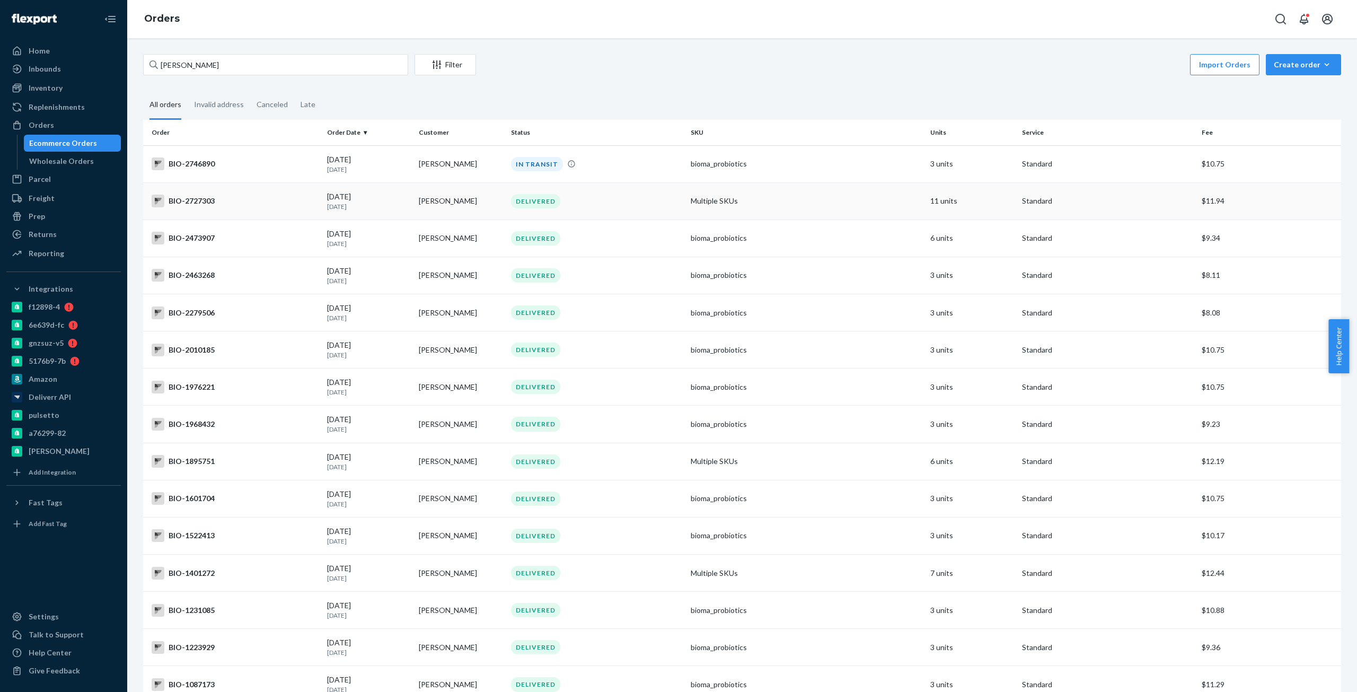
click at [230, 192] on td "BIO-2727303" at bounding box center [233, 200] width 180 height 37
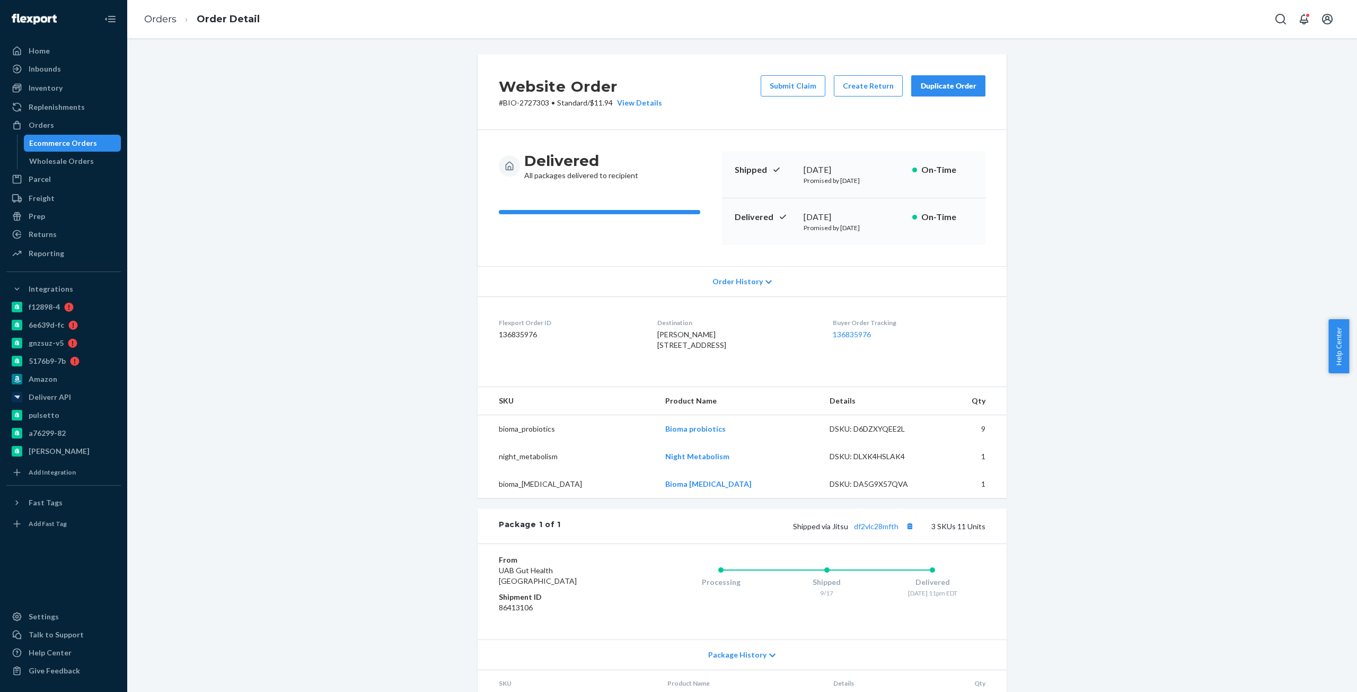
click at [528, 101] on p "# BIO-2727303 • Standard / $11.94 View Details" at bounding box center [580, 103] width 163 height 11
drag, startPoint x: 528, startPoint y: 101, endPoint x: 520, endPoint y: 102, distance: 8.1
click at [524, 101] on p "# BIO-2727303 • Standard / $11.94 View Details" at bounding box center [580, 103] width 163 height 11
click at [504, 100] on p "# BIO-2727303 • Standard / $11.94 View Details" at bounding box center [580, 103] width 163 height 11
copy p "BIO-2727303"
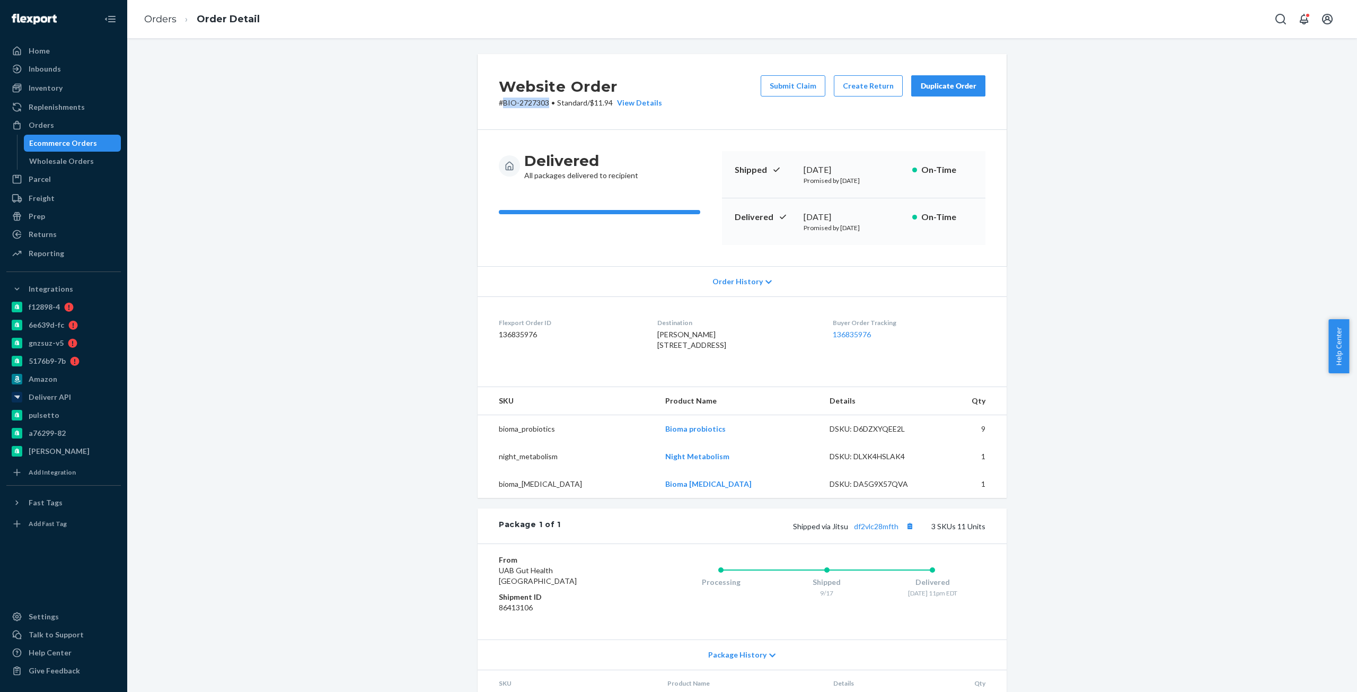
click at [529, 101] on p "# BIO-2727303 • Standard / $11.94 View Details" at bounding box center [580, 103] width 163 height 11
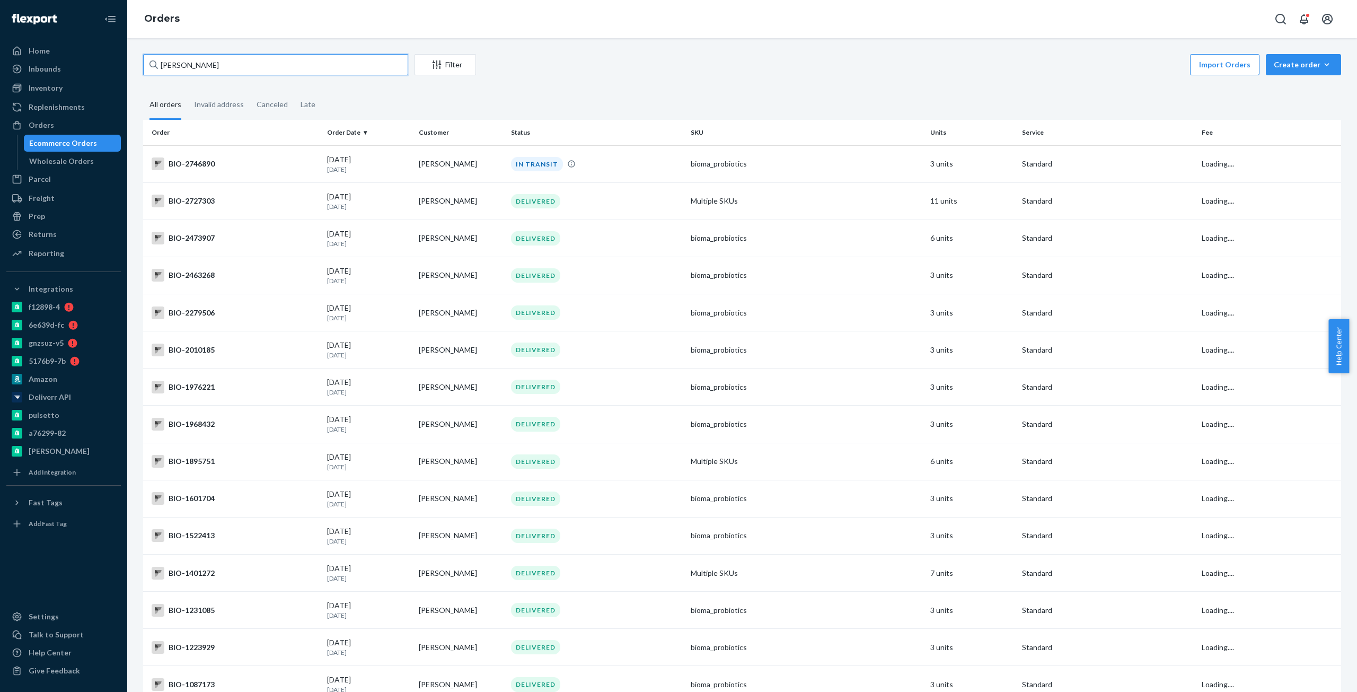
click at [320, 55] on input "Nancy Nelson" at bounding box center [275, 64] width 265 height 21
paste input "mileivis pelaez"
type input "mileivis pelaez"
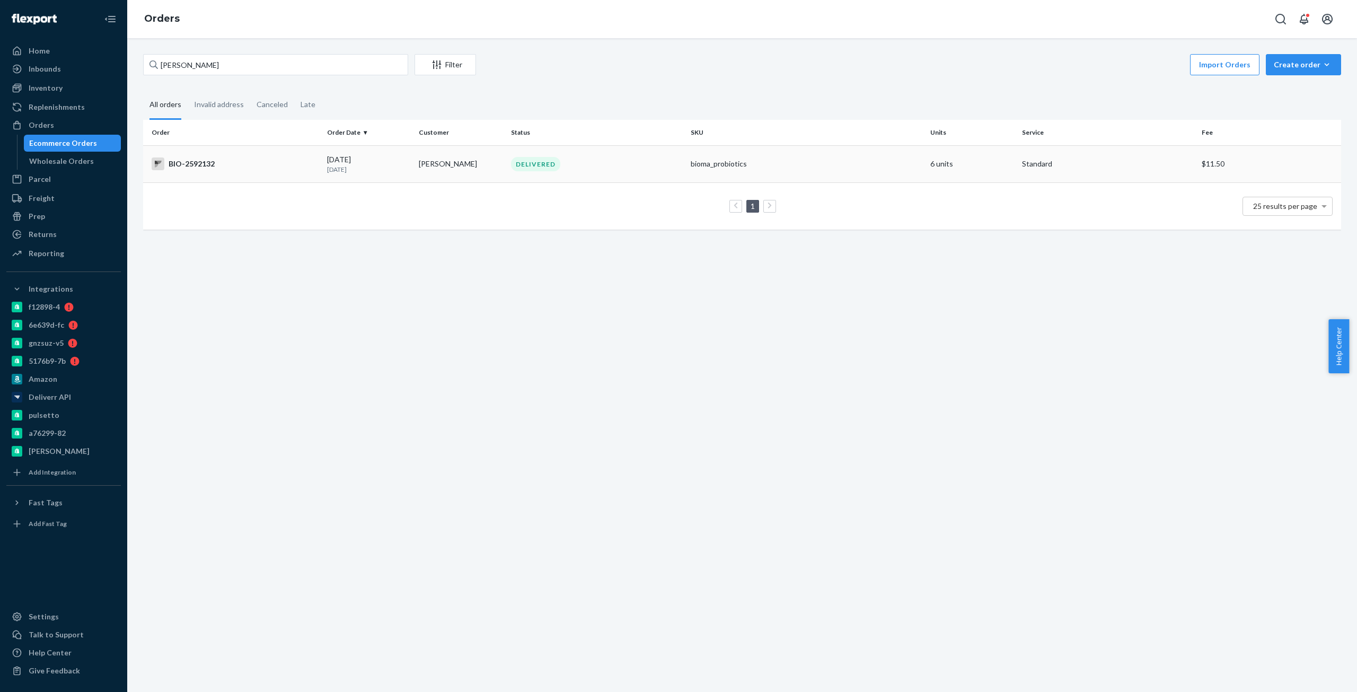
click at [200, 169] on div "BIO-2592132" at bounding box center [235, 163] width 167 height 13
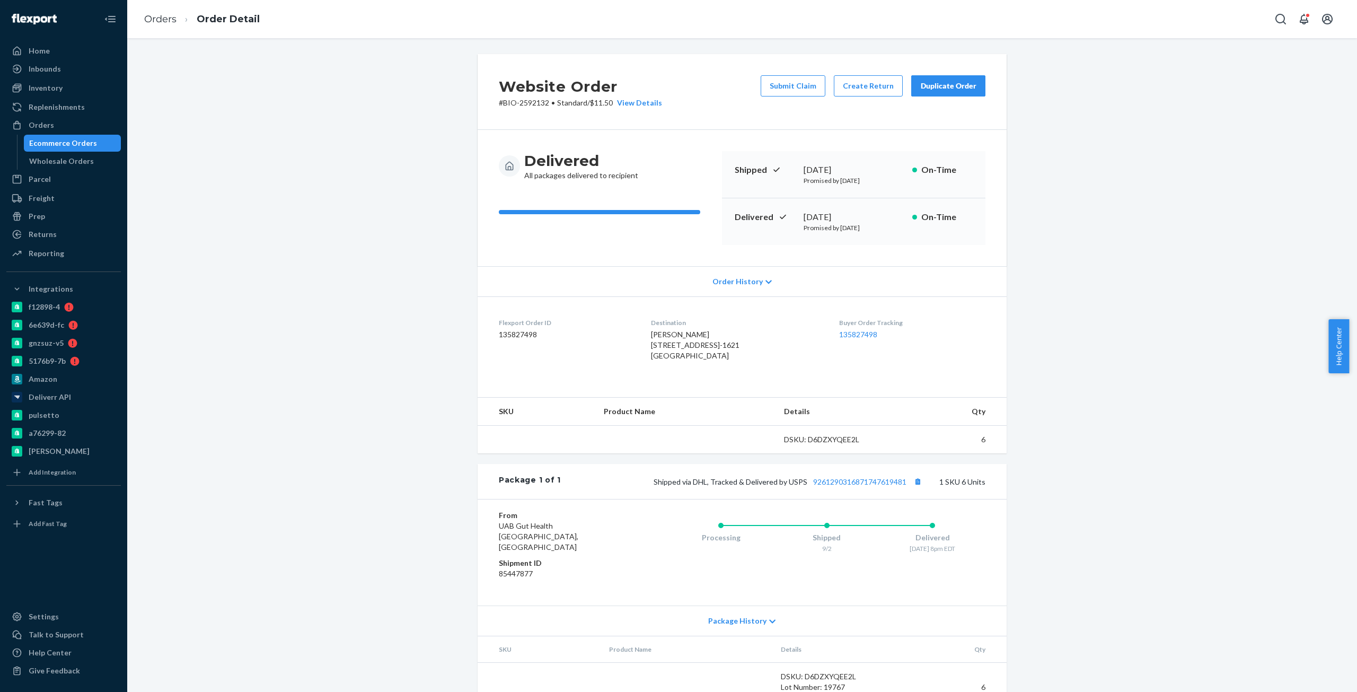
click at [528, 96] on h2 "Website Order" at bounding box center [580, 86] width 163 height 22
click at [505, 103] on p "# BIO-2592132 • Standard / $11.50 View Details" at bounding box center [580, 103] width 163 height 11
click at [515, 103] on p "# BIO-2592132 • Standard / $11.50 View Details" at bounding box center [580, 103] width 163 height 11
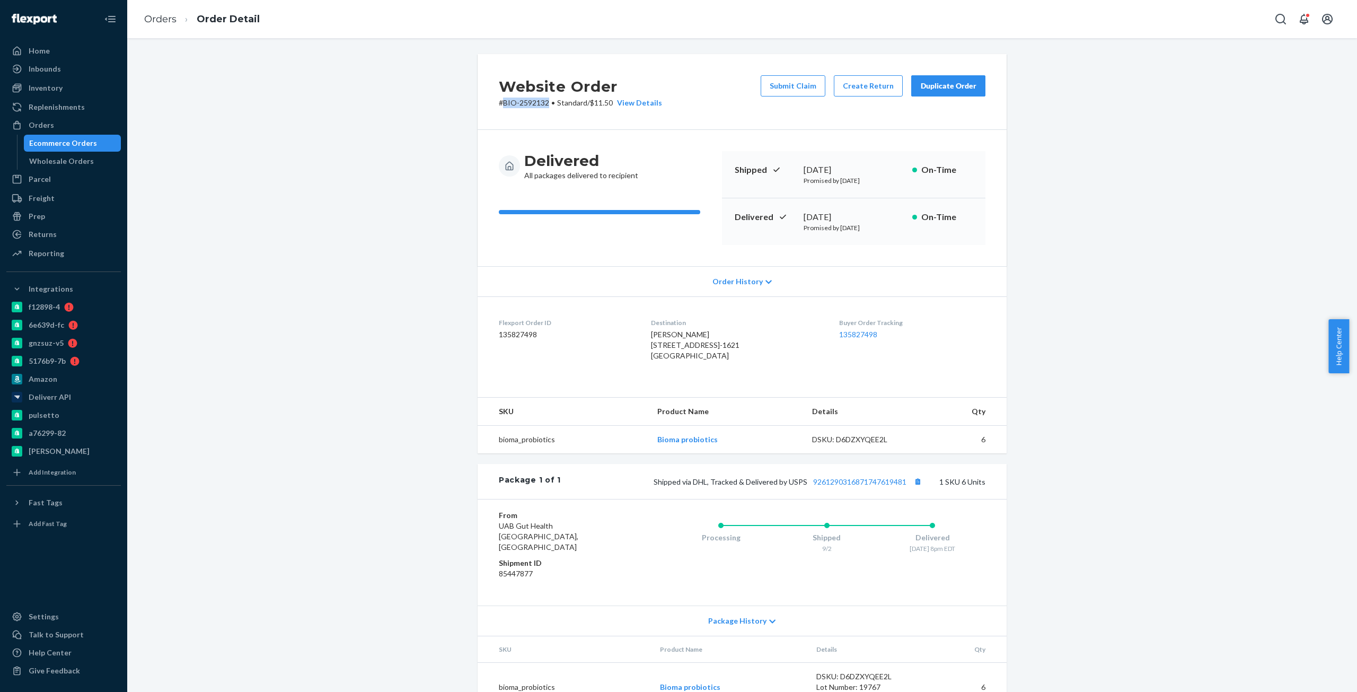
copy p "BIO-2592132"
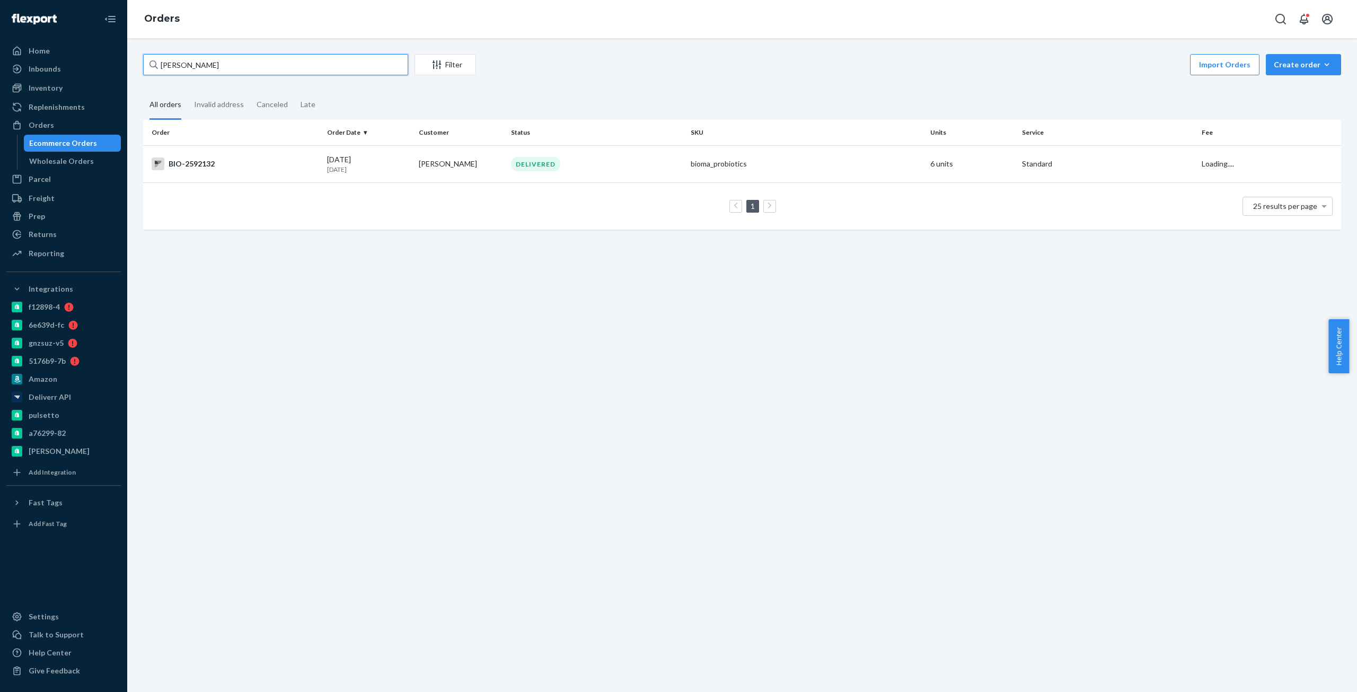
click at [207, 62] on input "mileivis pelaez" at bounding box center [275, 64] width 265 height 21
click at [206, 62] on input "mileivis pelaez" at bounding box center [275, 64] width 265 height 21
paste input "2575383"
type input "Bio-2575383"
click at [198, 155] on td "BIO-2575383" at bounding box center [233, 163] width 180 height 37
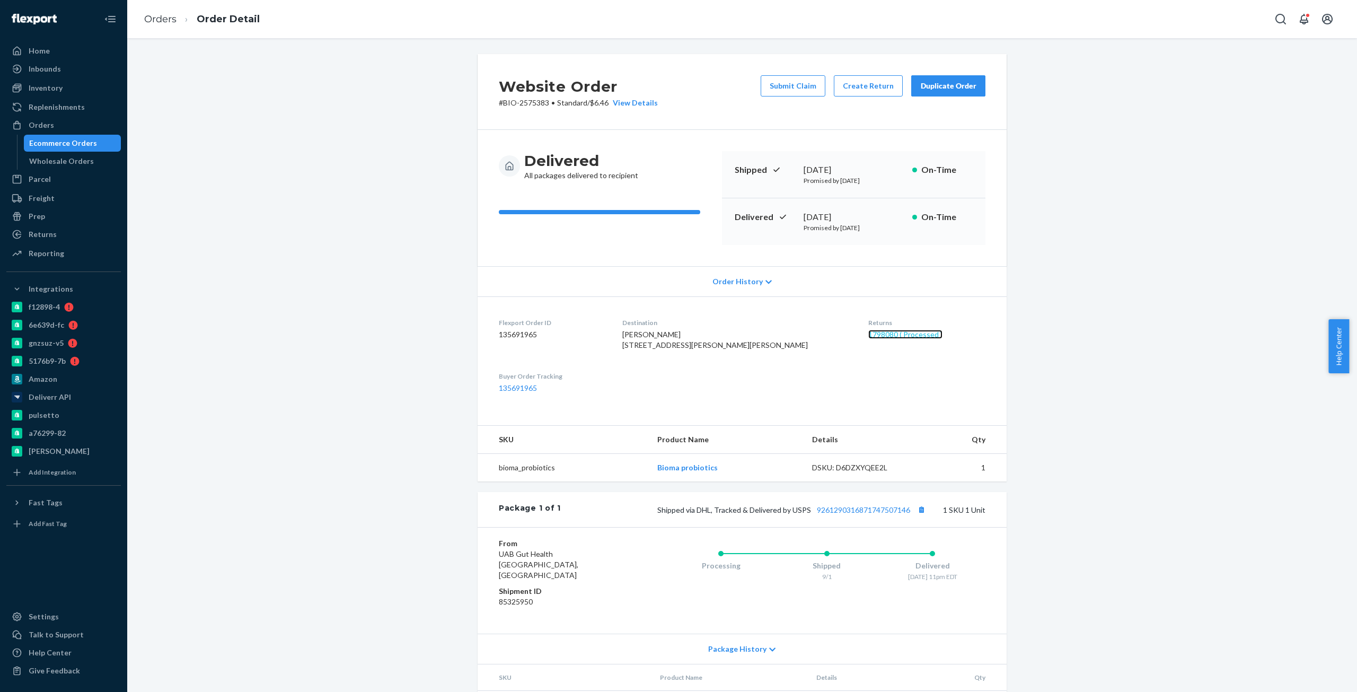
click at [883, 338] on link "1798080 ( Processed )" at bounding box center [905, 334] width 74 height 9
drag, startPoint x: 500, startPoint y: 200, endPoint x: 519, endPoint y: 200, distance: 19.1
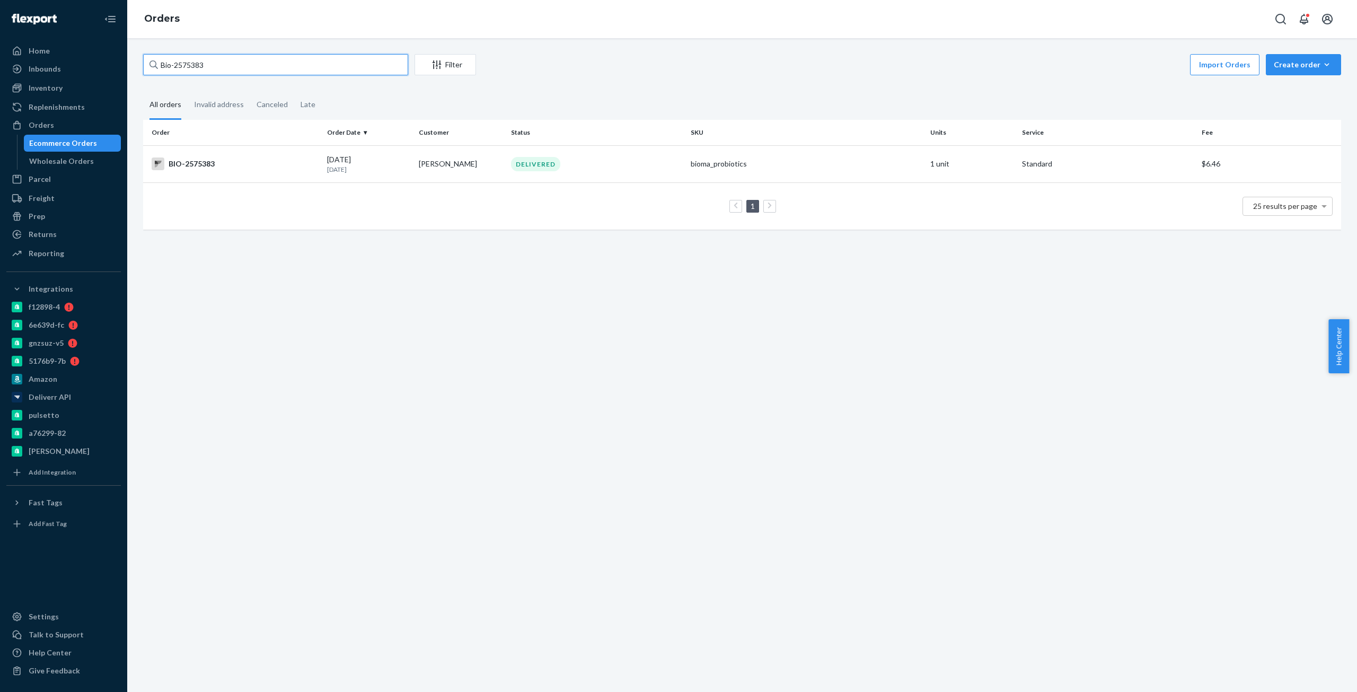
click at [185, 72] on input "Bio-2575383" at bounding box center [275, 64] width 265 height 21
paste input "0210"
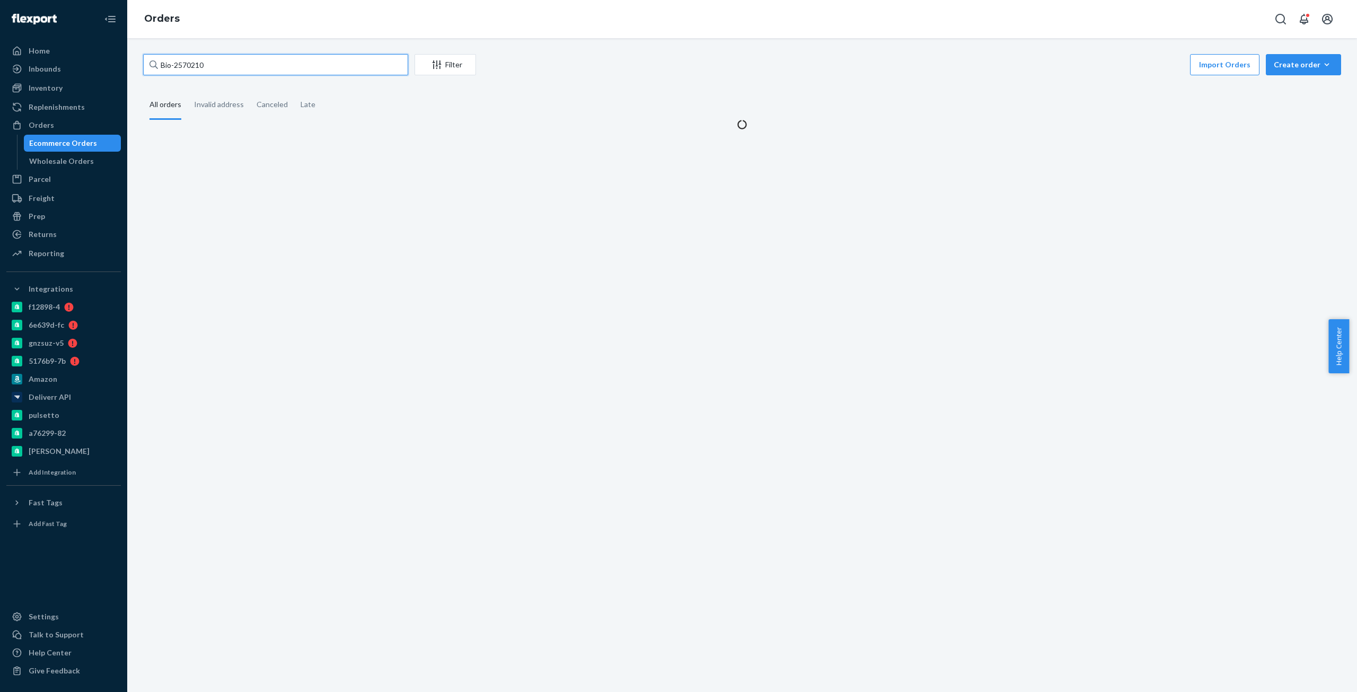
type input "Bio-2570210"
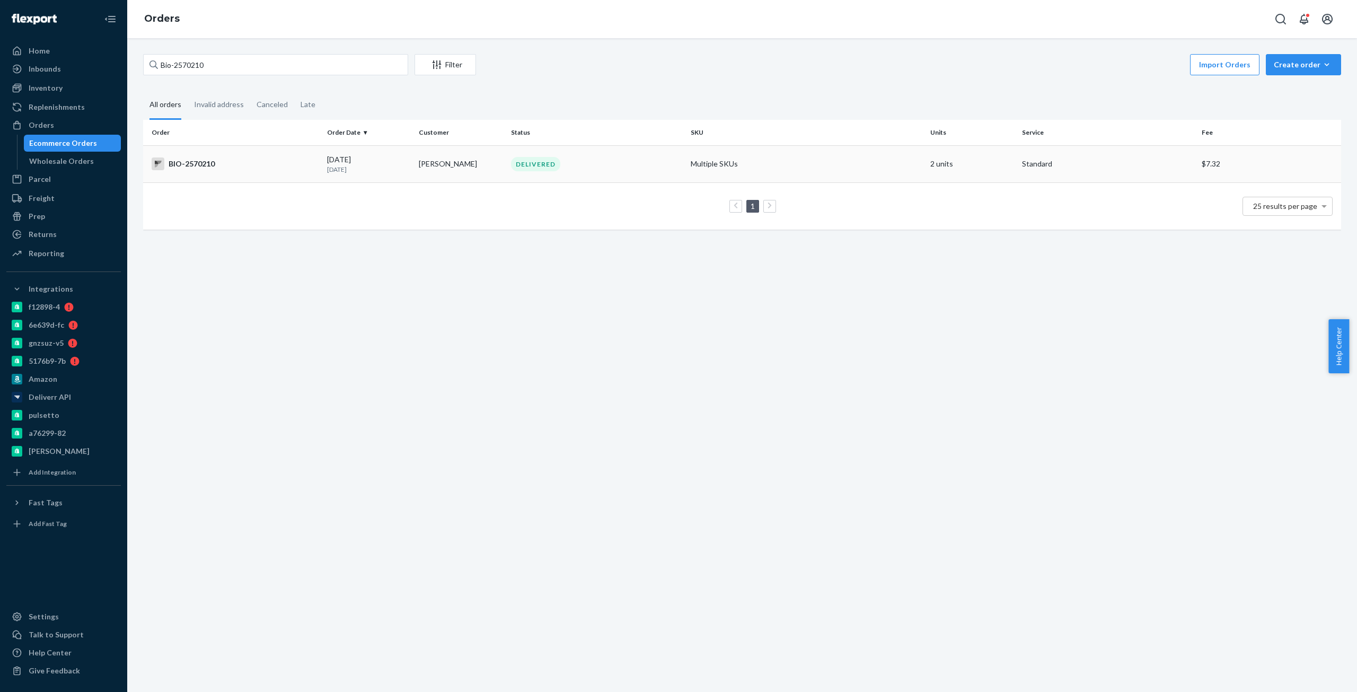
click at [199, 165] on div "BIO-2570210" at bounding box center [235, 163] width 167 height 13
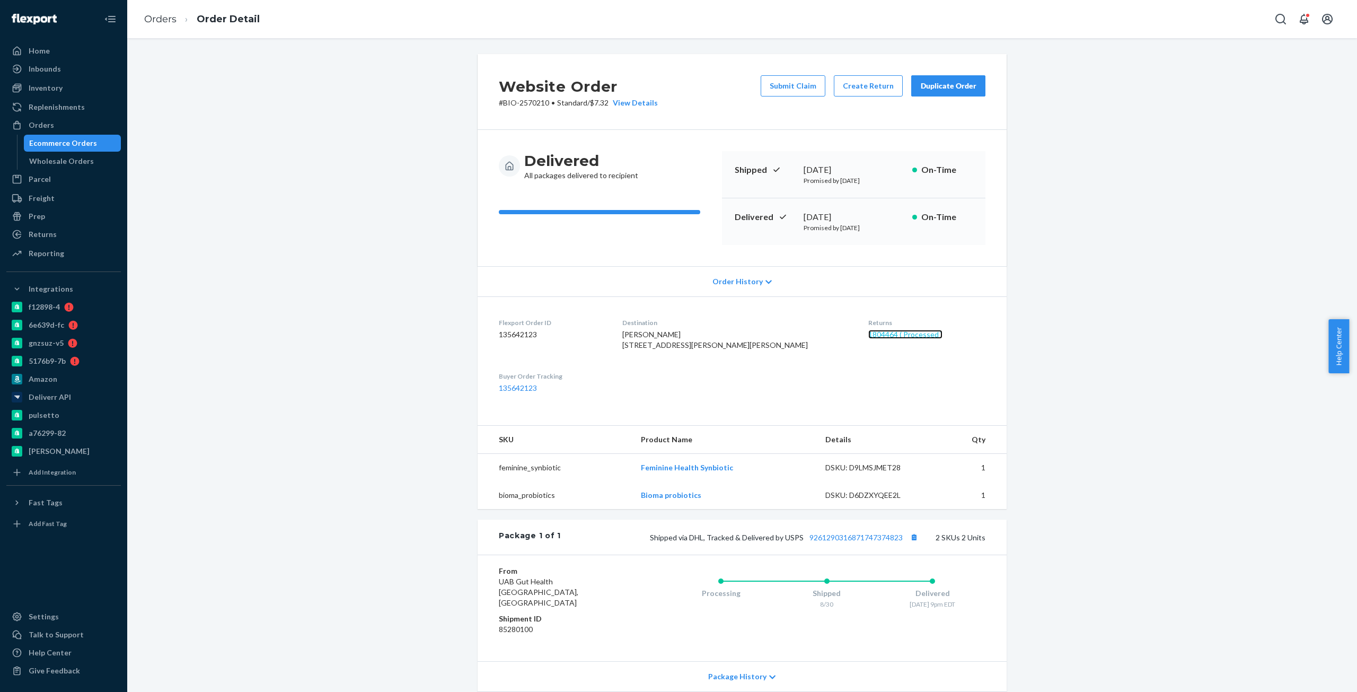
click at [877, 336] on link "1804464 ( Processed )" at bounding box center [905, 334] width 74 height 9
drag, startPoint x: 462, startPoint y: 258, endPoint x: 442, endPoint y: 182, distance: 78.4
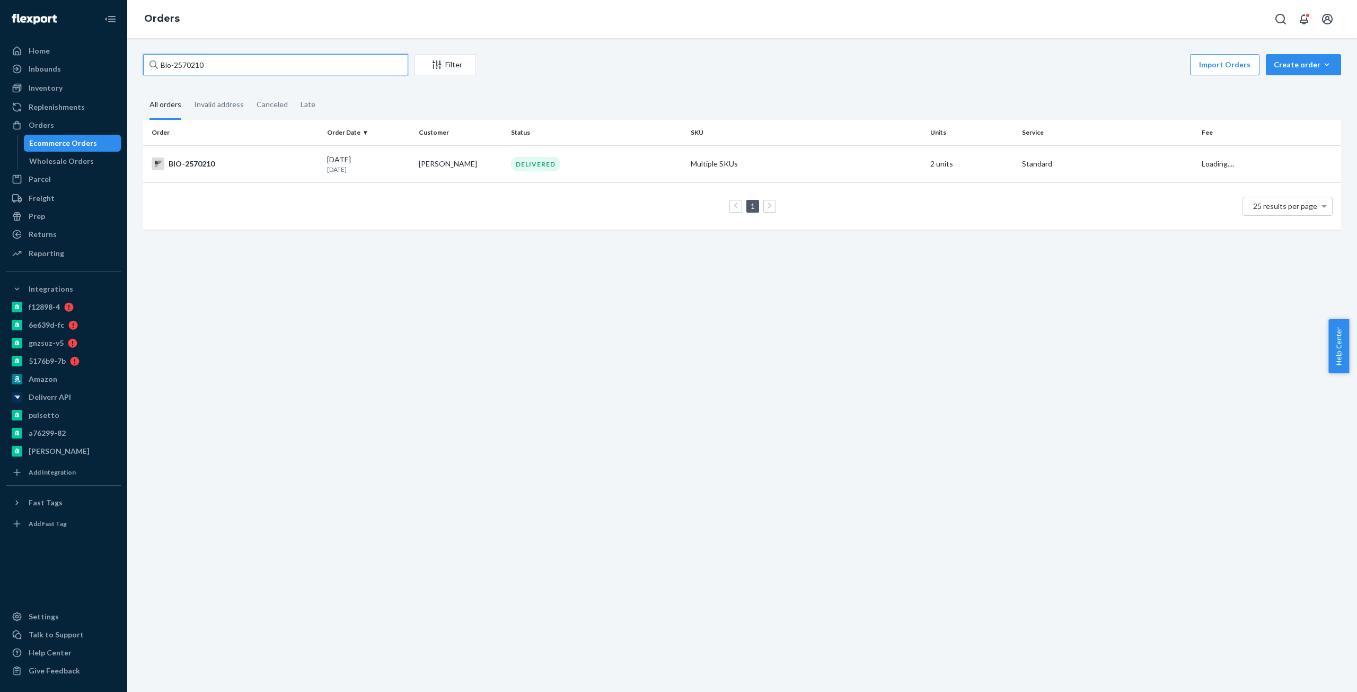
click at [186, 65] on input "Bio-2570210" at bounding box center [275, 64] width 265 height 21
paste input "text"
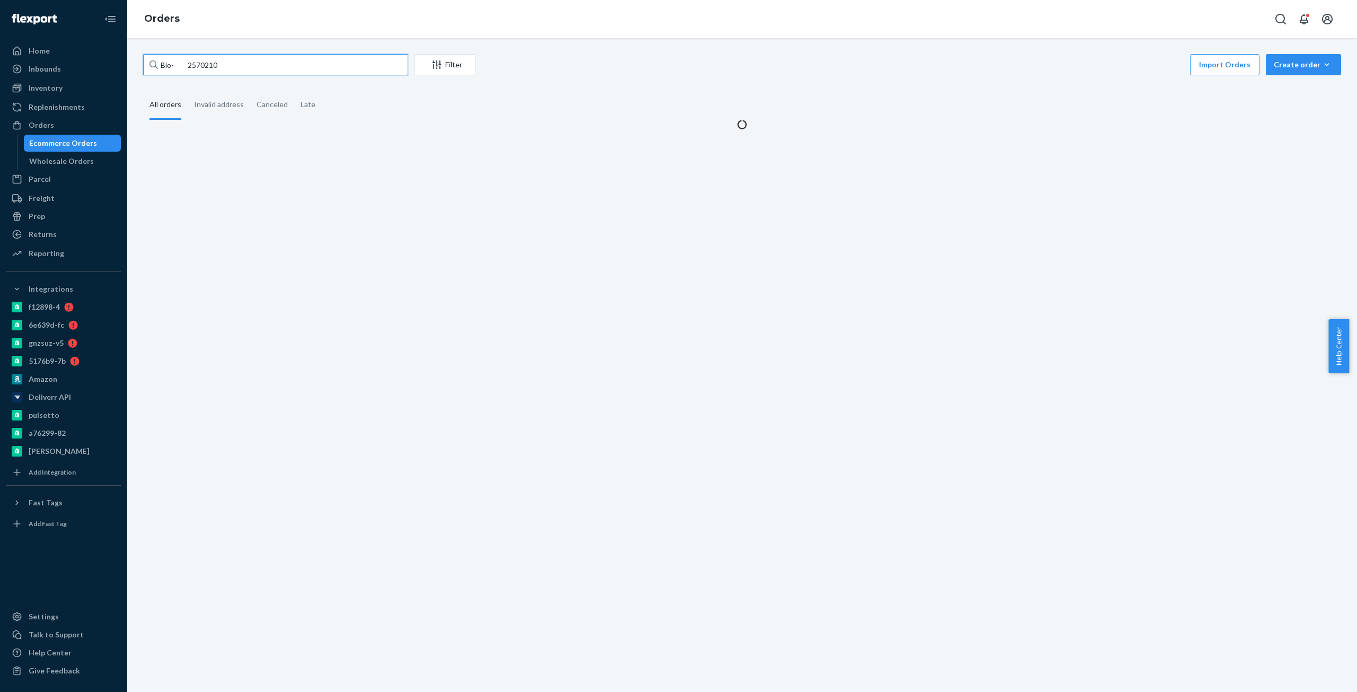
type input "Bio- 2570210"
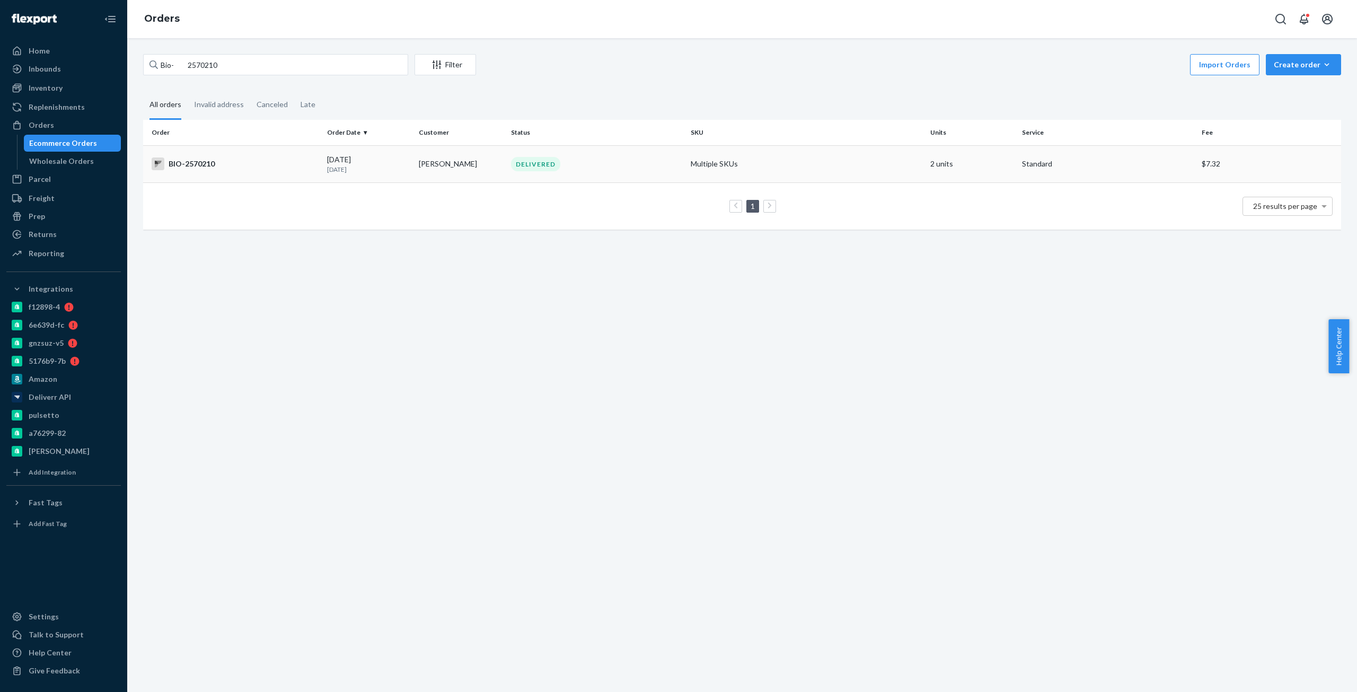
click at [217, 159] on div "BIO-2570210" at bounding box center [235, 163] width 167 height 13
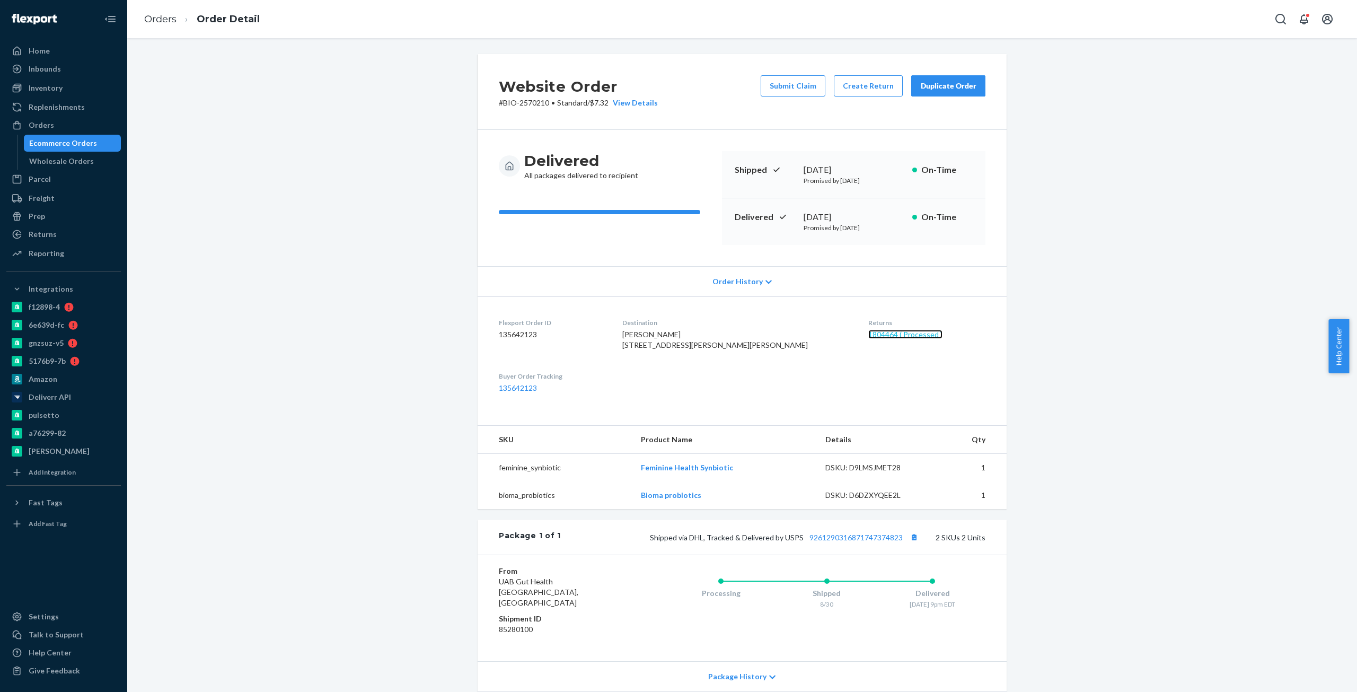
click at [868, 330] on link "1804464 ( Processed )" at bounding box center [905, 334] width 74 height 9
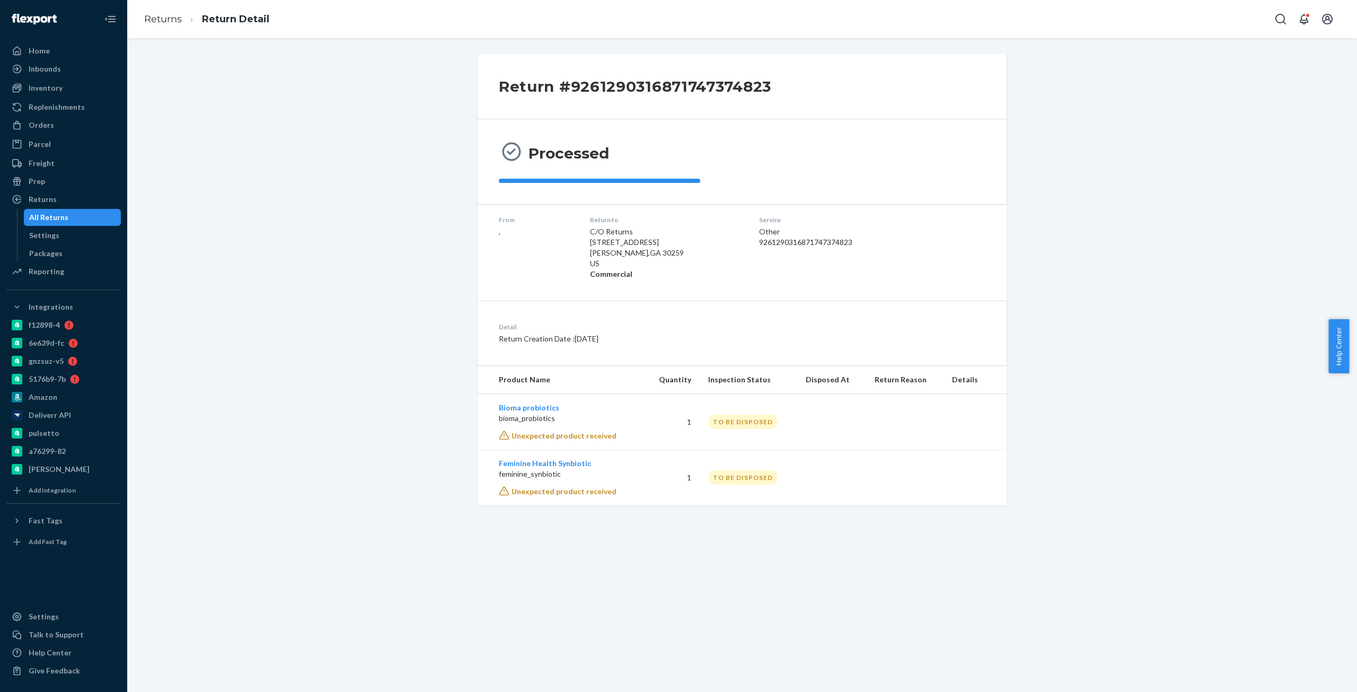
drag, startPoint x: 412, startPoint y: 289, endPoint x: 416, endPoint y: 272, distance: 17.3
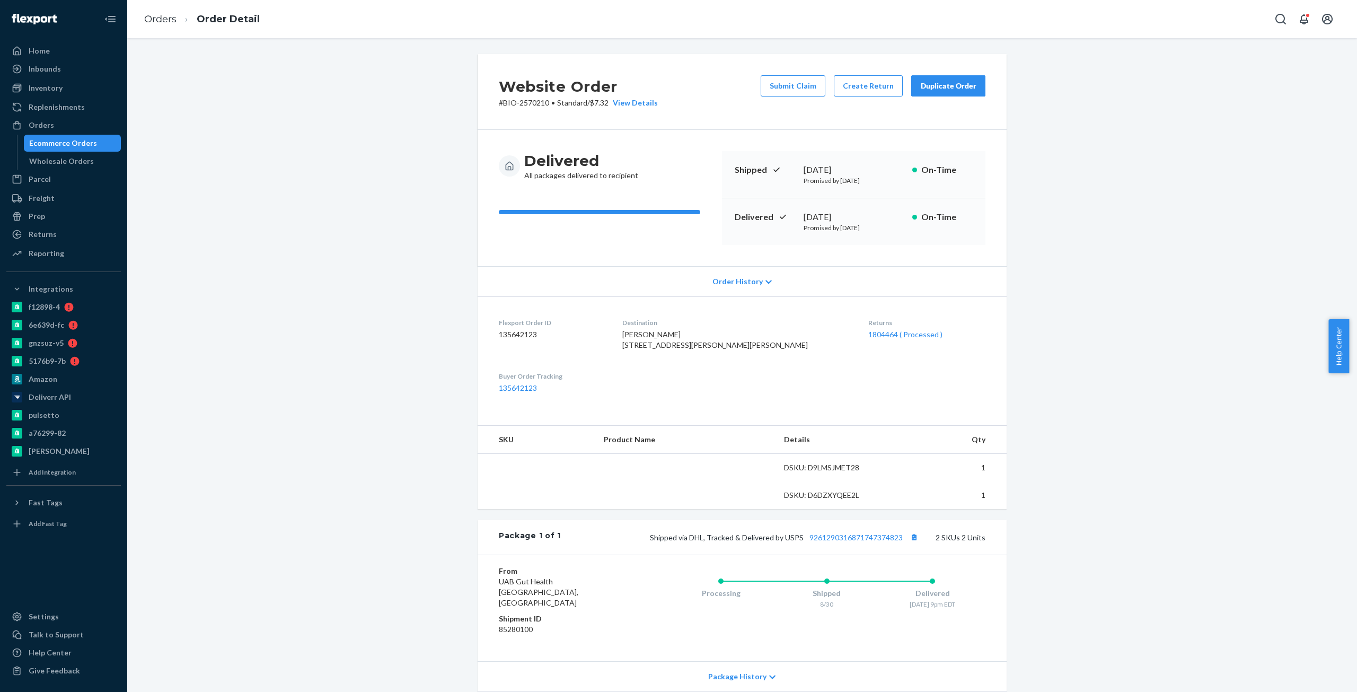
drag, startPoint x: 289, startPoint y: 102, endPoint x: 321, endPoint y: 113, distance: 34.0
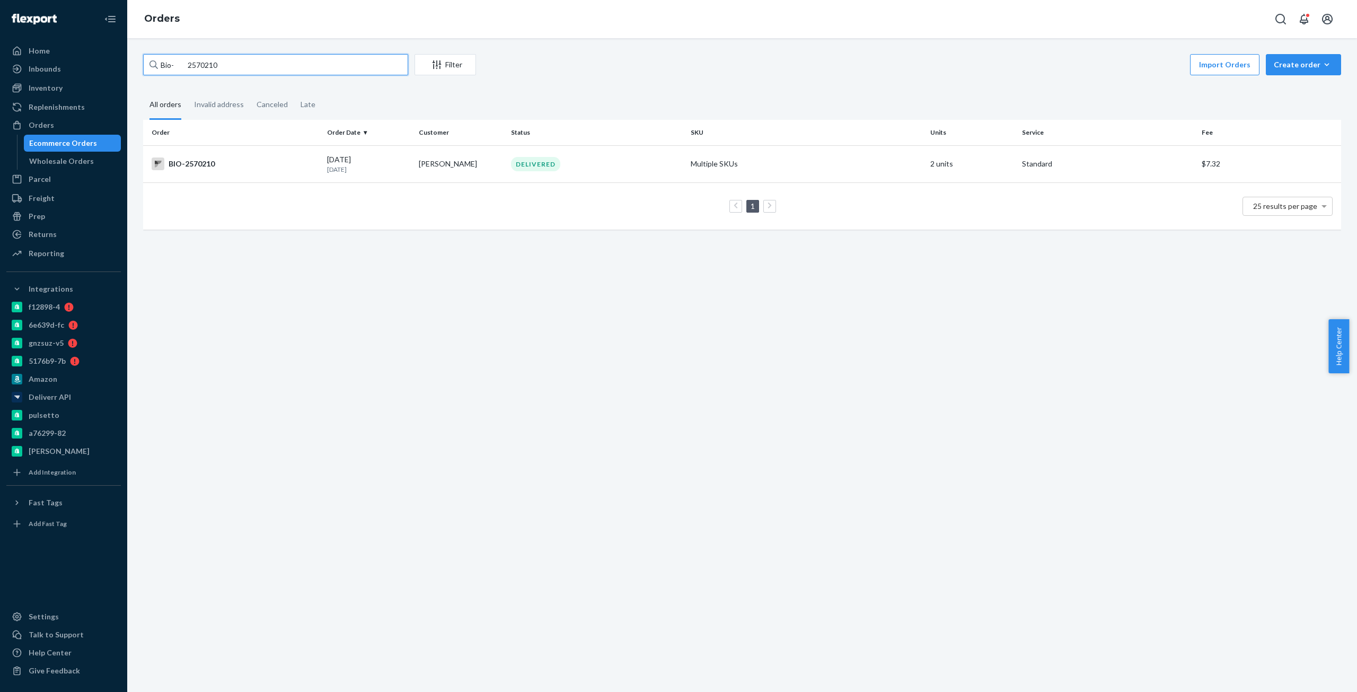
click at [202, 64] on input "Bio- 2570210" at bounding box center [275, 64] width 265 height 21
click at [201, 64] on input "Bio- 2570210" at bounding box center [275, 64] width 265 height 21
paste input "2760189"
type input "Bio- 2760189"
click at [196, 163] on div "BIO-2760189" at bounding box center [235, 163] width 167 height 13
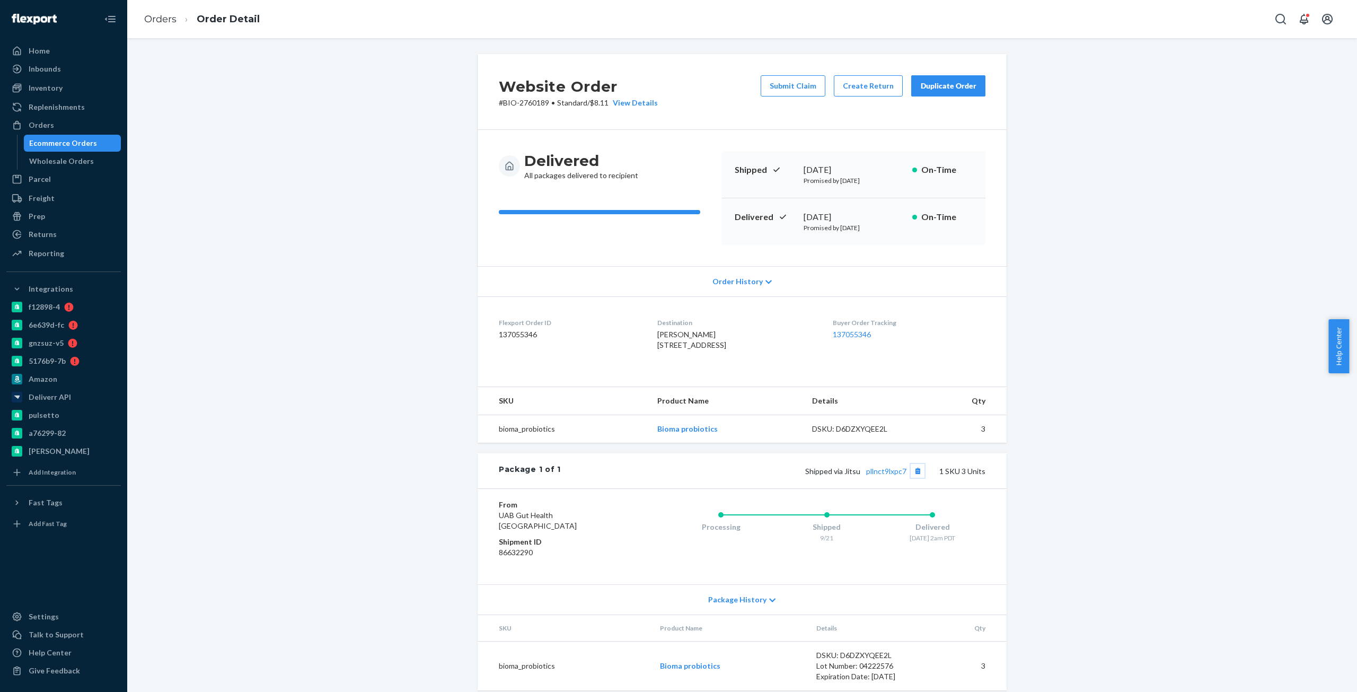
drag, startPoint x: 908, startPoint y: 488, endPoint x: 854, endPoint y: 507, distance: 57.7
click at [854, 488] on div "Package 1 of 1 Shipped via Jitsu pllnct9lxpc7 1 SKU 3 Units" at bounding box center [742, 470] width 529 height 35
copy link "pllnct9lxpc7"
drag, startPoint x: 860, startPoint y: 485, endPoint x: 905, endPoint y: 488, distance: 44.7
click at [905, 488] on div "Package 1 of 1 Shipped via Jitsu pllnct9lxpc7 1 SKU 3 Units" at bounding box center [742, 470] width 529 height 35
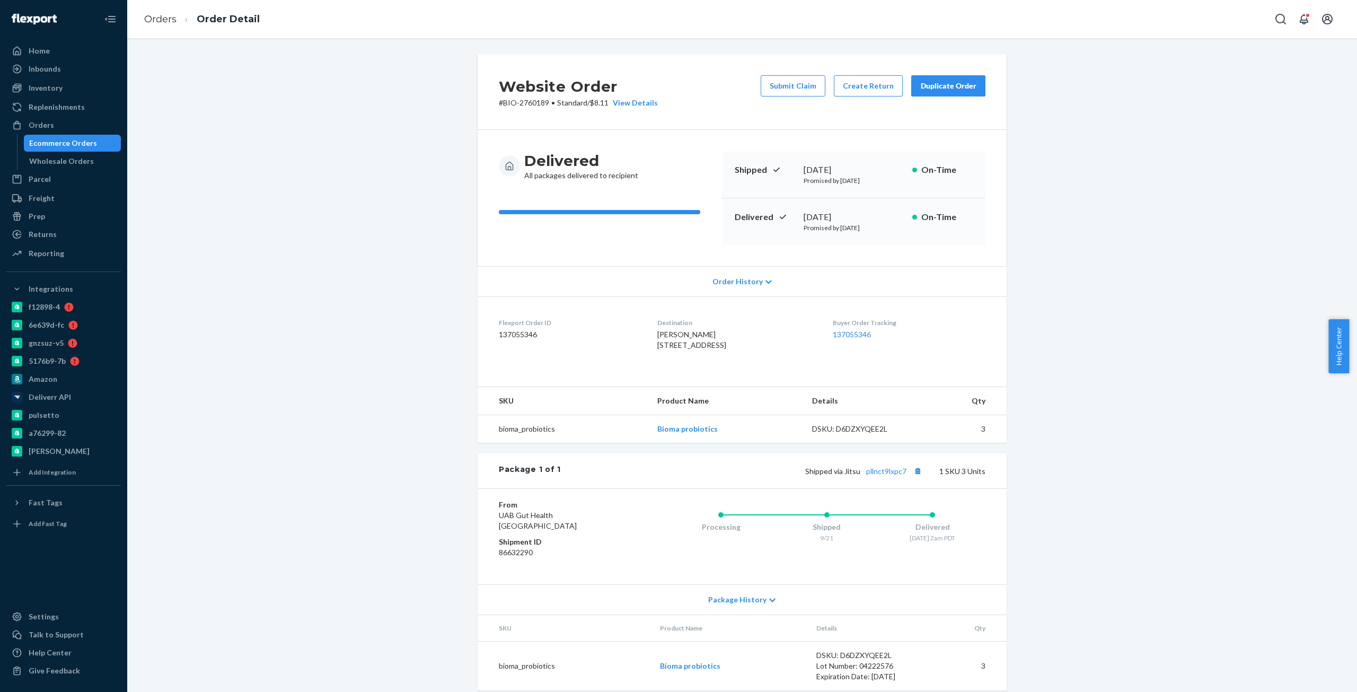
click at [827, 214] on div "September 23, 2025" at bounding box center [854, 217] width 100 height 12
copy div "September 23, 2025"
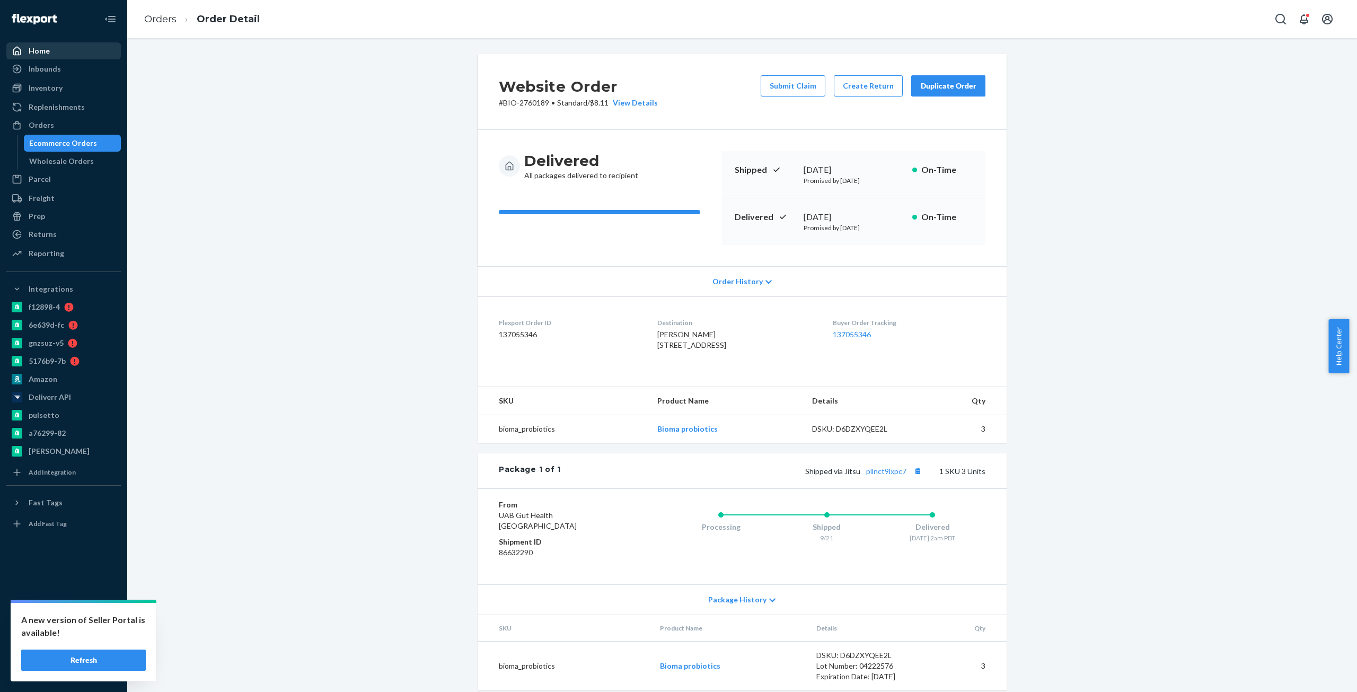
drag, startPoint x: 511, startPoint y: 52, endPoint x: 26, endPoint y: 52, distance: 485.1
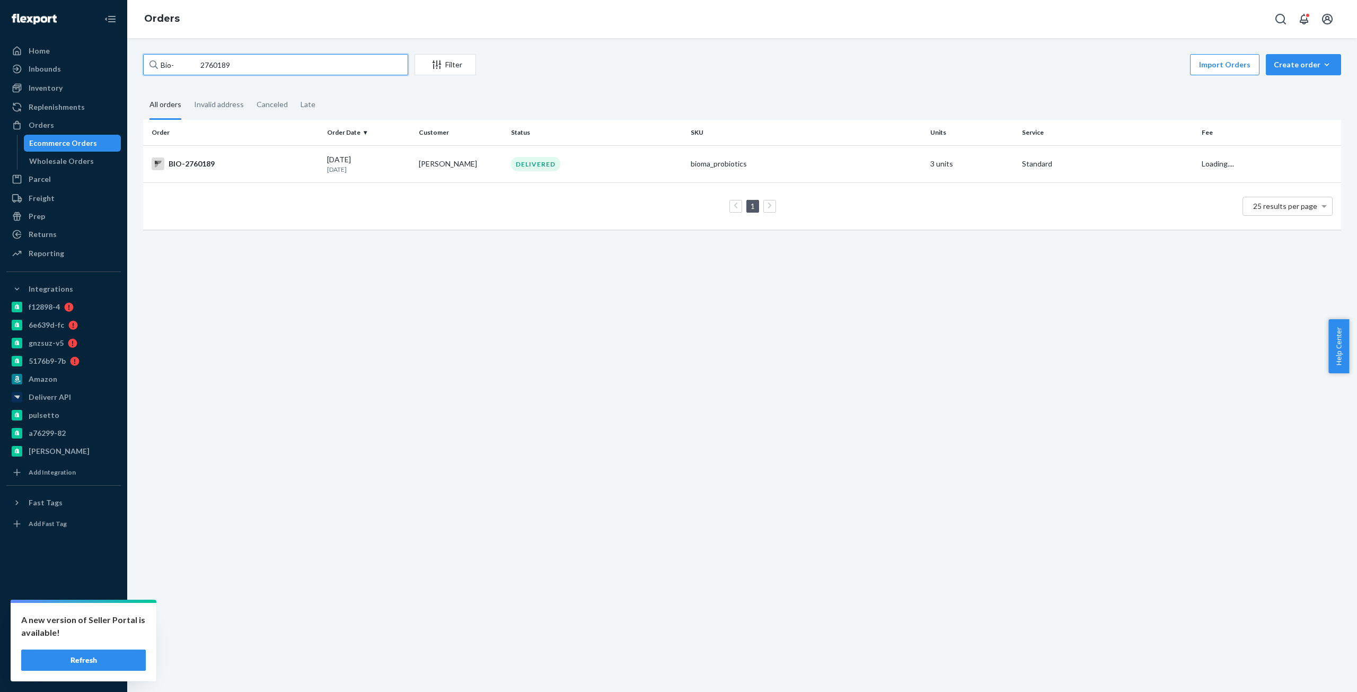
click at [203, 68] on input "Bio- 2760189" at bounding box center [275, 64] width 265 height 21
paste input "29375"
type input "Bio- 2729375"
click at [200, 161] on div "BIO-2729375" at bounding box center [235, 165] width 167 height 13
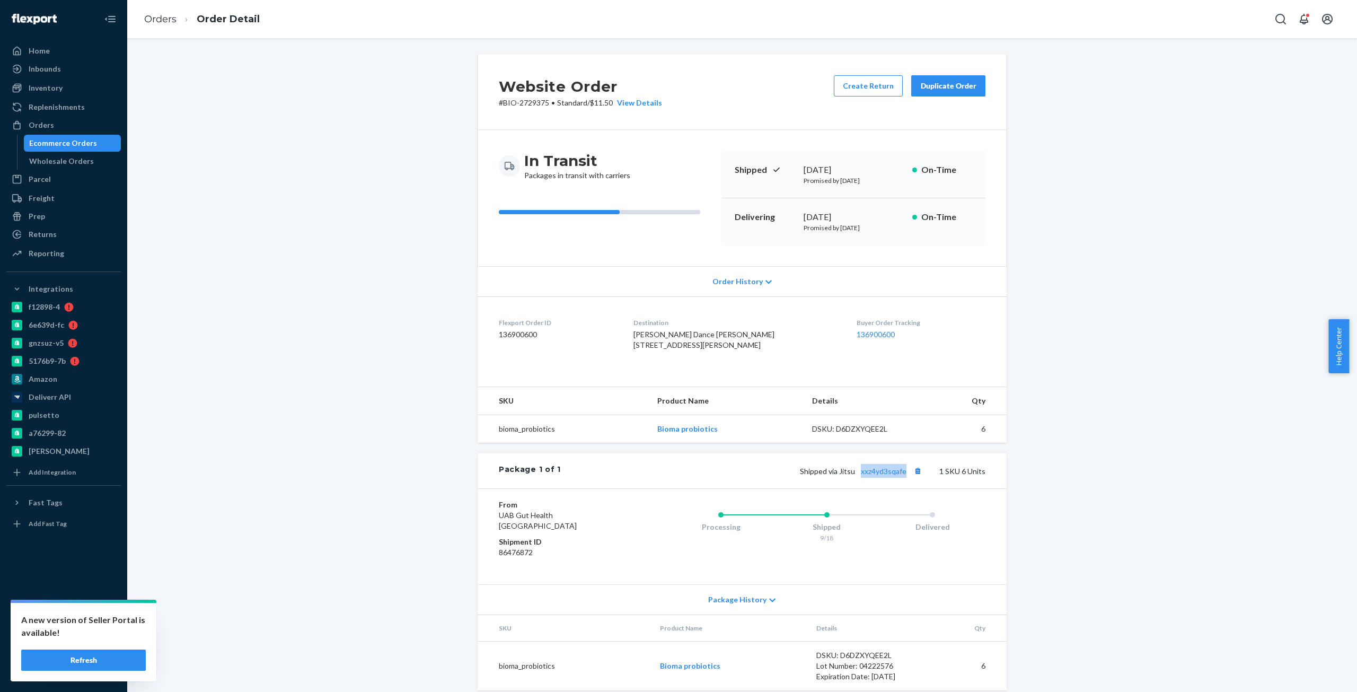
copy link "xxz4yd3sqafe"
